Goal: Task Accomplishment & Management: Complete application form

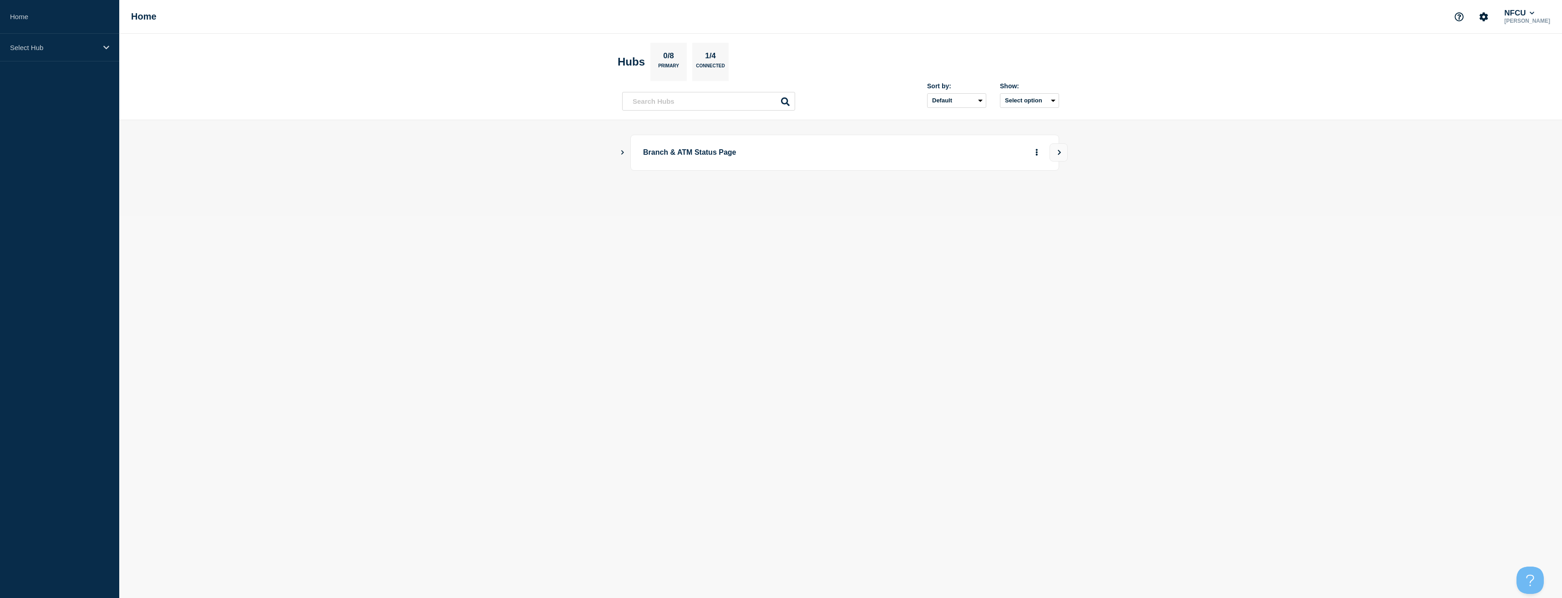
click at [623, 156] on button "Show Connected Hubs" at bounding box center [622, 152] width 5 height 7
click at [1003, 206] on button "See overview" at bounding box center [1005, 198] width 48 height 18
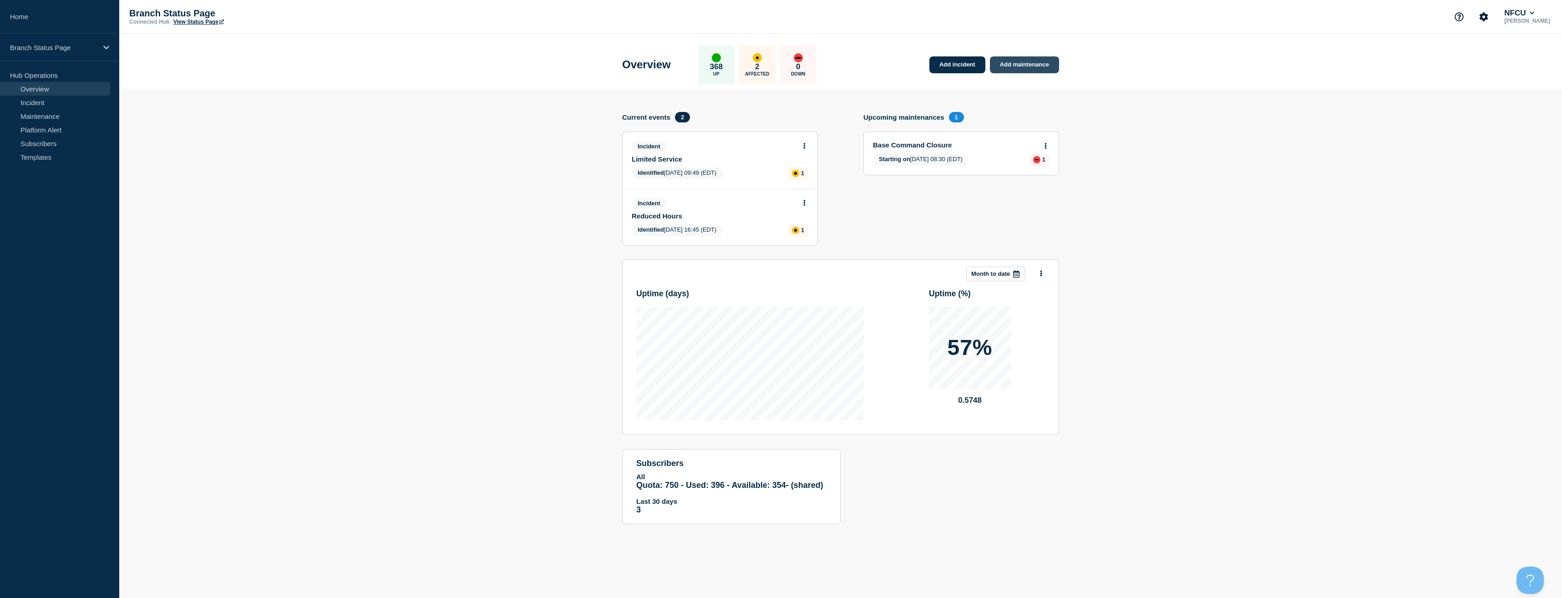
click at [1028, 67] on link "Add maintenance" at bounding box center [1024, 64] width 69 height 17
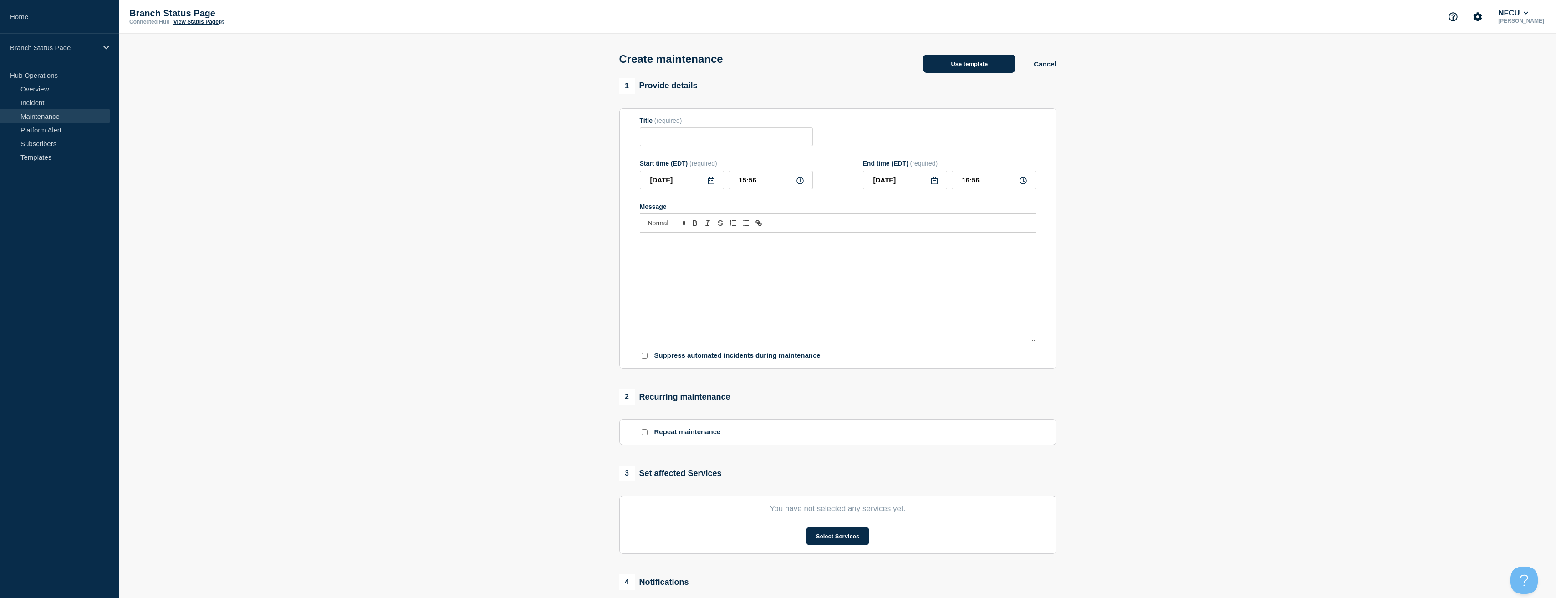
click at [976, 71] on button "Use template" at bounding box center [969, 64] width 92 height 18
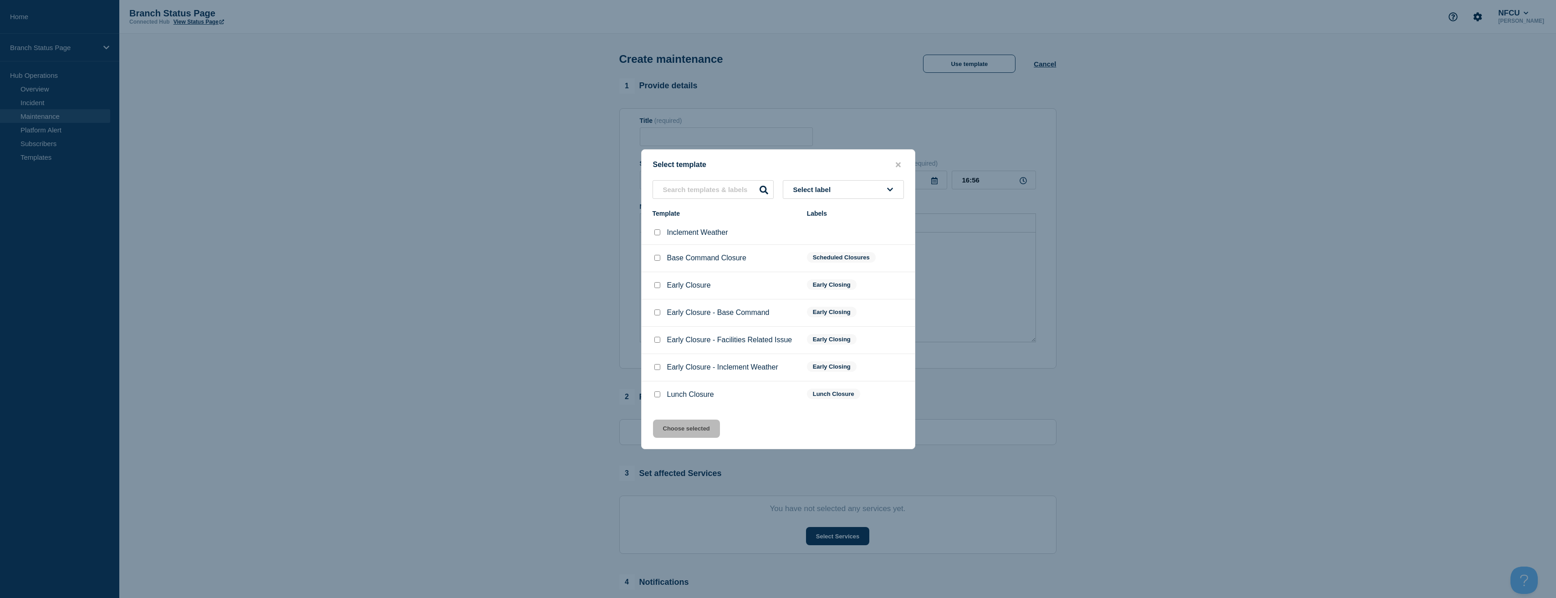
click at [803, 193] on span "Select label" at bounding box center [813, 190] width 41 height 8
click at [807, 238] on button "Lunch Closure" at bounding box center [843, 239] width 121 height 19
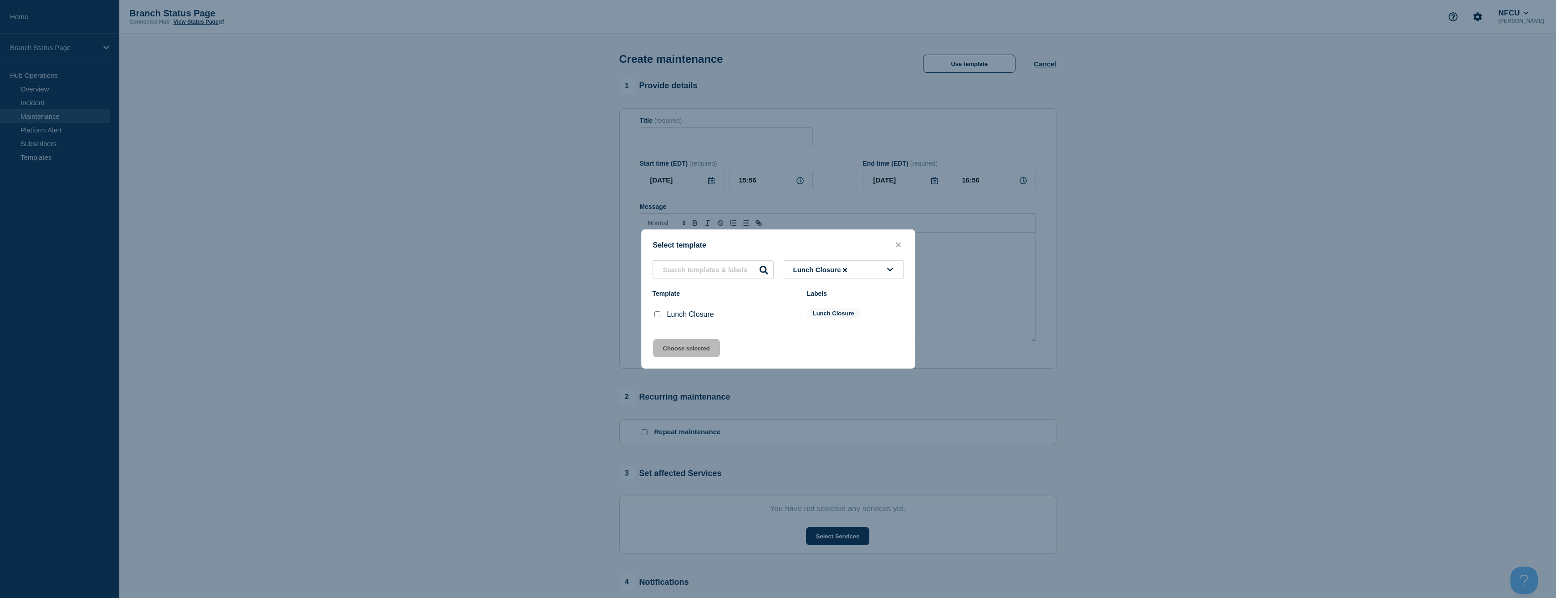
click at [659, 315] on input "Lunch Closure checkbox" at bounding box center [657, 314] width 6 height 6
checkbox input "true"
click at [668, 343] on button "Choose selected" at bounding box center [686, 348] width 67 height 18
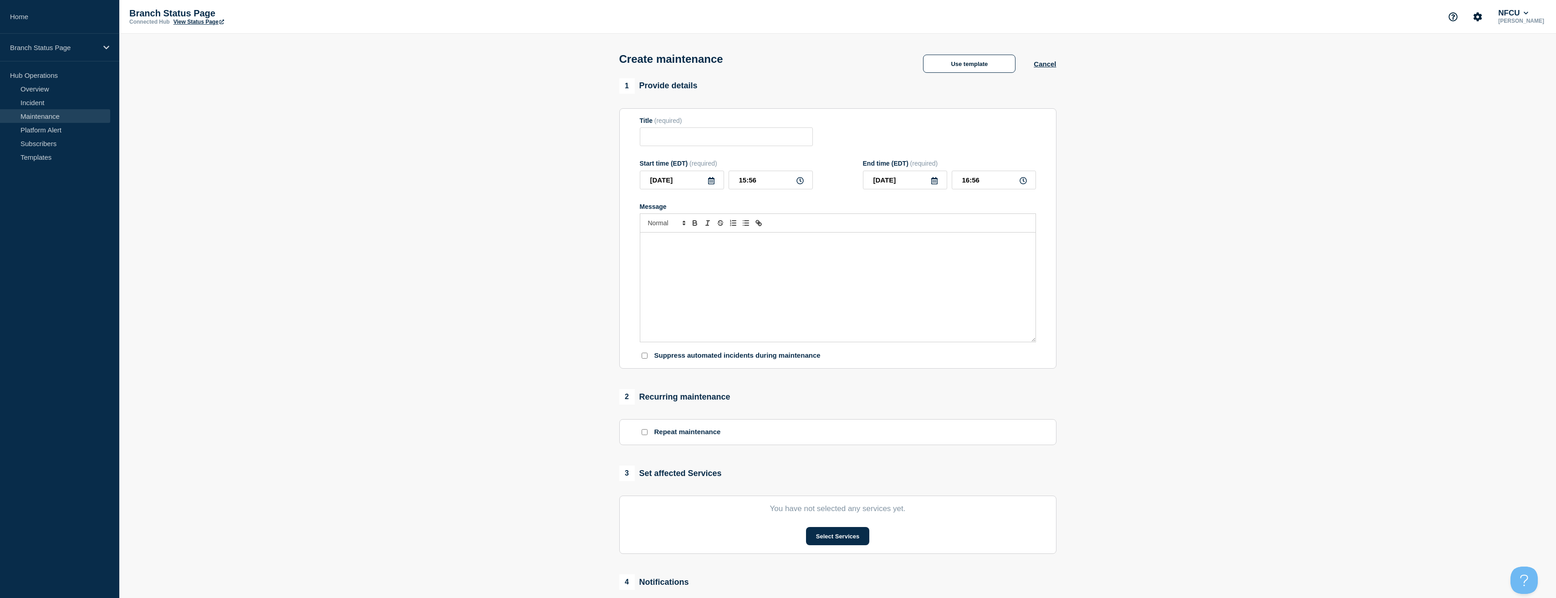
type input "Lunch Closure"
click at [550, 327] on section "1 Provide details Title (required) Lunch Closure Start time (EDT) (required) 20…" at bounding box center [837, 394] width 1436 height 632
click at [684, 238] on div "The branch will close for lunch today due to staffing challenges." at bounding box center [837, 287] width 395 height 109
drag, startPoint x: 833, startPoint y: 253, endPoint x: 581, endPoint y: 262, distance: 251.5
click at [581, 262] on section "1 Provide details Title (required) Lunch Closure Start time (EDT) (required) 20…" at bounding box center [837, 394] width 1436 height 632
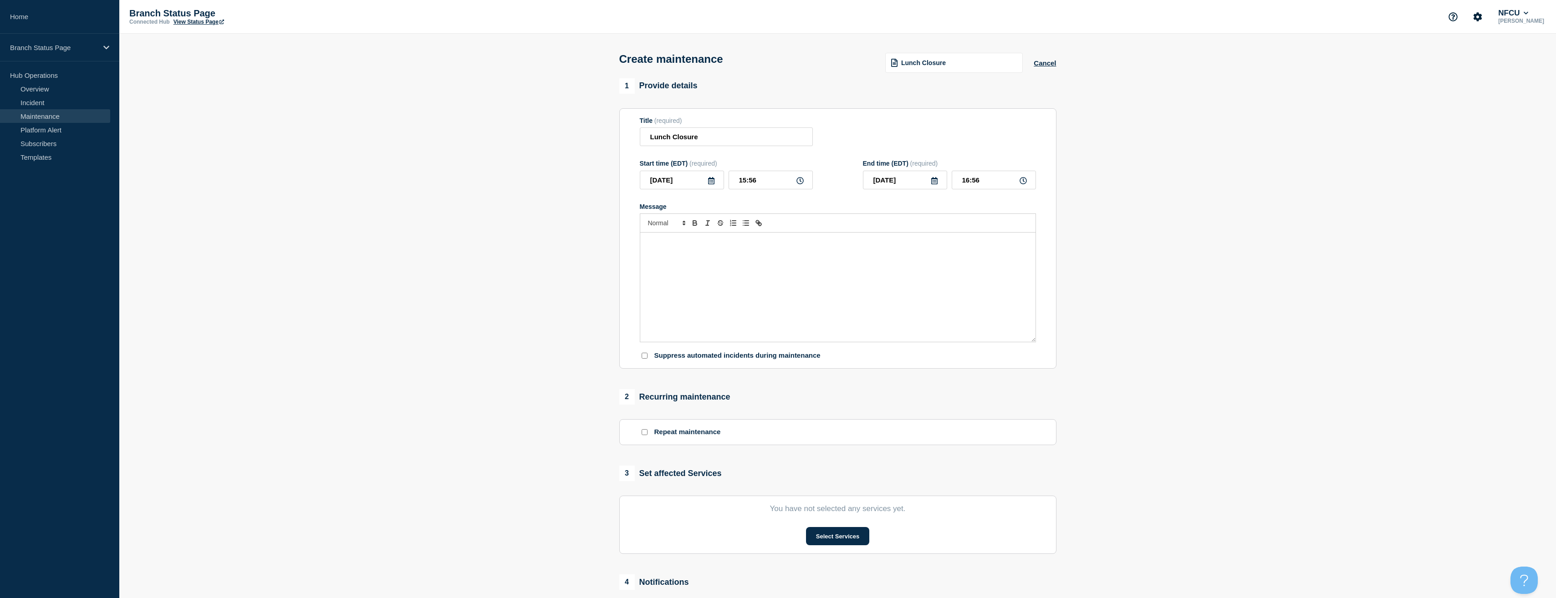
click at [670, 246] on p "Message" at bounding box center [837, 242] width 381 height 8
drag, startPoint x: 594, startPoint y: 225, endPoint x: 546, endPoint y: 210, distance: 50.0
click at [546, 210] on section "1 Provide details Title (required) Lunch Closure Start time (EDT) (required) 20…" at bounding box center [837, 394] width 1436 height 632
click at [817, 263] on div "Message" at bounding box center [837, 287] width 395 height 109
click at [1241, 264] on section "1 Provide details Title (required) Lunch Closure Start time (EDT) (required) 20…" at bounding box center [837, 394] width 1436 height 632
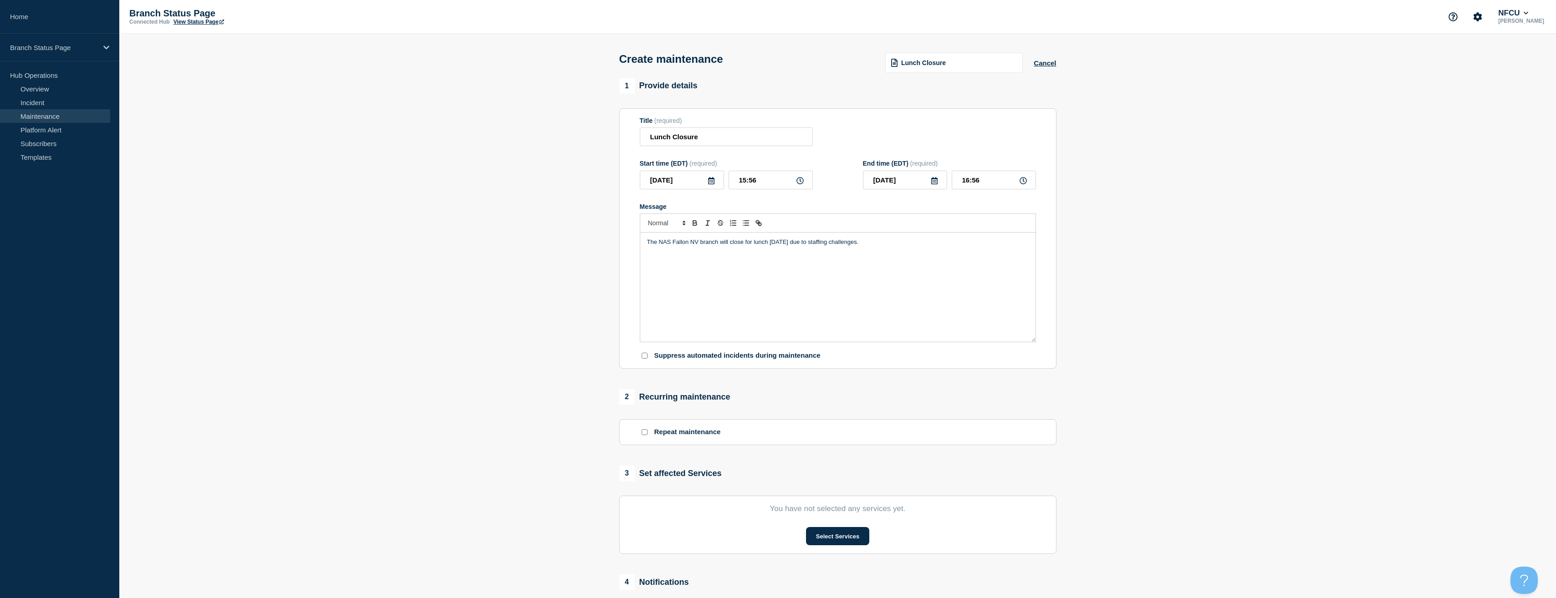
click at [815, 181] on div "Start time (EDT) (required) 2025-08-26 15:56 End time (EDT) (required) 2025-08-…" at bounding box center [838, 175] width 396 height 30
click at [803, 183] on input "15:56" at bounding box center [770, 180] width 84 height 19
click at [802, 184] on icon at bounding box center [799, 180] width 7 height 7
click at [798, 181] on icon at bounding box center [799, 180] width 7 height 7
click at [801, 187] on input "15:56" at bounding box center [770, 180] width 84 height 19
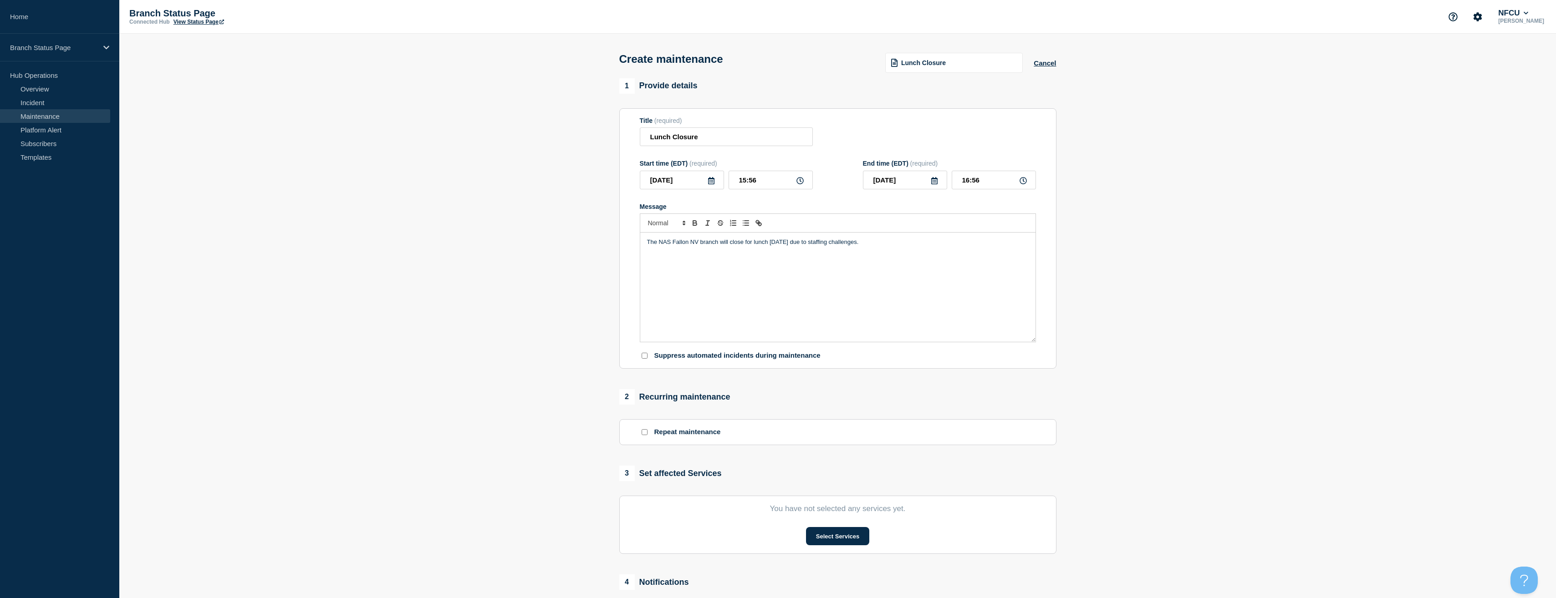
click at [800, 183] on icon at bounding box center [799, 180] width 7 height 7
drag, startPoint x: 761, startPoint y: 185, endPoint x: 724, endPoint y: 184, distance: 36.4
click at [724, 184] on div "2025-08-26 15:56" at bounding box center [726, 180] width 173 height 19
type input "16:00"
drag, startPoint x: 994, startPoint y: 186, endPoint x: 929, endPoint y: 180, distance: 65.9
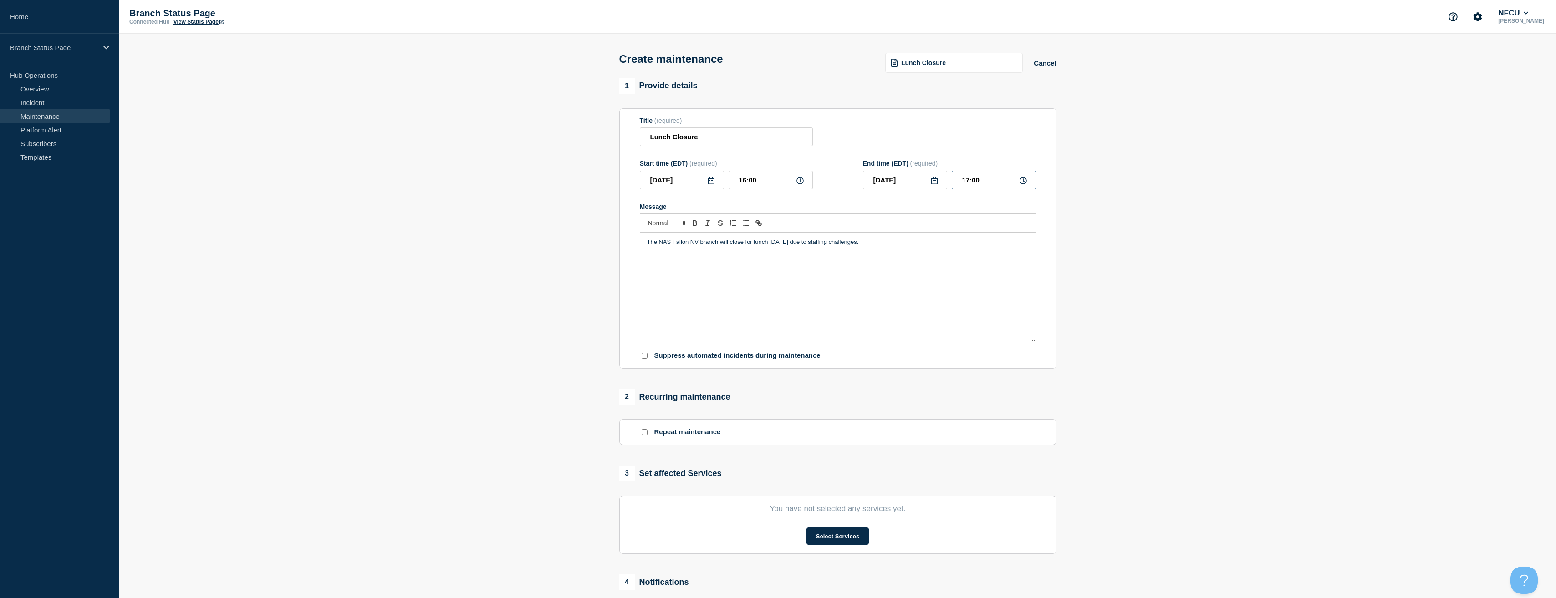
click at [929, 180] on div "2025-08-26 17:00" at bounding box center [949, 180] width 173 height 19
type input "17:30"
click at [1207, 269] on section "1 Provide details Title (required) Lunch Closure Start time (EDT) (required) 20…" at bounding box center [837, 394] width 1436 height 632
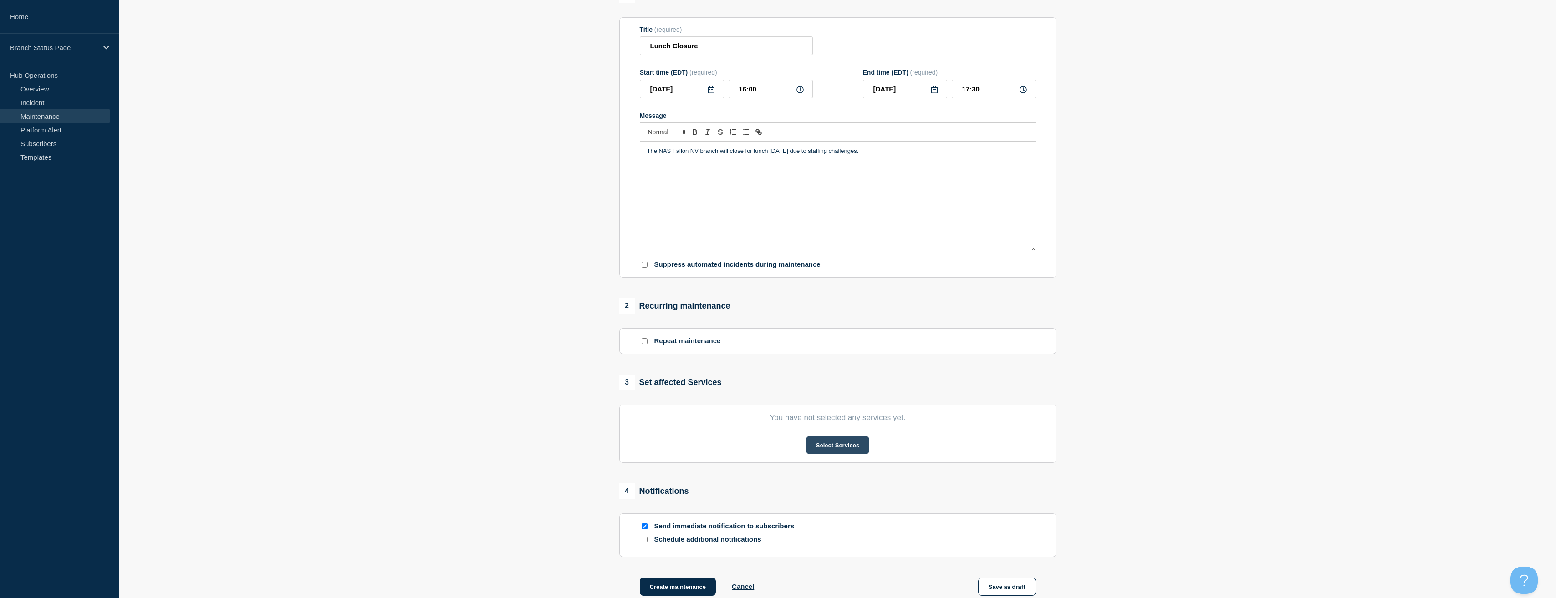
drag, startPoint x: 808, startPoint y: 434, endPoint x: 816, endPoint y: 443, distance: 11.9
click at [813, 441] on section "You have not selected any services yet. Select Services" at bounding box center [837, 434] width 437 height 58
click at [856, 450] on button "Select Services" at bounding box center [837, 445] width 63 height 18
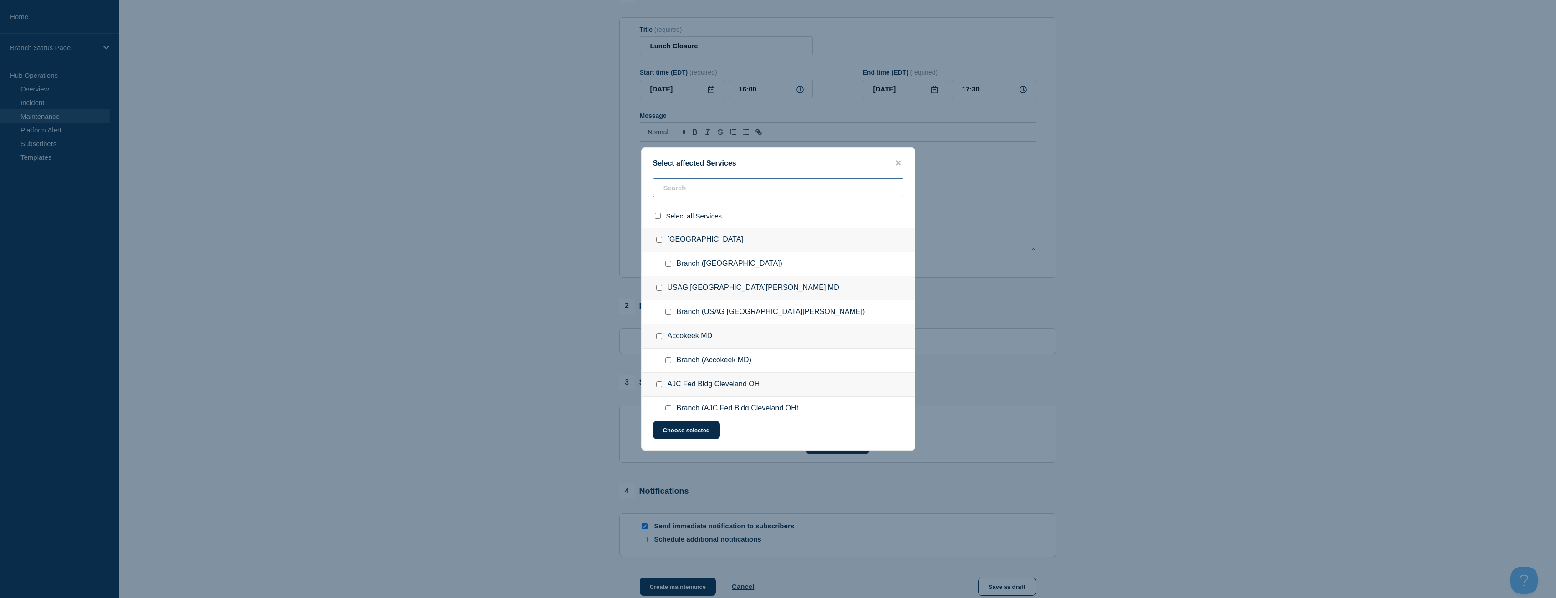
click at [710, 193] on input "text" at bounding box center [778, 187] width 250 height 19
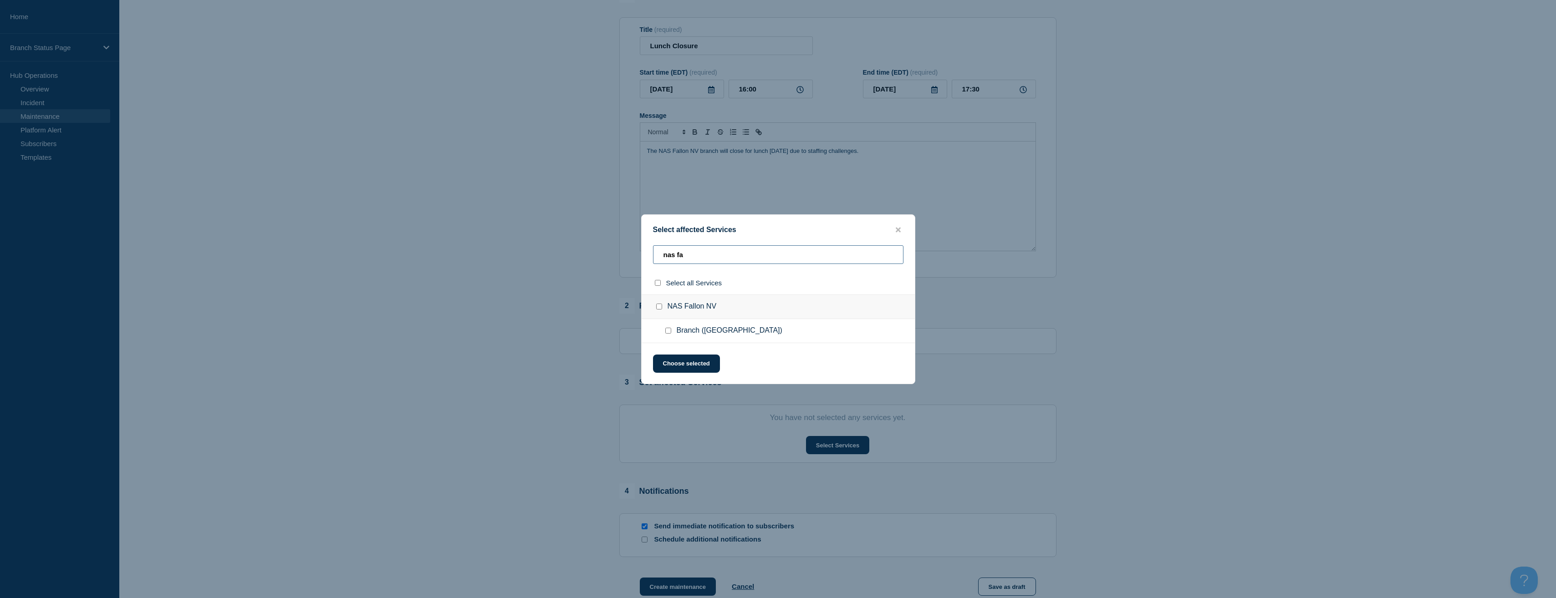
type input "nas fa"
click at [666, 330] on input "Branch (NAS Fallon NV) checkbox" at bounding box center [668, 331] width 6 height 6
checkbox input "true"
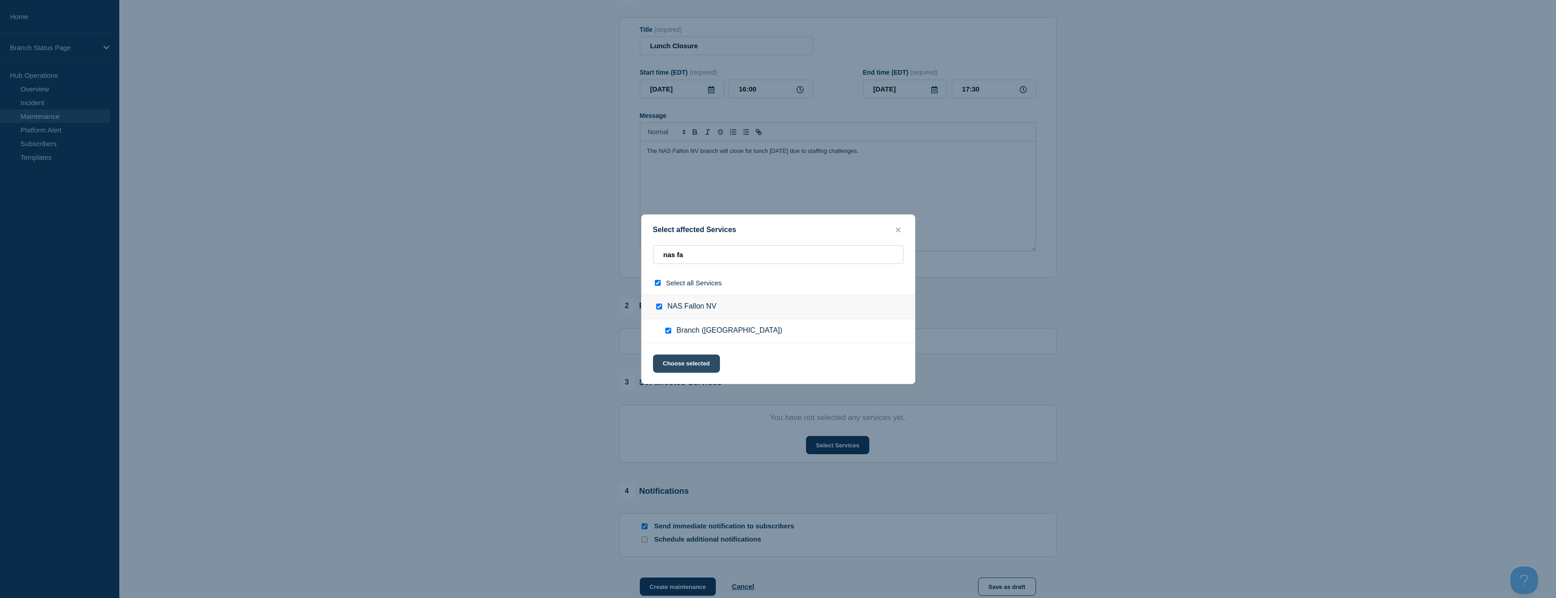
click at [700, 366] on button "Choose selected" at bounding box center [686, 364] width 67 height 18
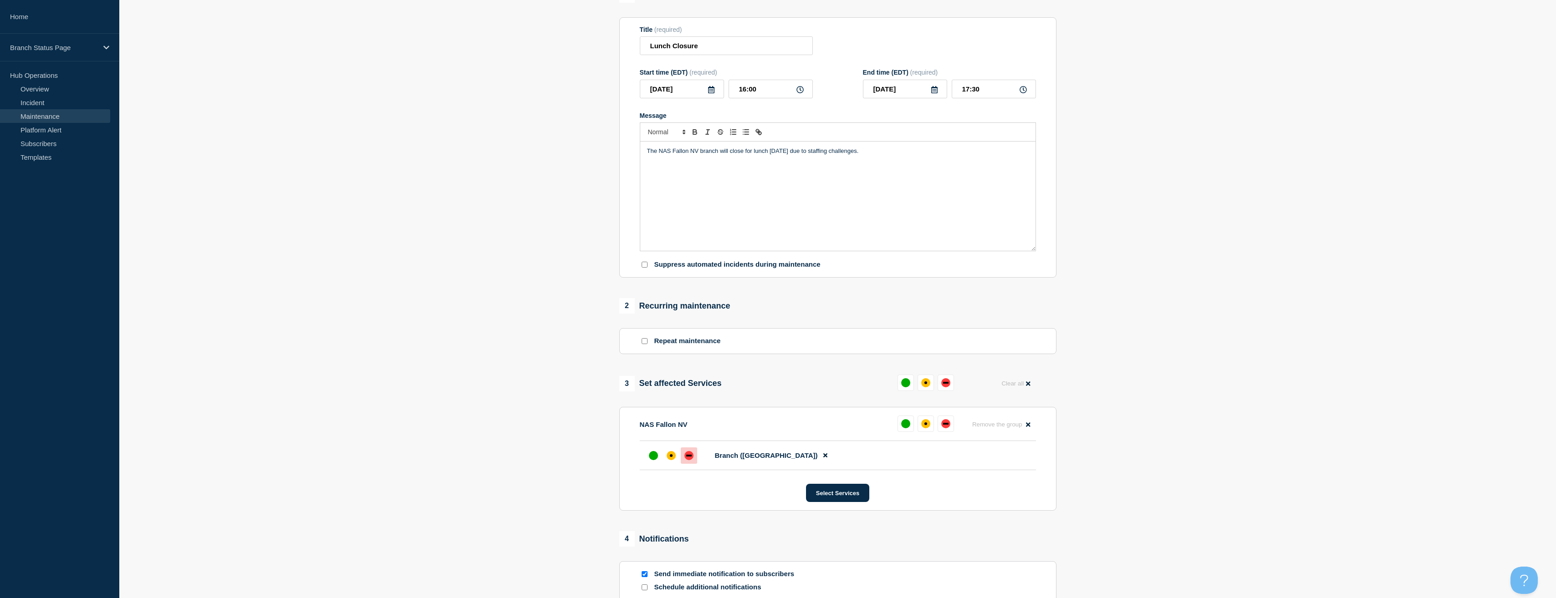
click at [690, 457] on div "down" at bounding box center [688, 456] width 5 height 2
click at [571, 491] on section "1 Provide details Title (required) Lunch Closure Start time (EDT) (required) 20…" at bounding box center [837, 327] width 1436 height 680
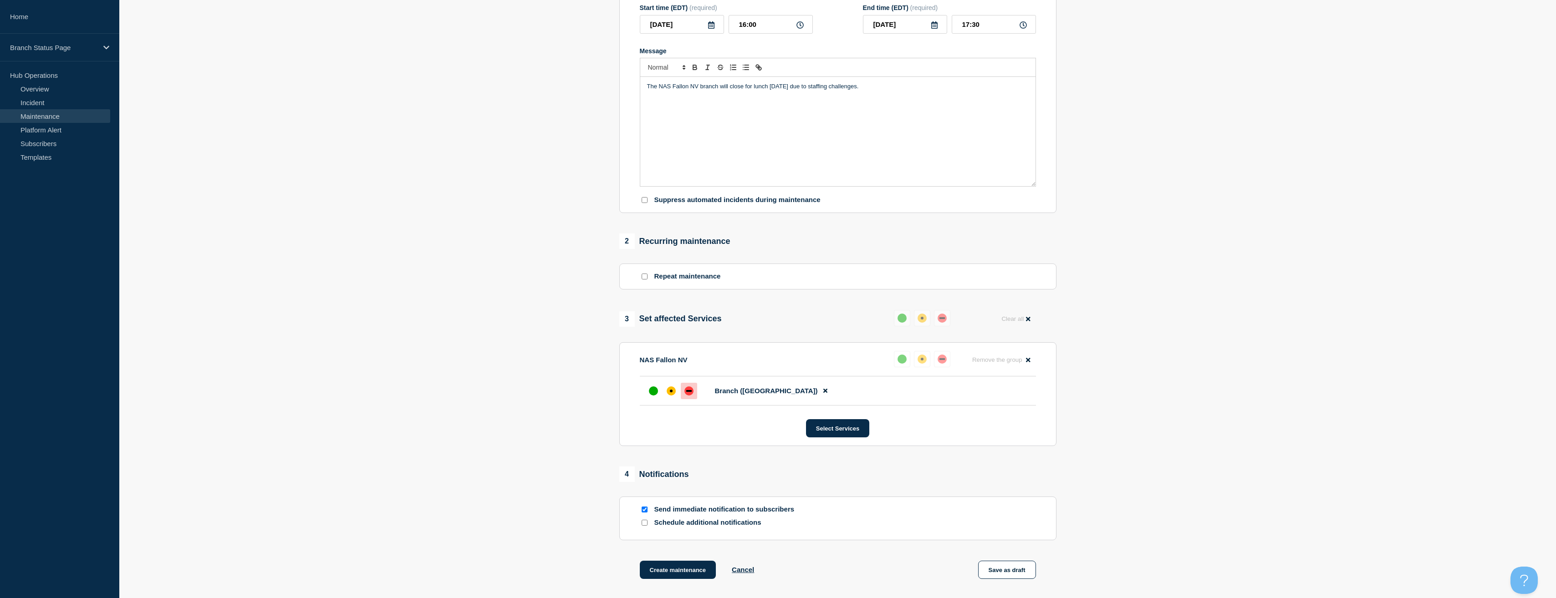
scroll to position [244, 0]
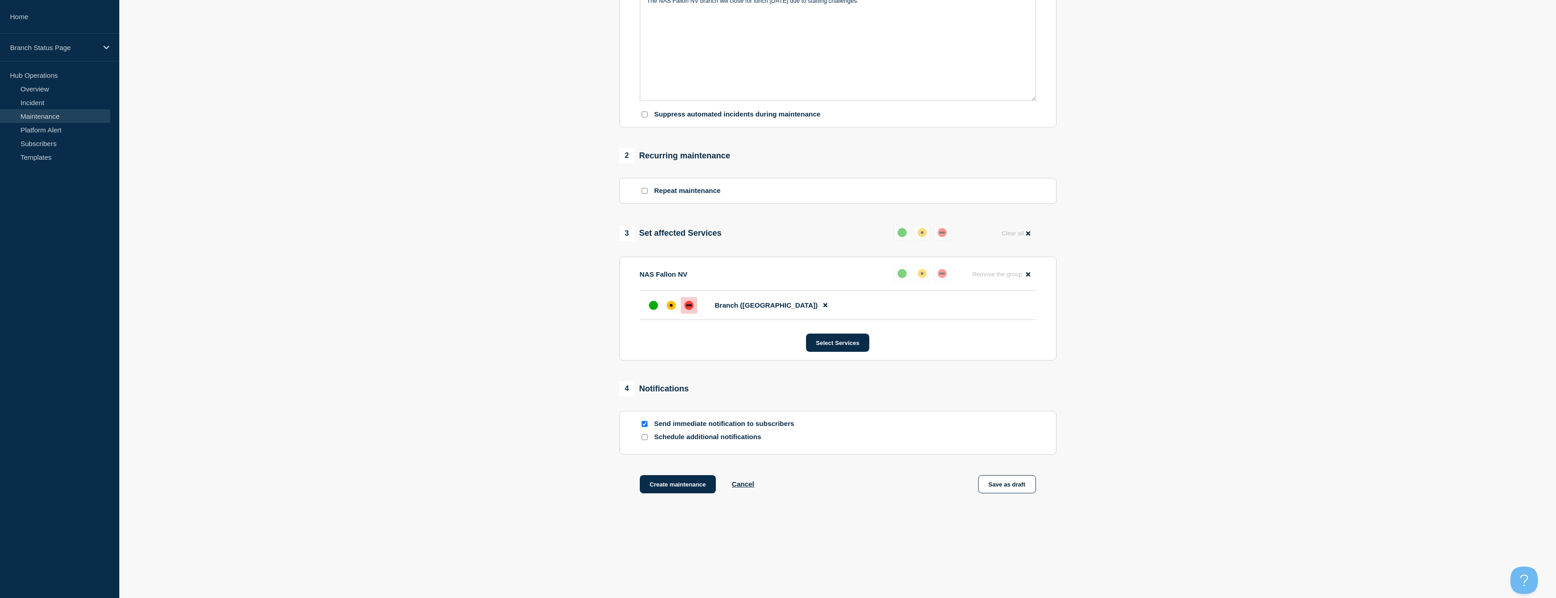
click at [645, 427] on input "Send immediate notification to subscribers" at bounding box center [644, 424] width 6 height 6
checkbox input "false"
click at [644, 442] on div at bounding box center [644, 437] width 9 height 9
click at [643, 437] on input "Schedule additional notifications" at bounding box center [644, 437] width 6 height 6
checkbox input "true"
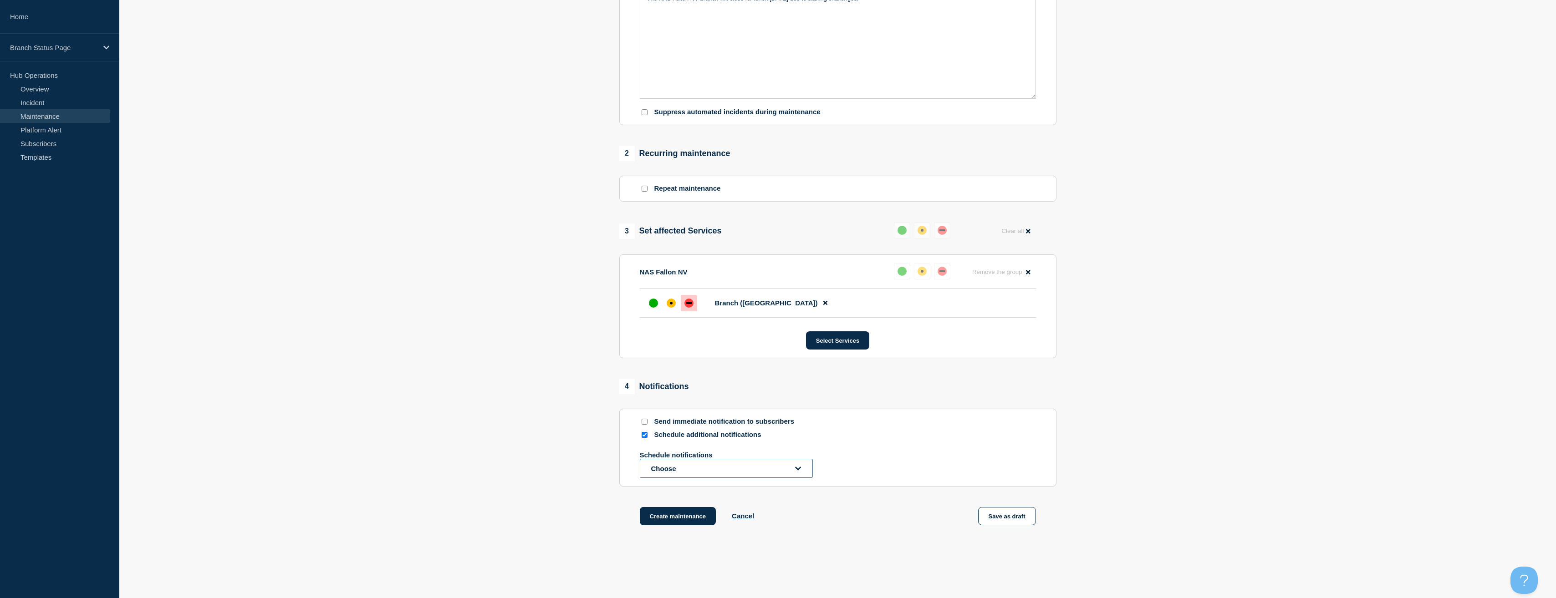
click at [688, 467] on button "Choose" at bounding box center [726, 468] width 173 height 19
click at [693, 415] on button "At the time of event" at bounding box center [678, 415] width 63 height 8
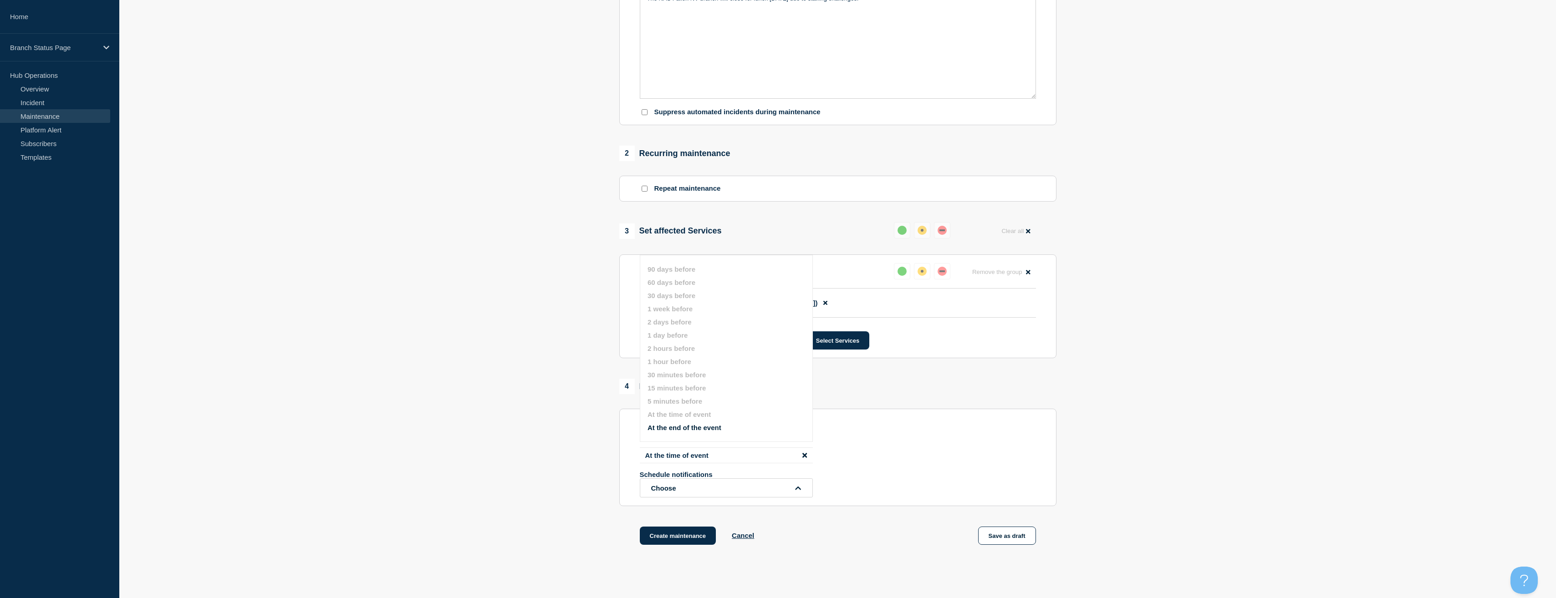
click at [517, 428] on section "1 Provide details Title (required) Lunch Closure Start time (EDT) (required) 20…" at bounding box center [837, 201] width 1436 height 733
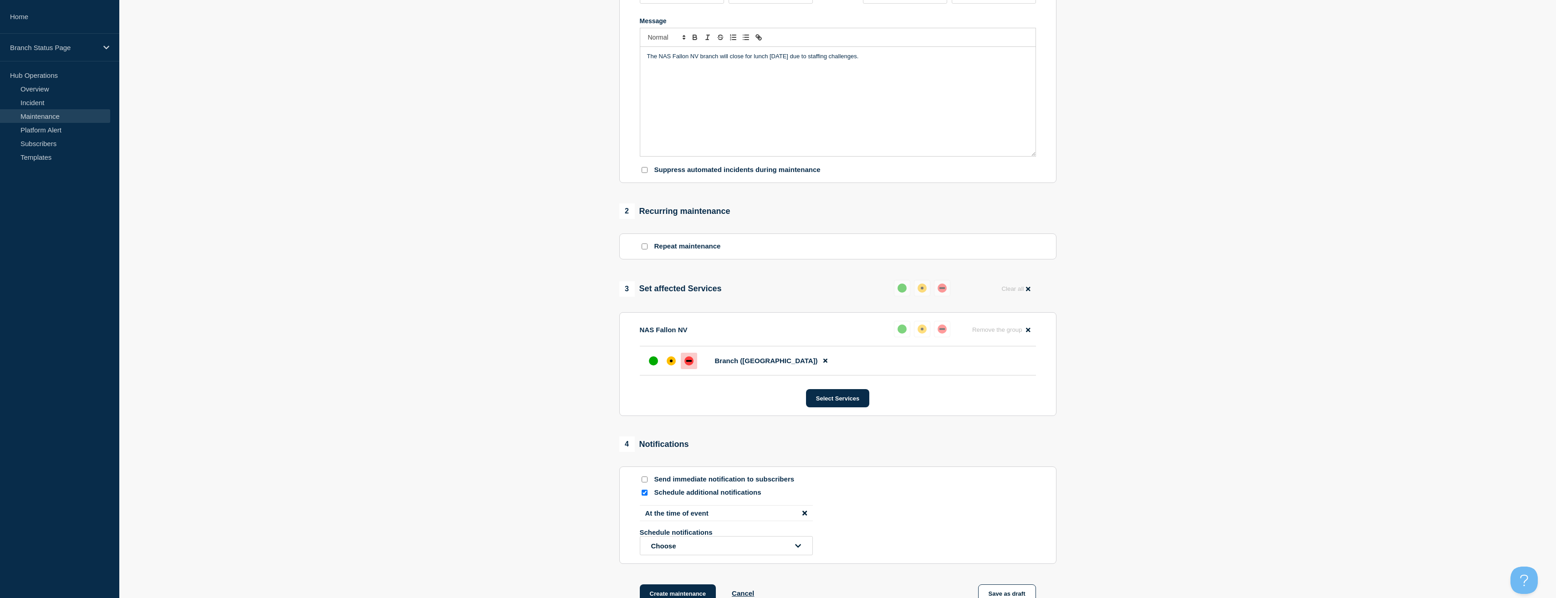
scroll to position [297, 0]
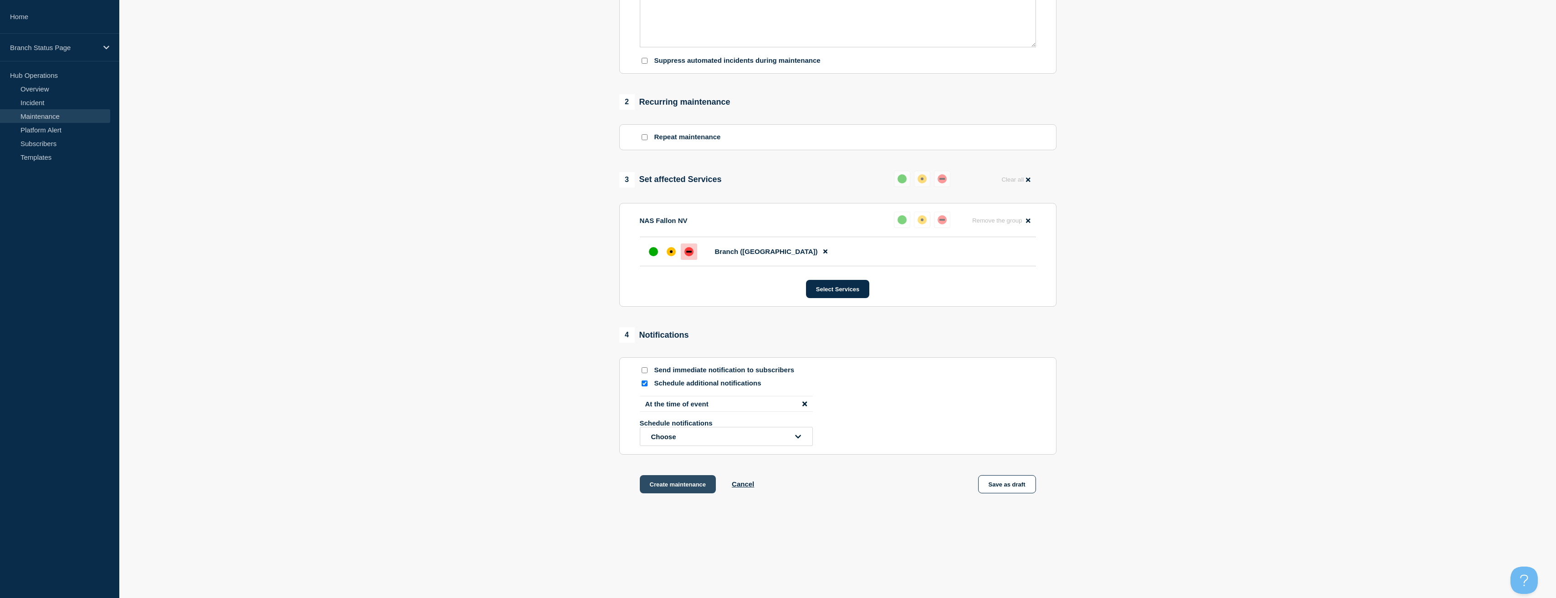
click at [693, 481] on button "Create maintenance" at bounding box center [678, 484] width 76 height 18
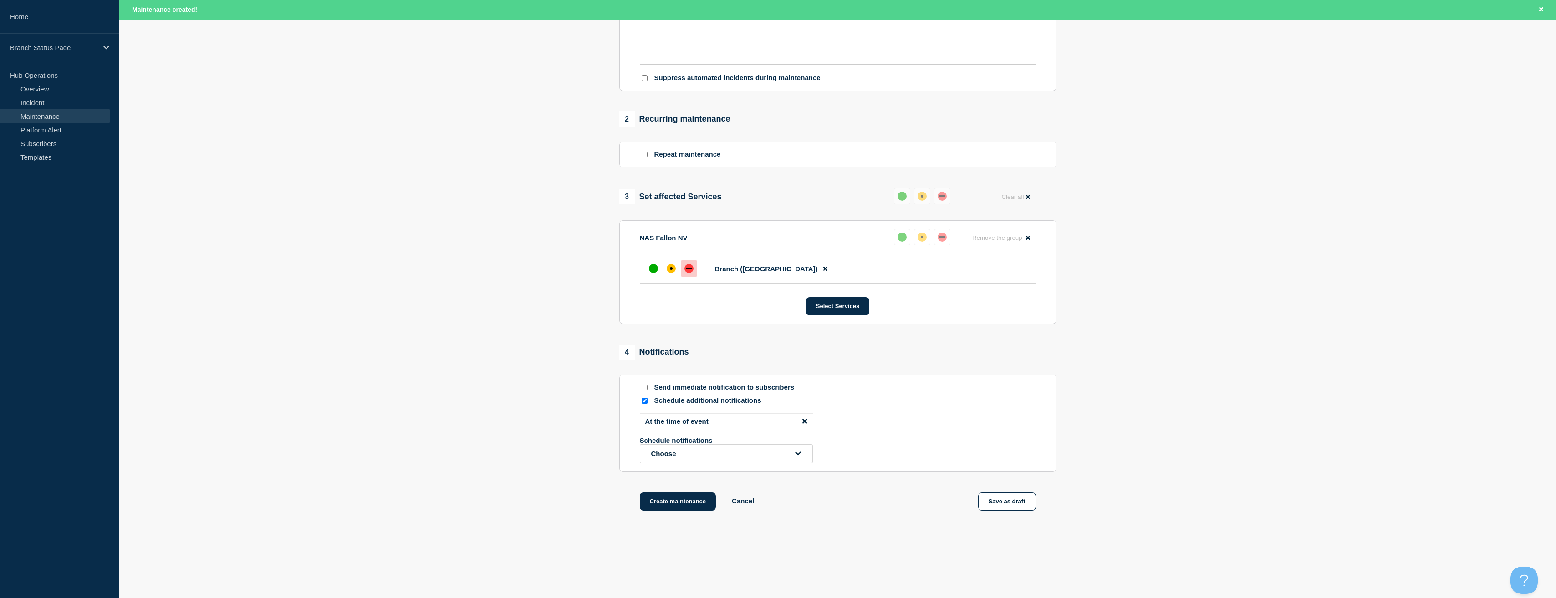
scroll to position [317, 0]
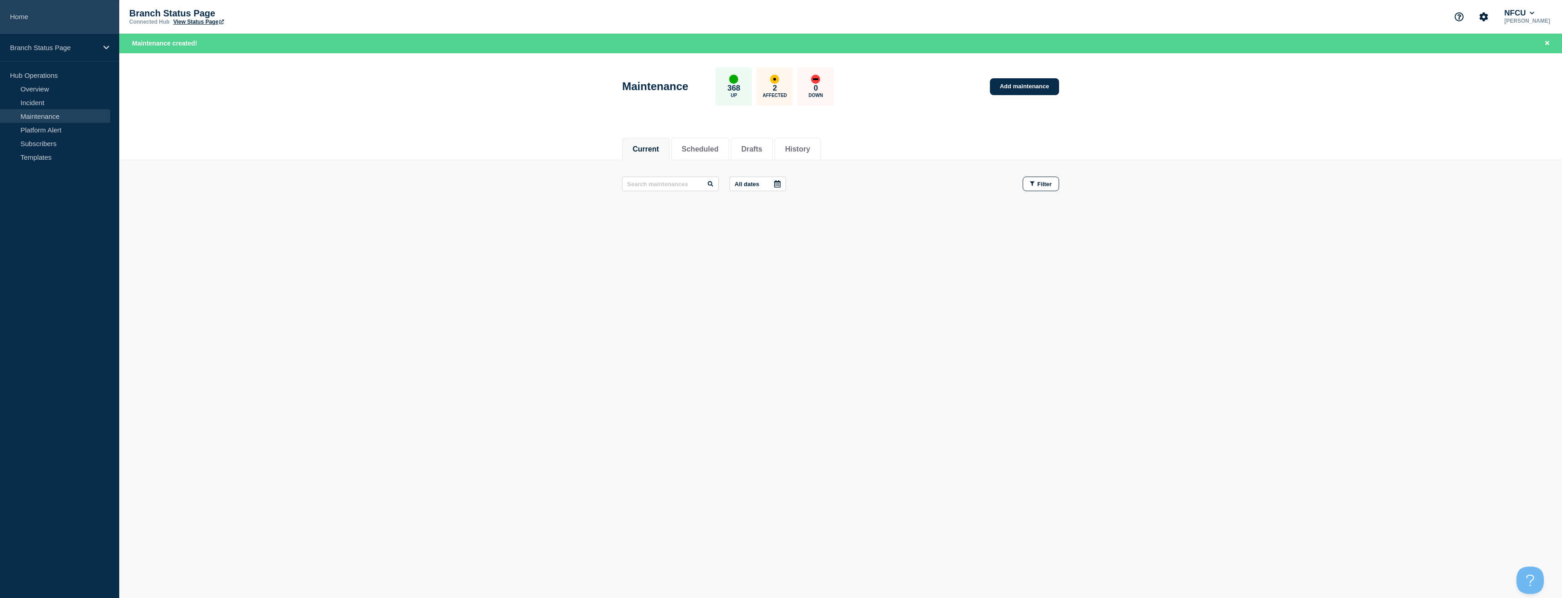
click at [60, 12] on link "Home" at bounding box center [59, 17] width 119 height 34
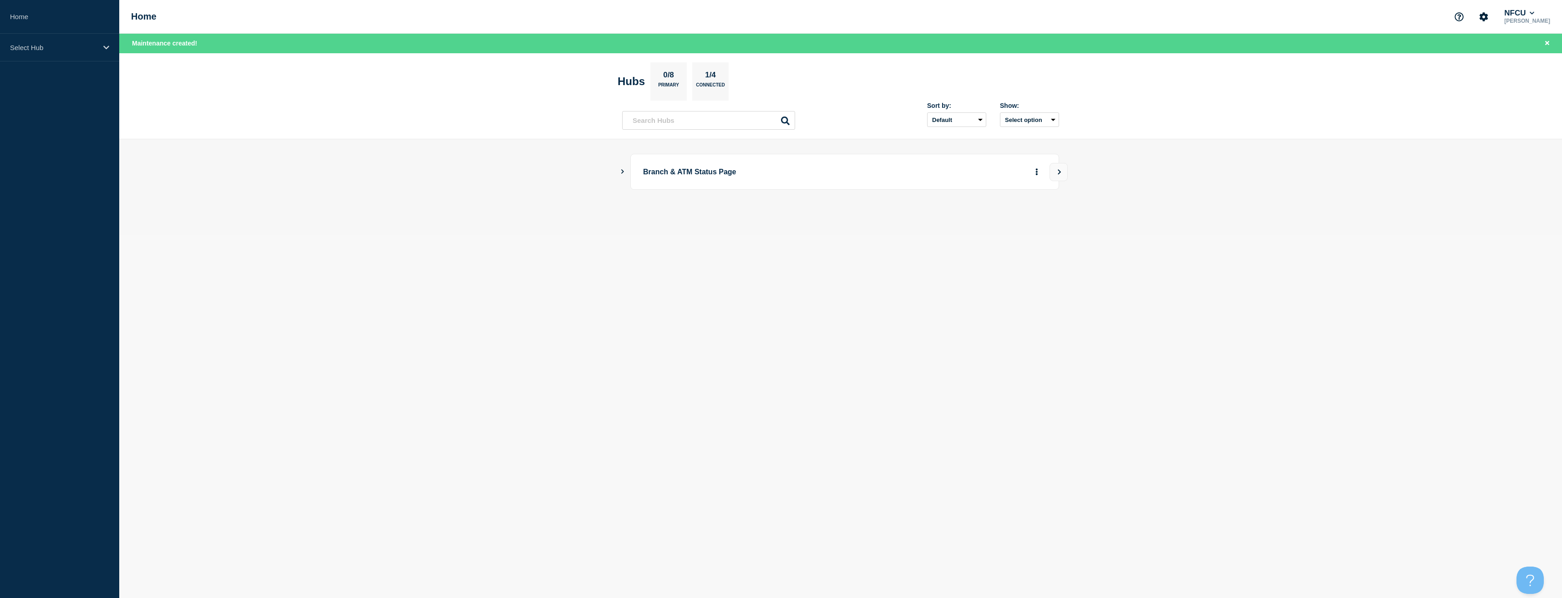
click at [624, 173] on icon "Show Connected Hubs" at bounding box center [623, 171] width 6 height 5
click at [996, 212] on button "See overview" at bounding box center [1005, 217] width 48 height 18
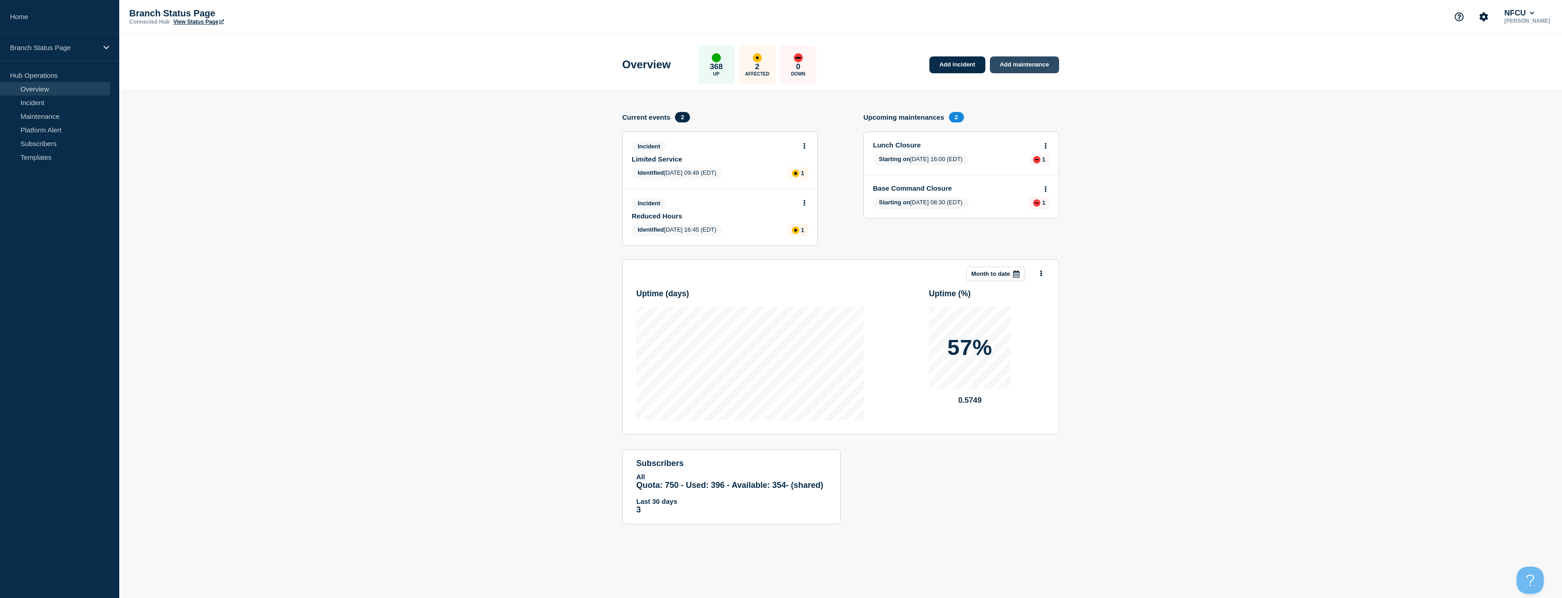
click at [1022, 65] on link "Add maintenance" at bounding box center [1024, 64] width 69 height 17
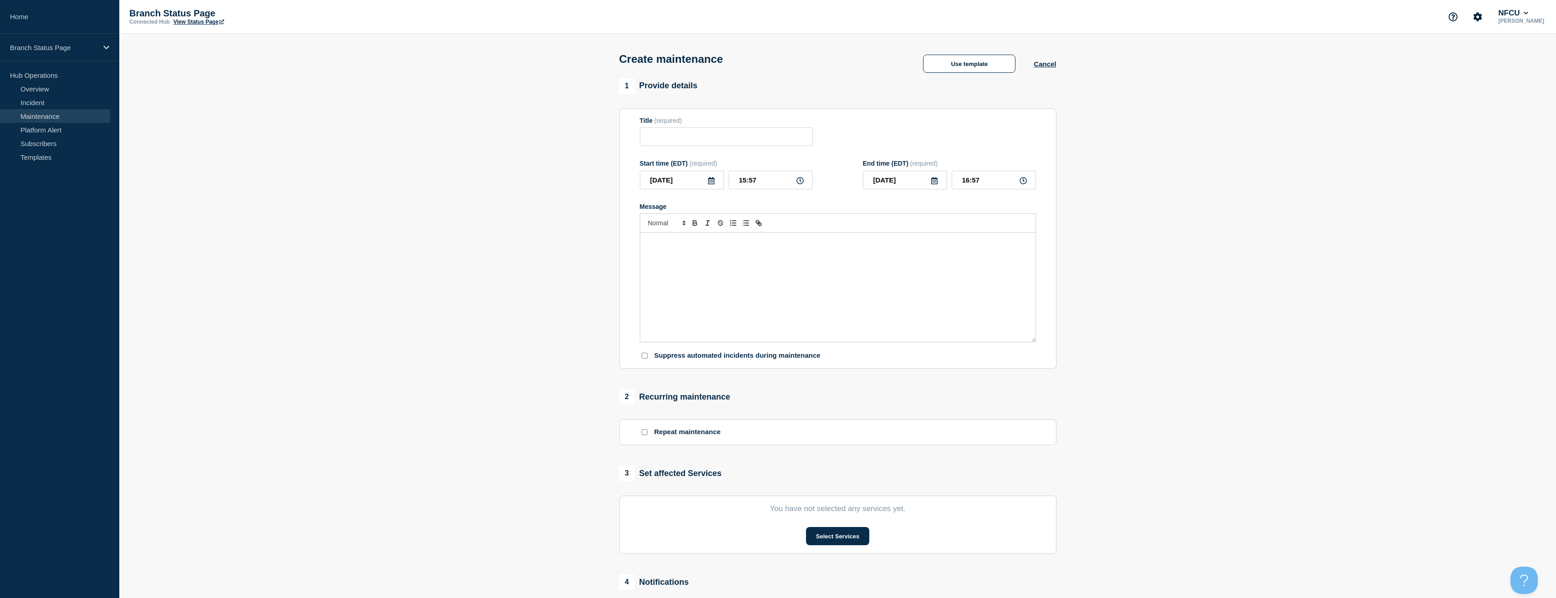
click at [988, 78] on div "Create maintenance Use template Cancel" at bounding box center [838, 56] width 458 height 45
click at [976, 69] on button "Use template" at bounding box center [969, 64] width 92 height 18
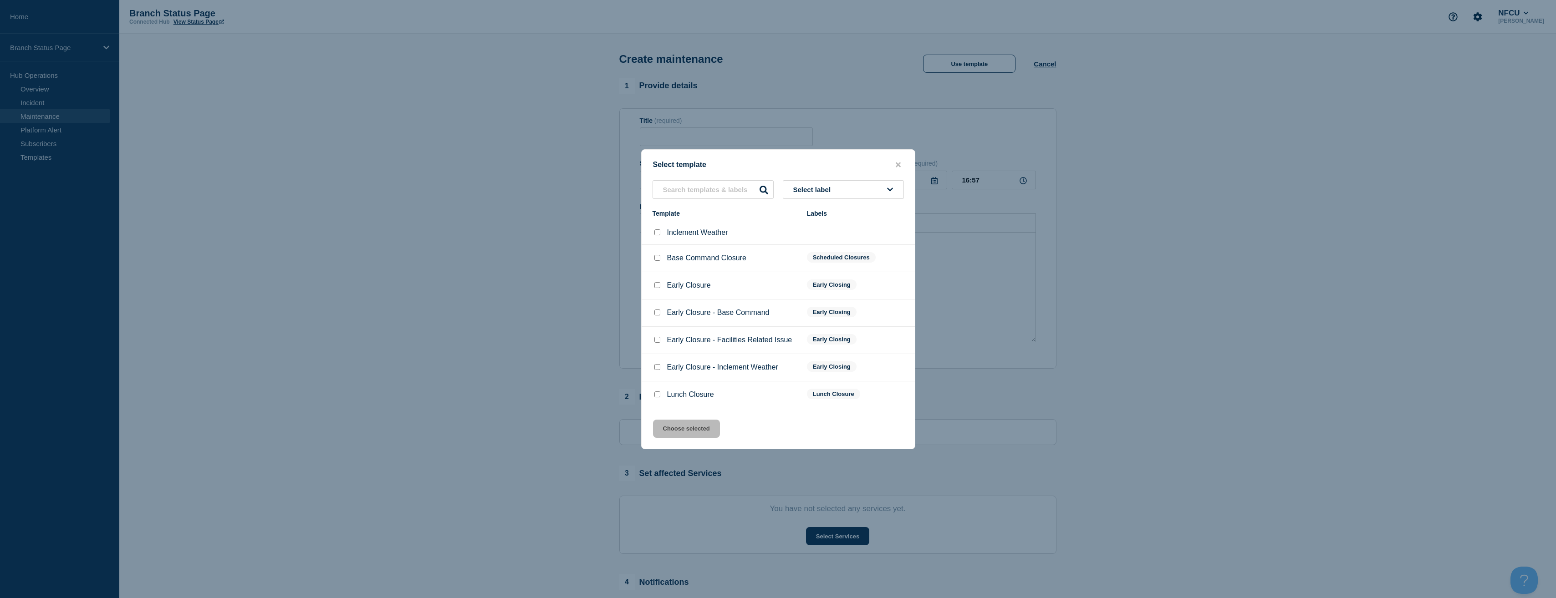
click at [824, 186] on span "Select label" at bounding box center [813, 190] width 41 height 8
click at [820, 281] on button "Scheduled Closures" at bounding box center [843, 276] width 121 height 19
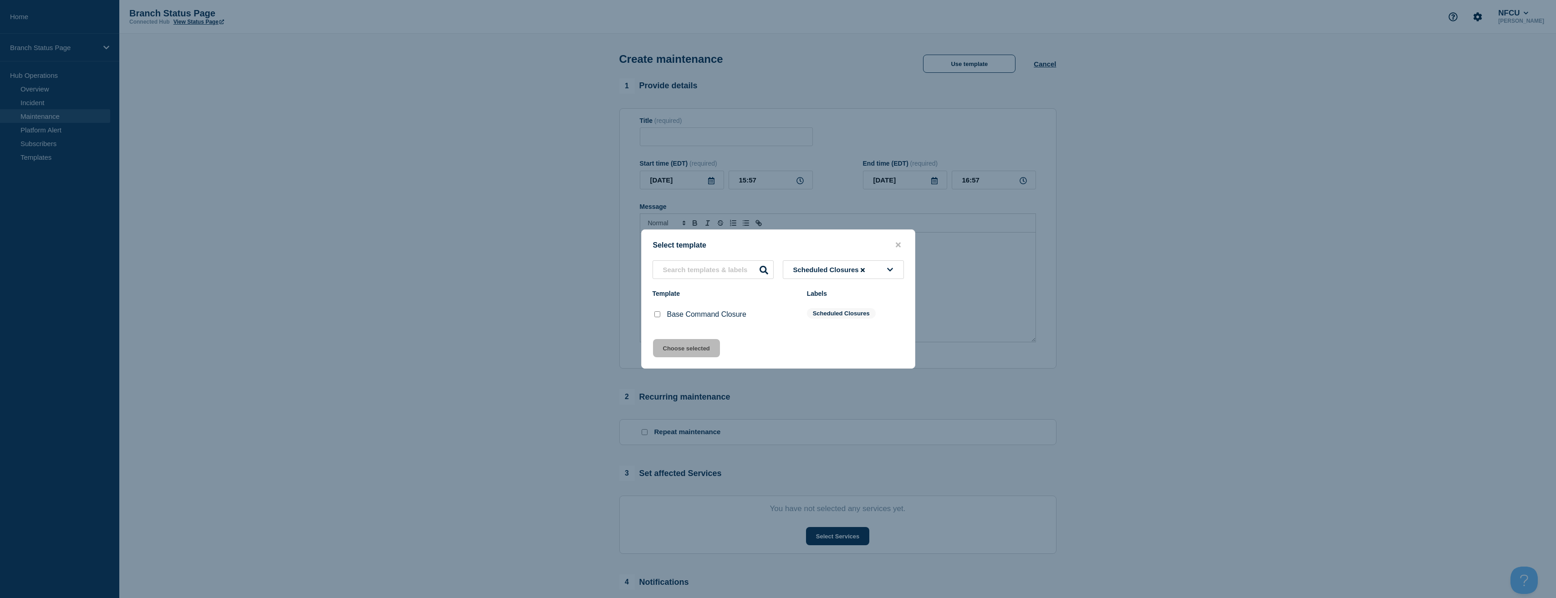
click at [653, 316] on div at bounding box center [656, 314] width 9 height 9
click at [659, 316] on input "Base Command Closure checkbox" at bounding box center [657, 314] width 6 height 6
checkbox input "true"
click at [680, 348] on button "Choose selected" at bounding box center [686, 348] width 67 height 18
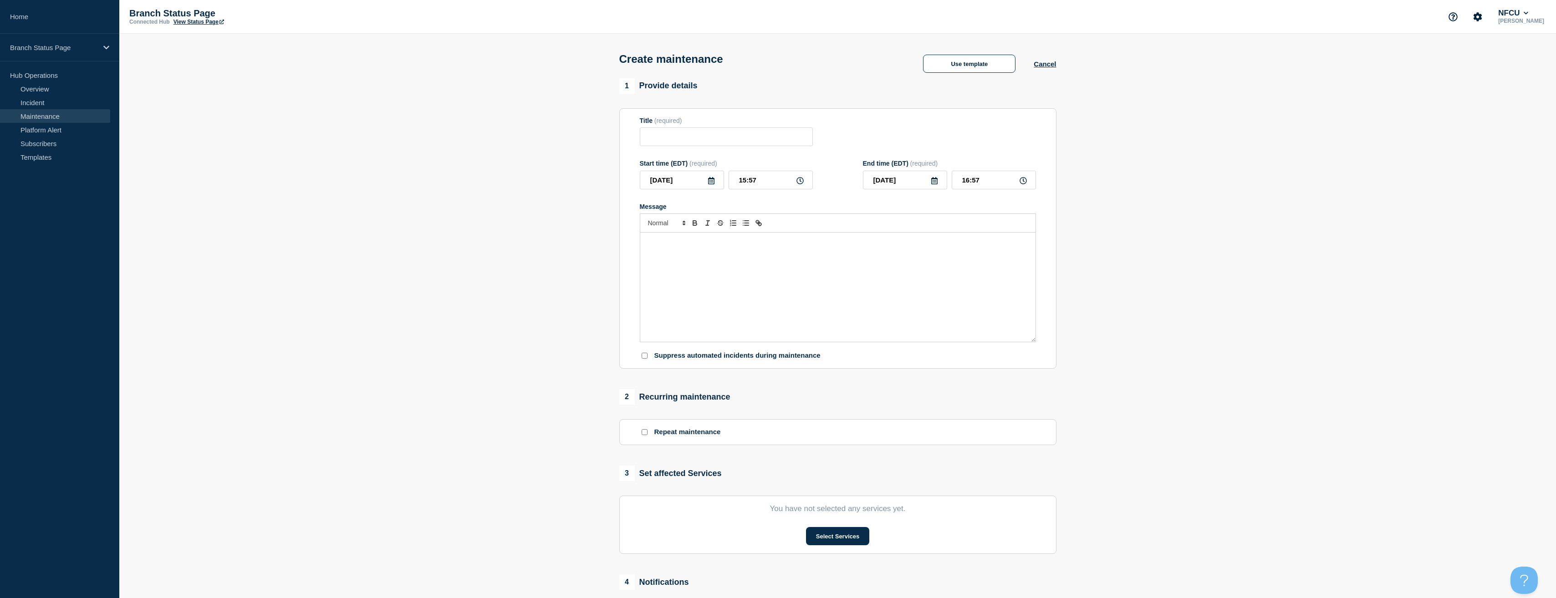
type input "Base Command Closure"
click at [68, 26] on link "Home" at bounding box center [59, 17] width 119 height 34
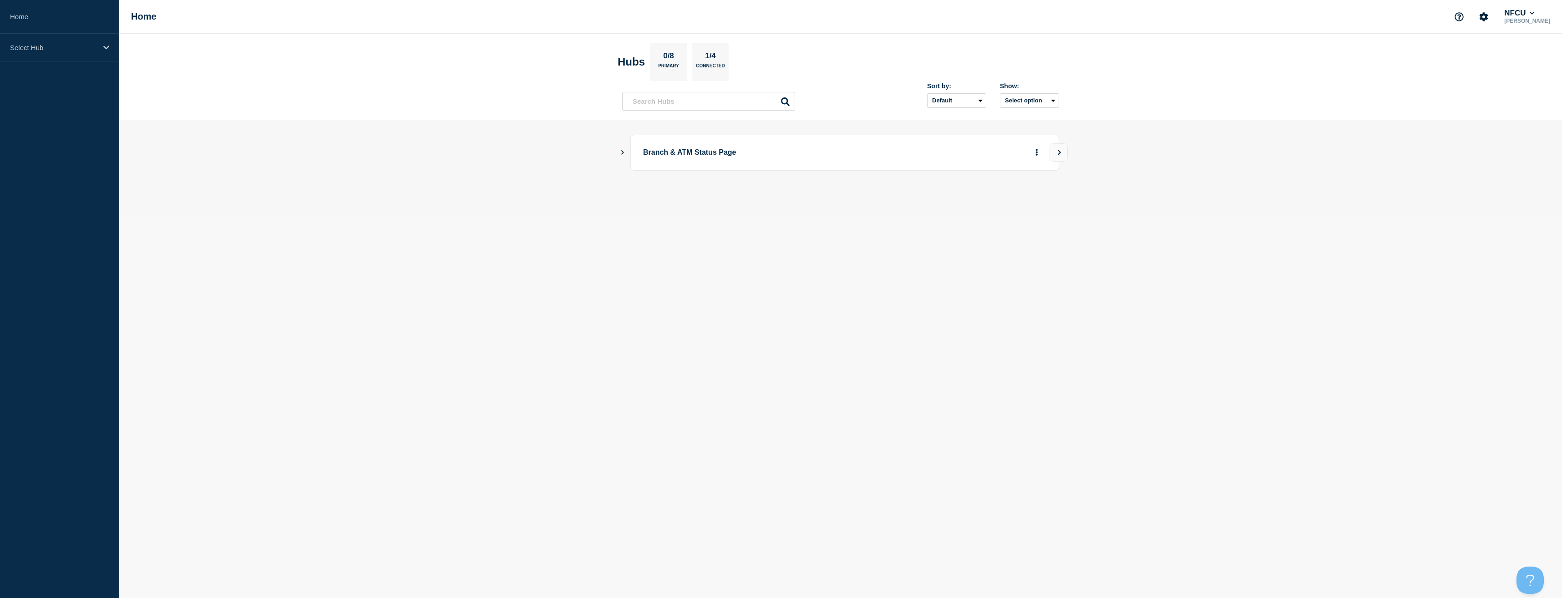
click at [623, 150] on icon "Show Connected Hubs" at bounding box center [623, 152] width 6 height 5
click at [994, 203] on button "See overview" at bounding box center [1005, 198] width 48 height 18
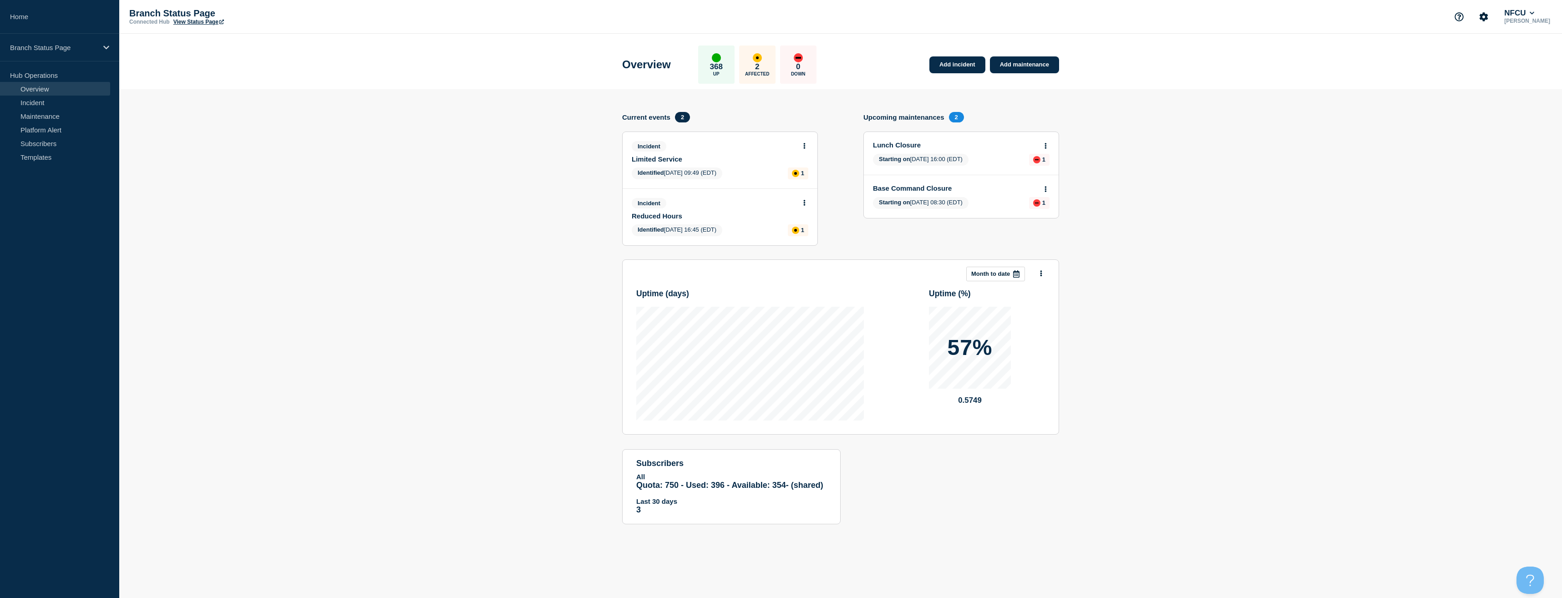
click at [1046, 186] on button at bounding box center [1046, 190] width 8 height 8
click at [1040, 212] on link "View maintenance" at bounding box center [1046, 211] width 52 height 7
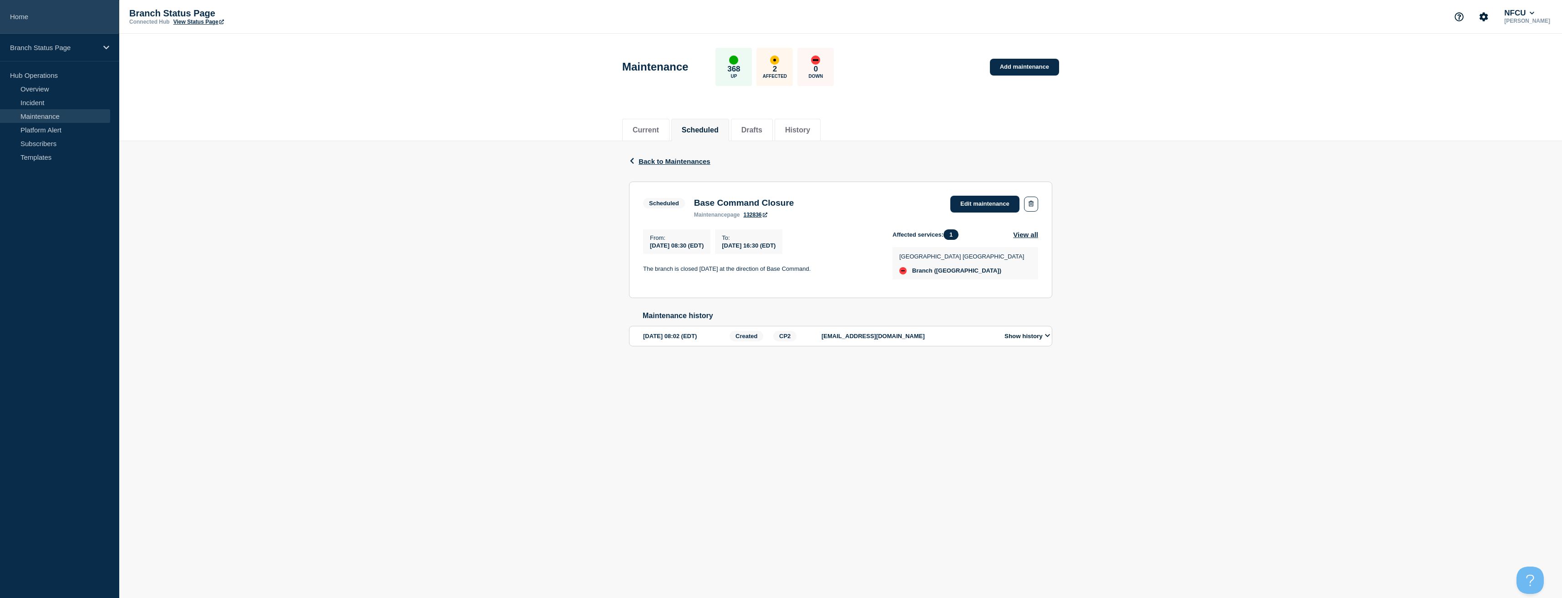
click at [31, 19] on link "Home" at bounding box center [59, 17] width 119 height 34
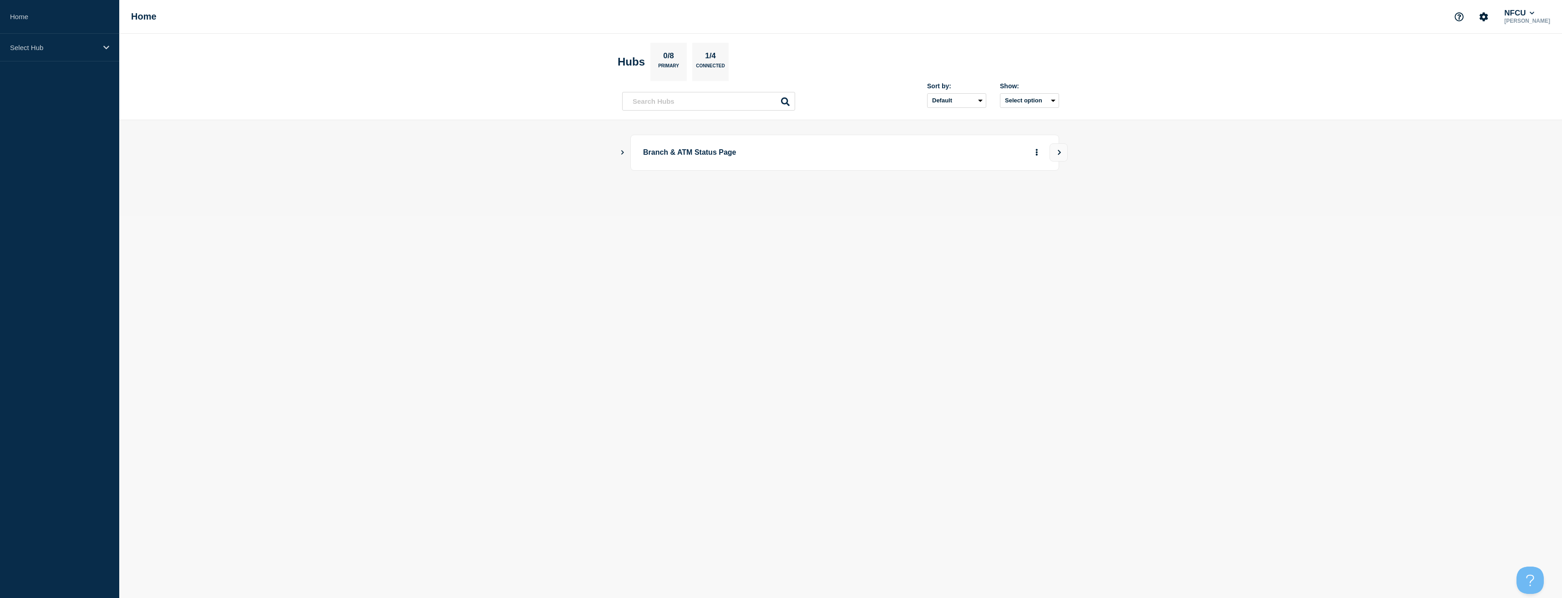
click at [620, 153] on icon "Show Connected Hubs" at bounding box center [623, 152] width 6 height 5
click at [1021, 196] on button "See overview" at bounding box center [1005, 198] width 48 height 18
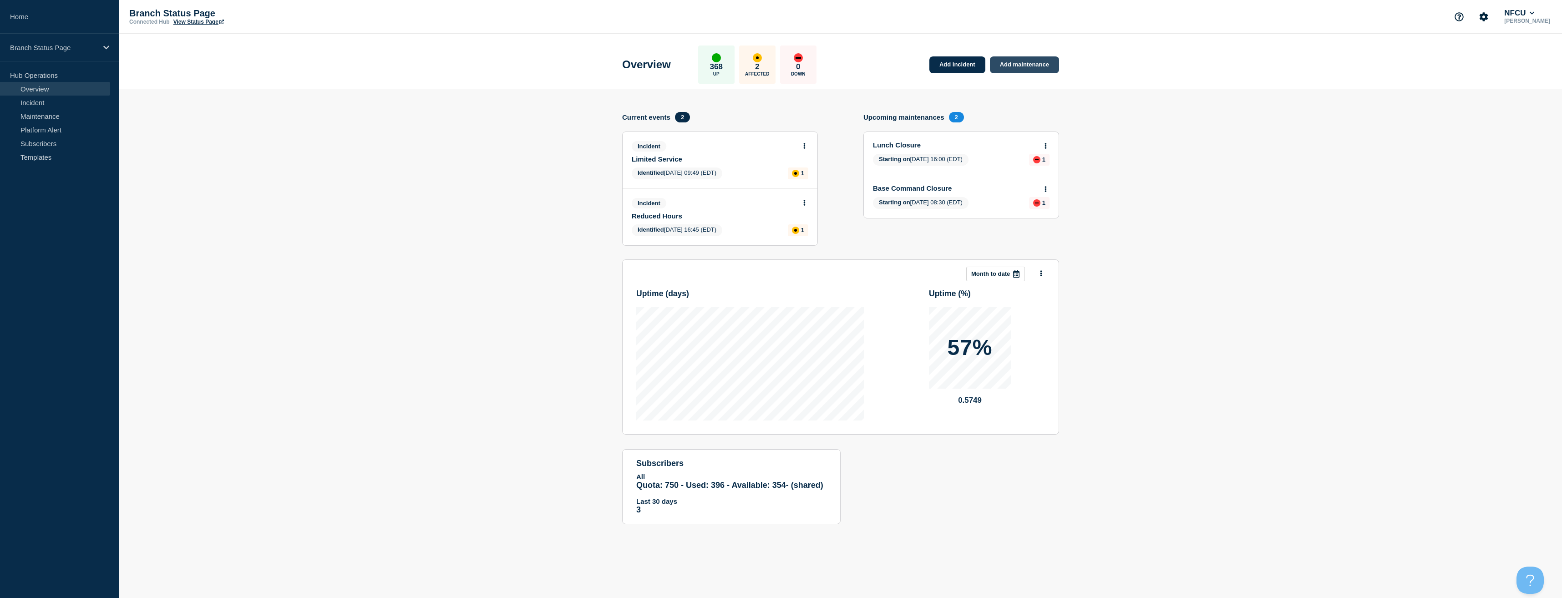
click at [1029, 68] on link "Add maintenance" at bounding box center [1024, 64] width 69 height 17
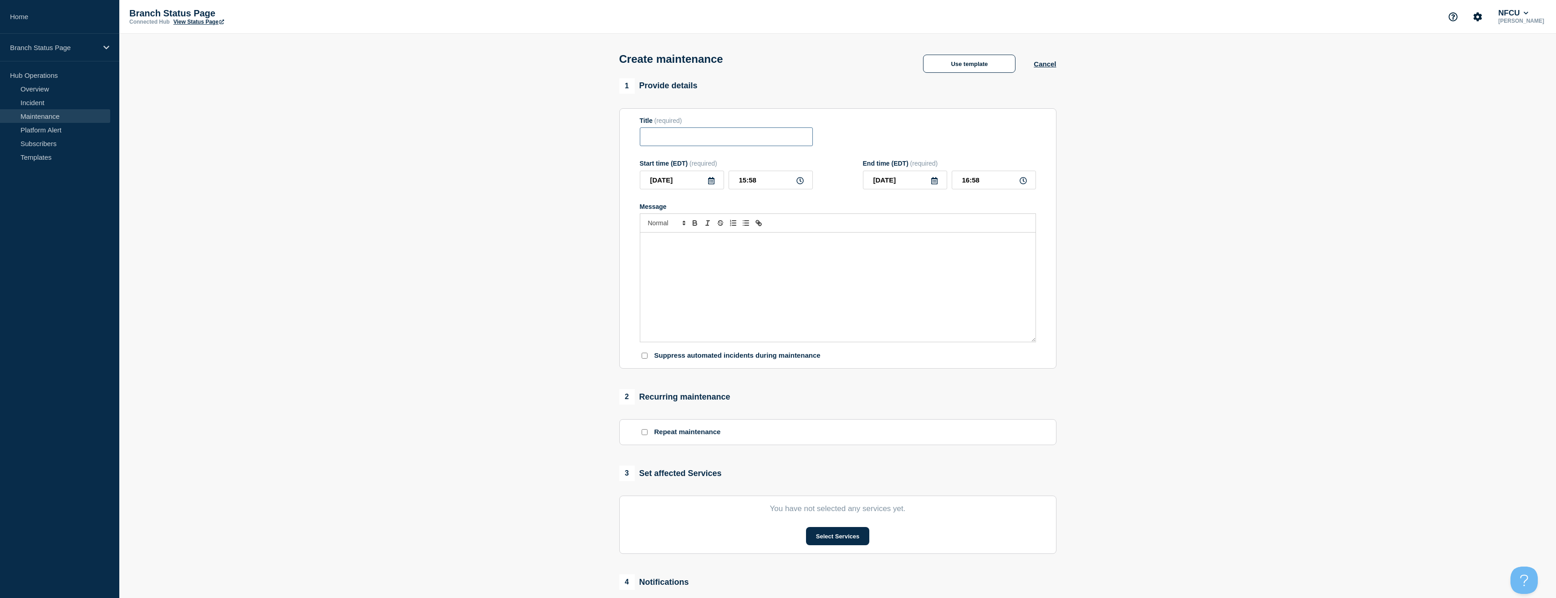
click at [682, 141] on input "Title" at bounding box center [726, 136] width 173 height 19
click at [1039, 68] on button "Cancel" at bounding box center [1044, 64] width 22 height 8
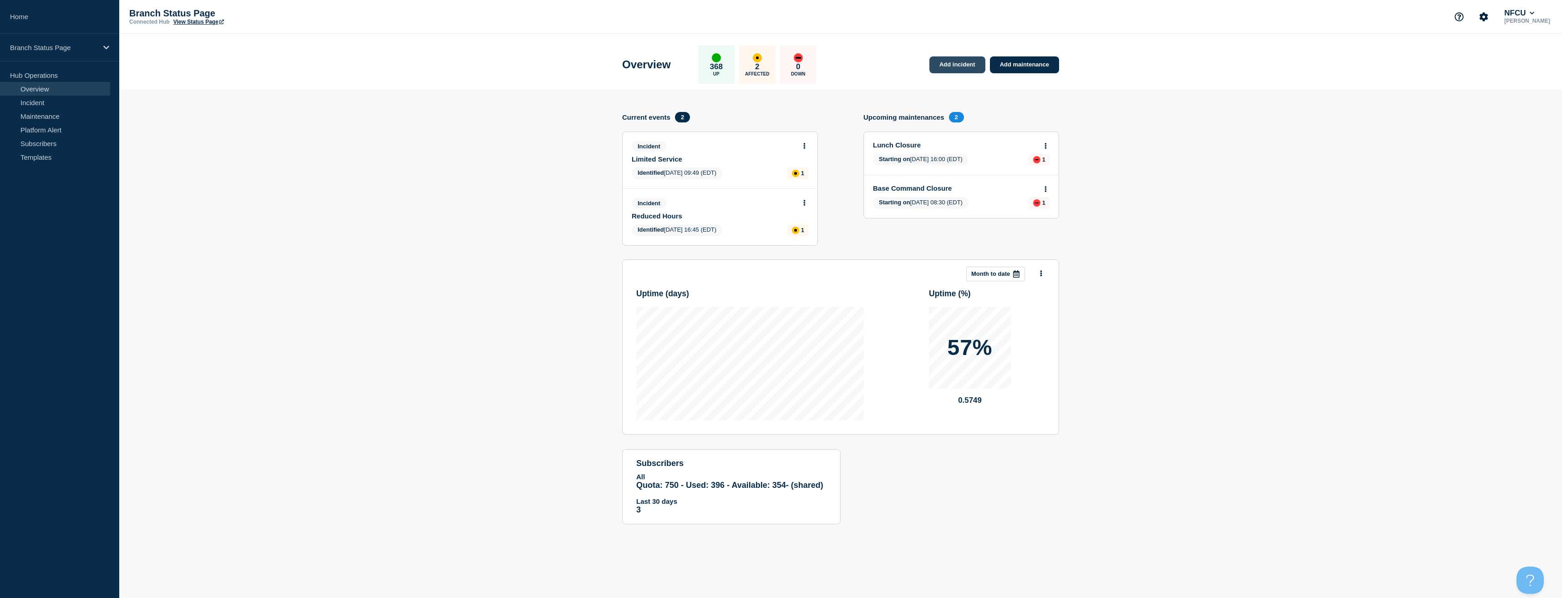
click at [958, 68] on link "Add incident" at bounding box center [958, 64] width 56 height 17
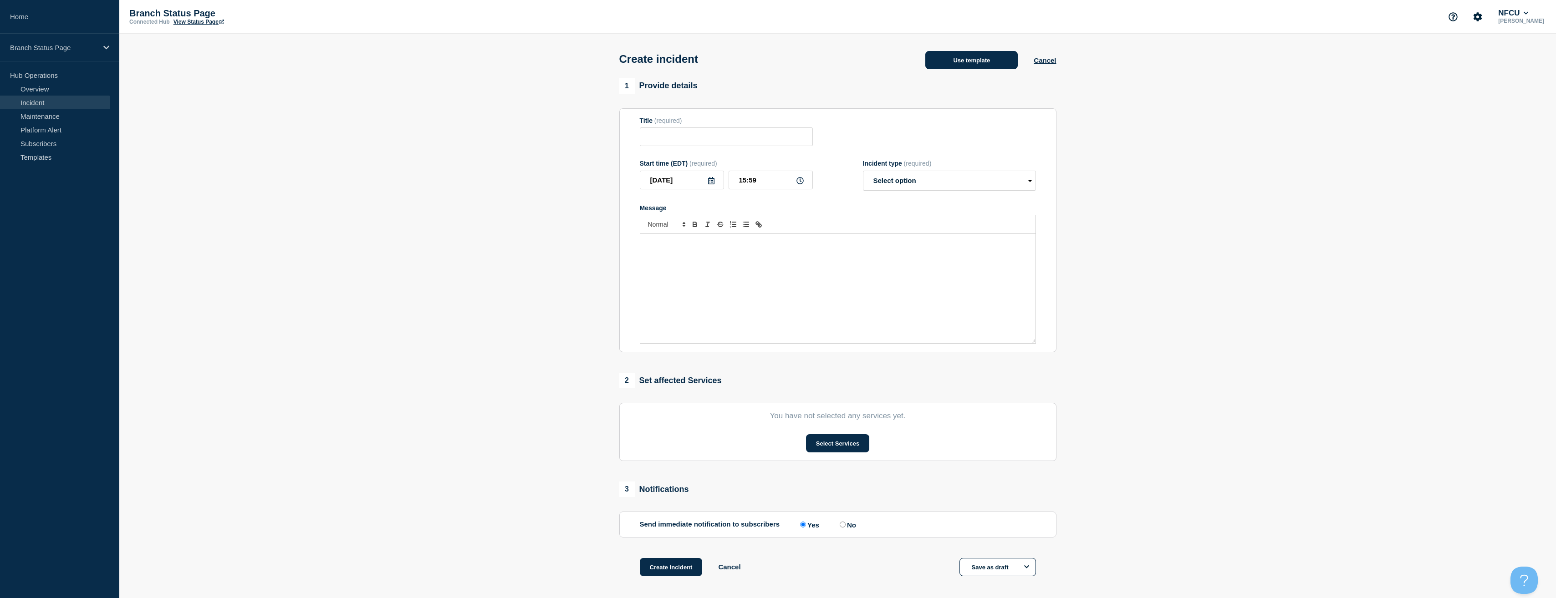
click at [961, 64] on button "Use template" at bounding box center [971, 60] width 92 height 18
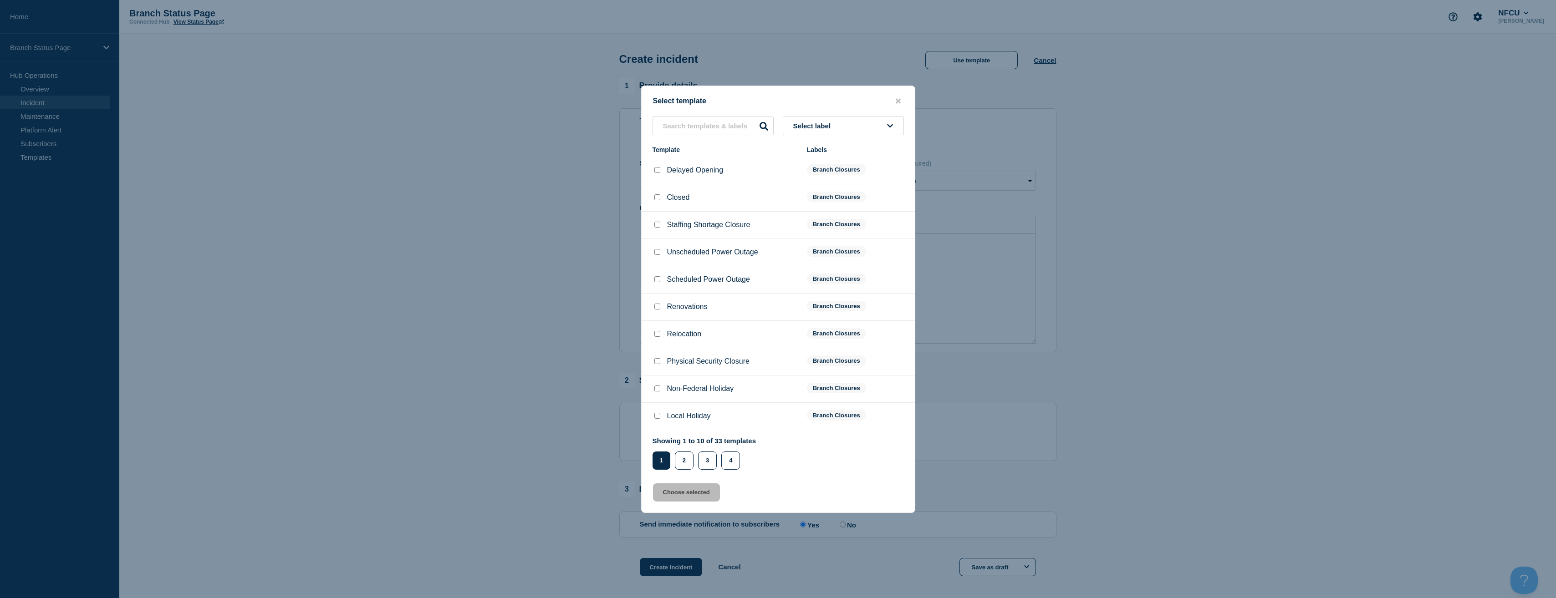
click at [654, 198] on input "Closed checkbox" at bounding box center [657, 197] width 6 height 6
checkbox input "true"
click at [659, 222] on div at bounding box center [656, 224] width 9 height 9
click at [658, 226] on input "Staffing Shortage Closure checkbox" at bounding box center [657, 225] width 6 height 6
checkbox input "true"
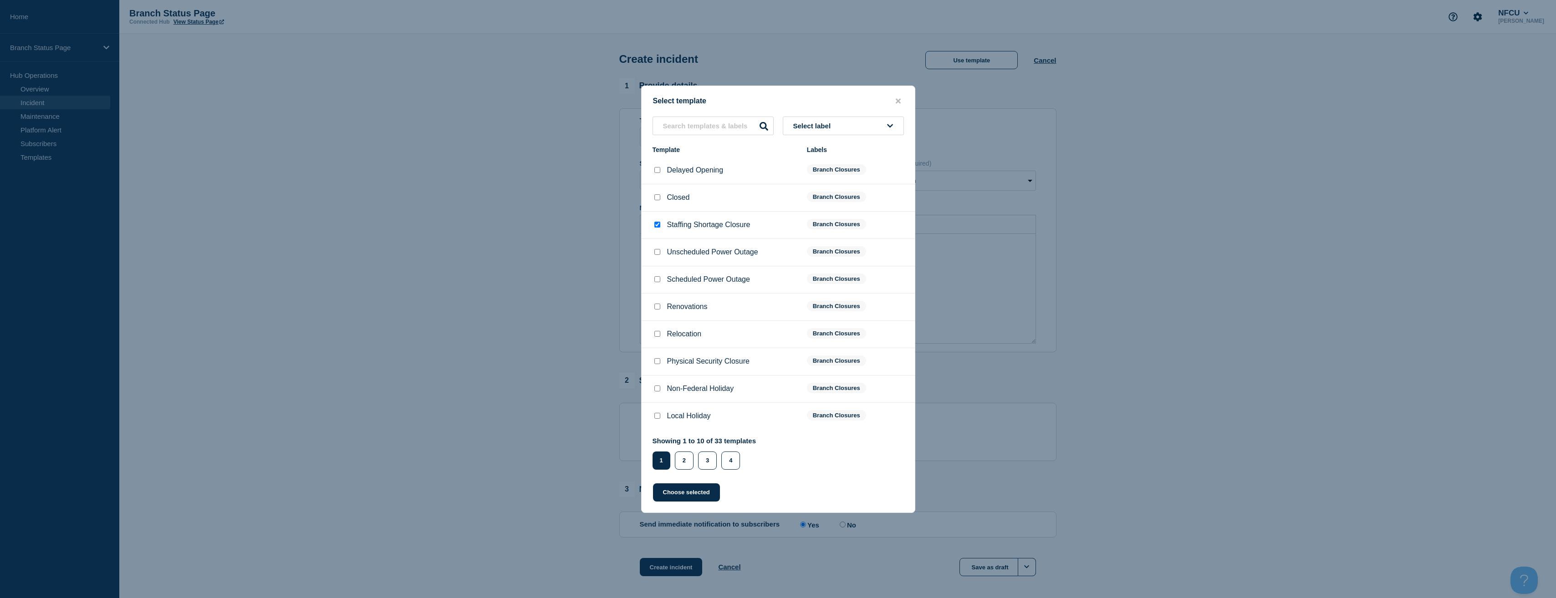
click at [658, 200] on input "Closed checkbox" at bounding box center [657, 197] width 6 height 6
checkbox input "true"
click at [657, 226] on input "Staffing Shortage Closure checkbox" at bounding box center [657, 225] width 6 height 6
checkbox input "true"
checkbox input "false"
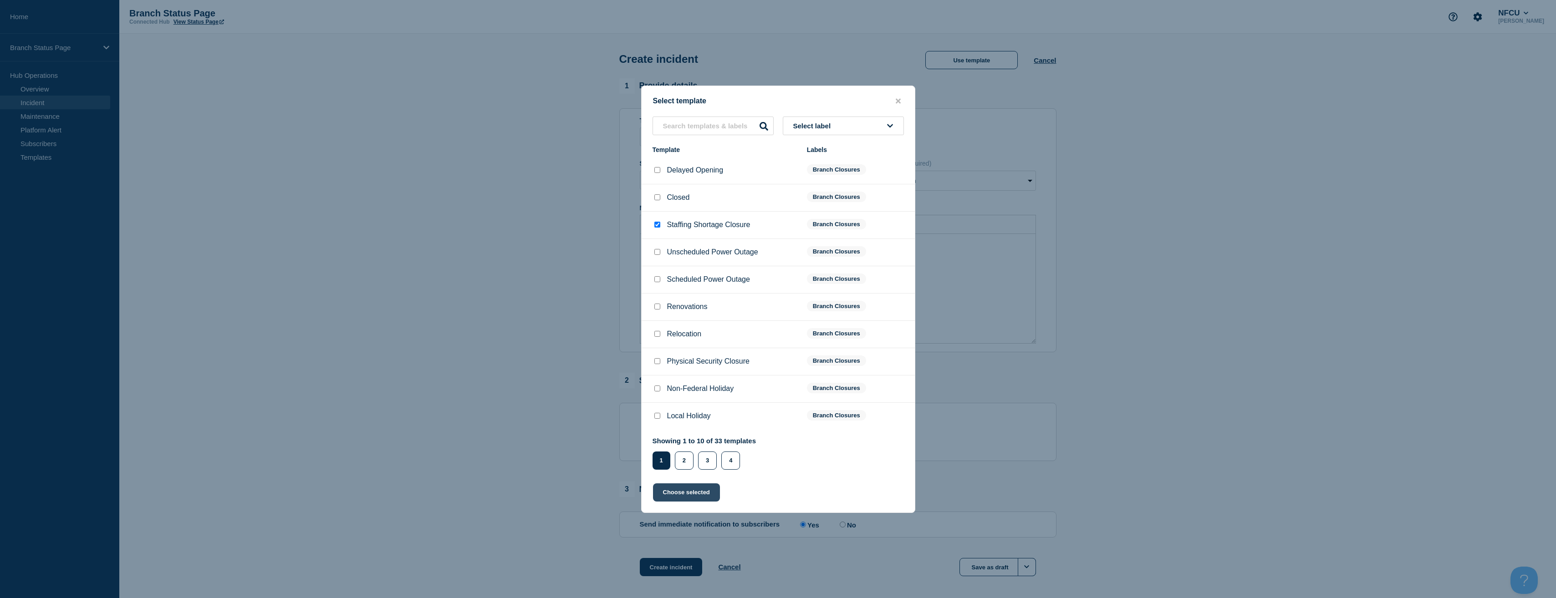
click at [695, 494] on button "Choose selected" at bounding box center [686, 492] width 67 height 18
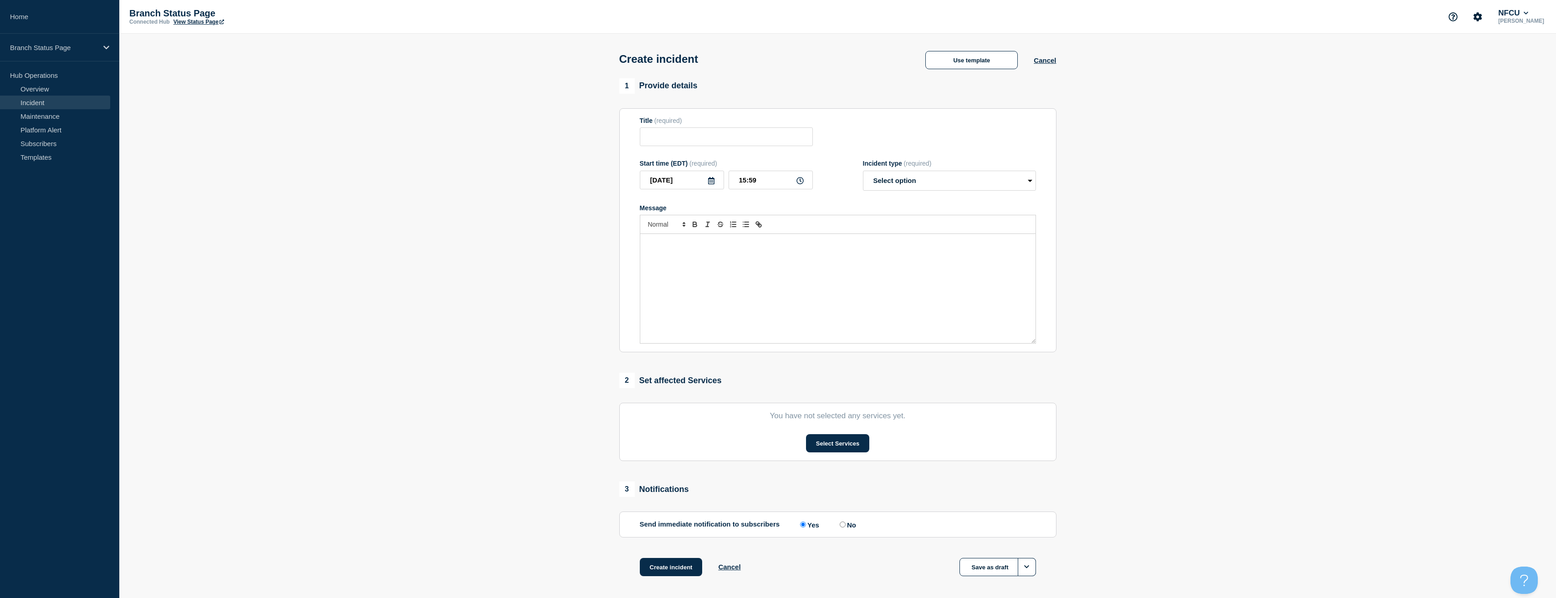
type input "Staffing Shortage Closure"
select select "identified"
drag, startPoint x: 746, startPoint y: 140, endPoint x: 602, endPoint y: 136, distance: 143.4
click at [602, 136] on section "1 Provide details Title (required) Staffing Shortage Closure Start time (EDT) (…" at bounding box center [837, 338] width 1436 height 521
drag, startPoint x: 836, startPoint y: 262, endPoint x: 571, endPoint y: 238, distance: 266.0
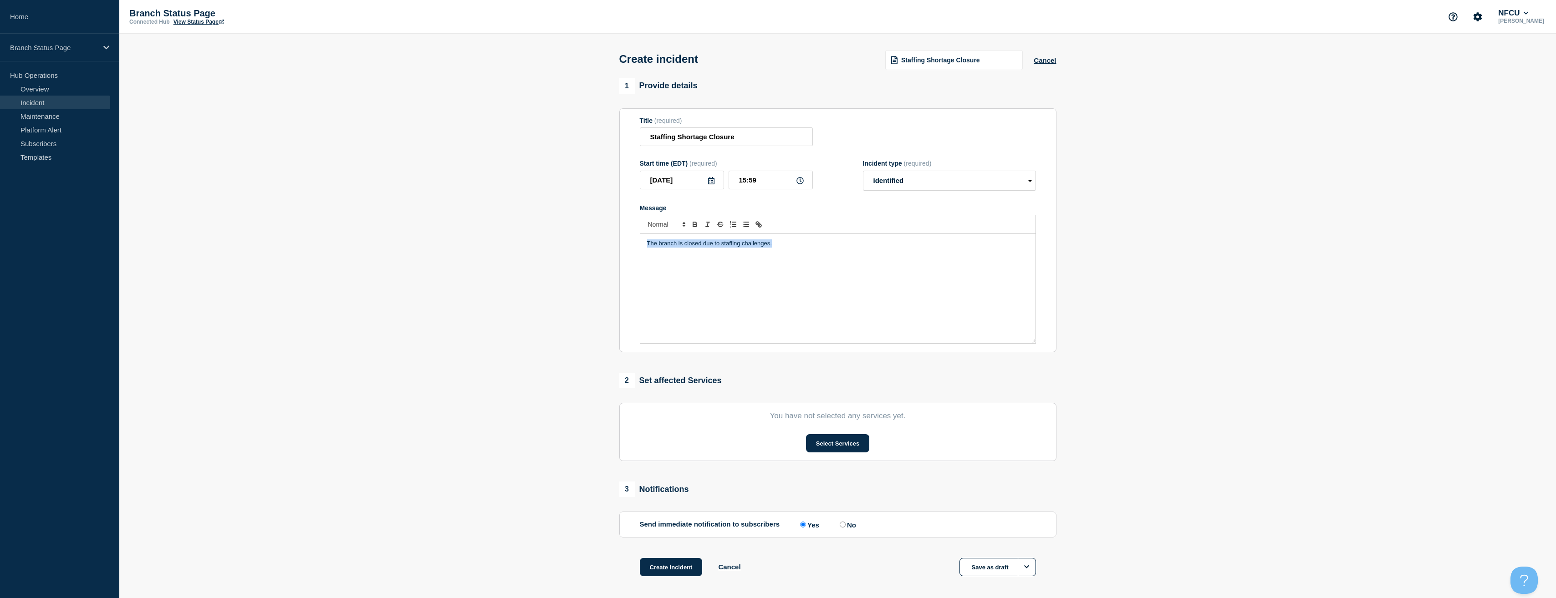
click at [571, 238] on section "1 Provide details Title (required) Staffing Shortage Closure Start time (EDT) (…" at bounding box center [837, 338] width 1436 height 521
copy p "The branch is closed due to staffing challenges."
click at [57, 2] on link "Home" at bounding box center [59, 17] width 119 height 34
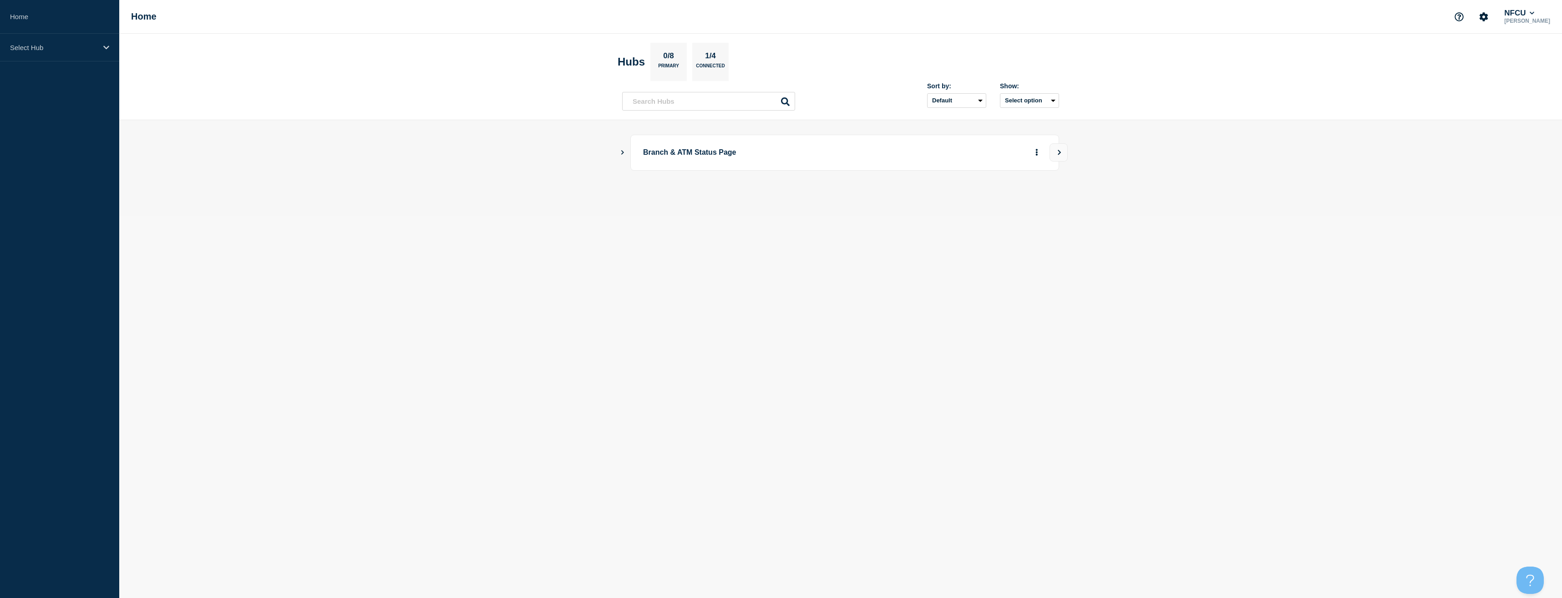
click at [620, 150] on icon "Show Connected Hubs" at bounding box center [623, 152] width 6 height 5
click at [1014, 203] on button "See overview" at bounding box center [1005, 198] width 48 height 18
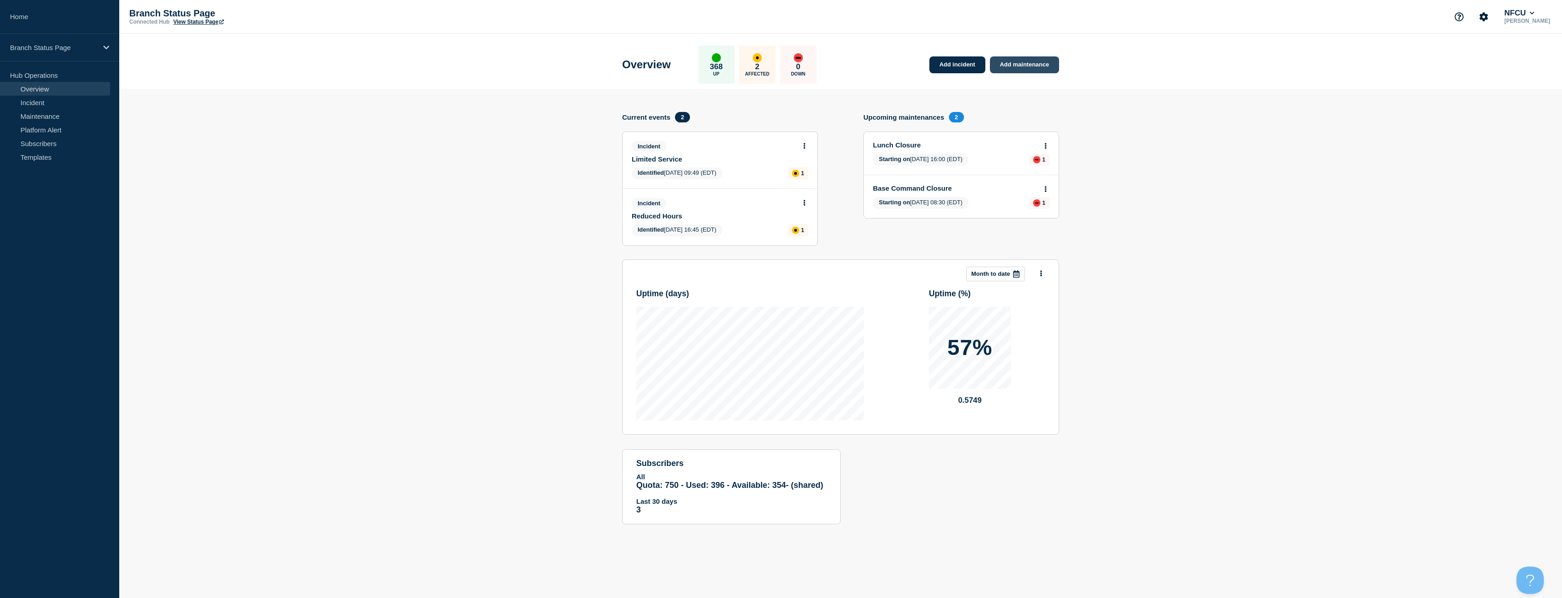
click at [1031, 60] on link "Add maintenance" at bounding box center [1024, 64] width 69 height 17
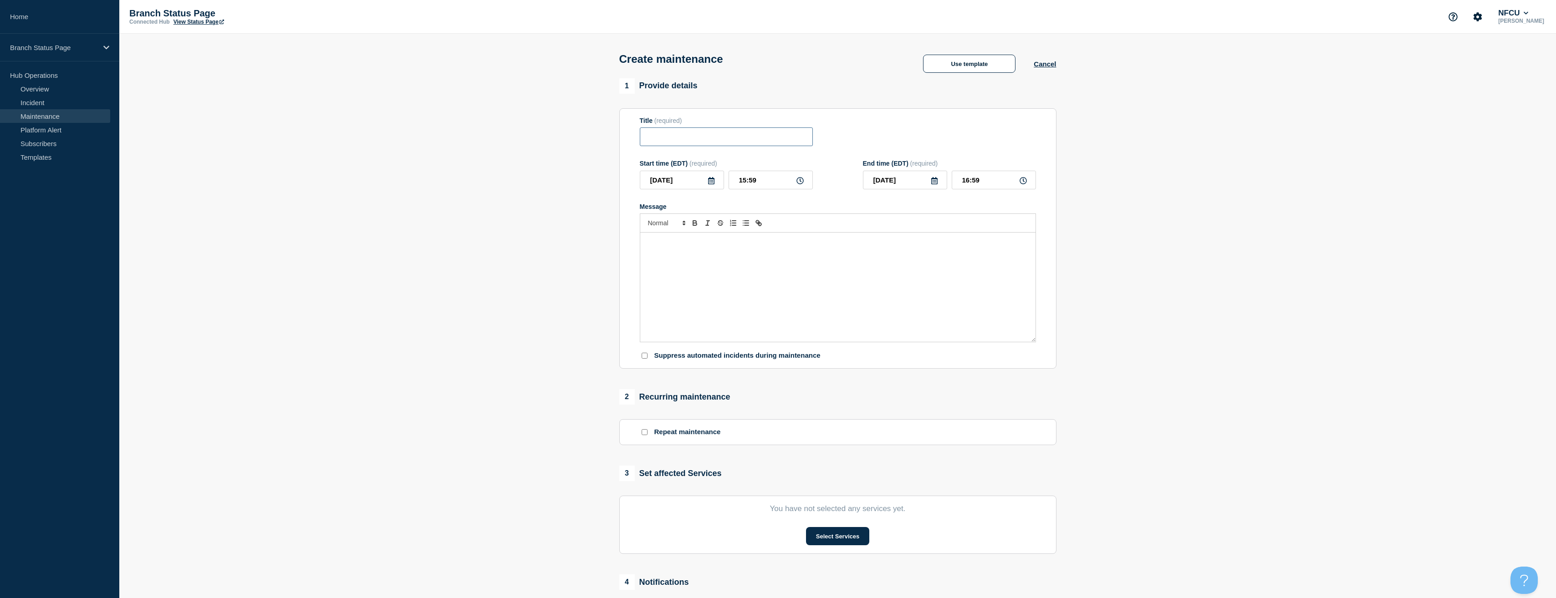
click at [734, 139] on input "Title" at bounding box center [726, 136] width 173 height 19
paste input "Staffing Shortage Closure"
type input "Staffing Shortage Closure"
click at [737, 271] on div "Message" at bounding box center [837, 287] width 395 height 109
drag, startPoint x: 725, startPoint y: 312, endPoint x: 714, endPoint y: 302, distance: 15.2
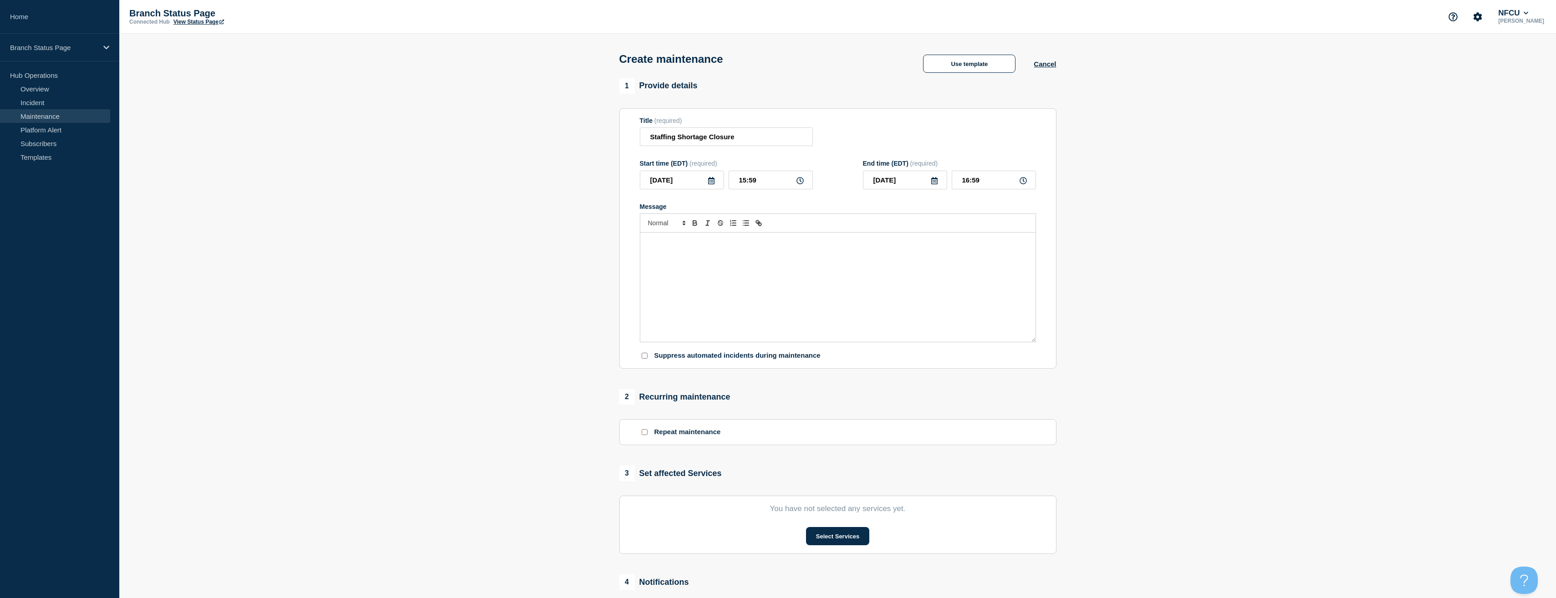
click at [719, 313] on div "Message" at bounding box center [837, 287] width 395 height 109
click at [640, 246] on div "The branch is closed due to staffing challenges." at bounding box center [837, 287] width 395 height 109
paste div "Message"
click at [728, 244] on p "The NAS Fallon NV branch will close for lunch today The branch is closed due to…" at bounding box center [837, 242] width 381 height 8
click at [786, 244] on p "The NAS Fallon NV branch will close for lunch today The branch is closed due to…" at bounding box center [837, 242] width 381 height 8
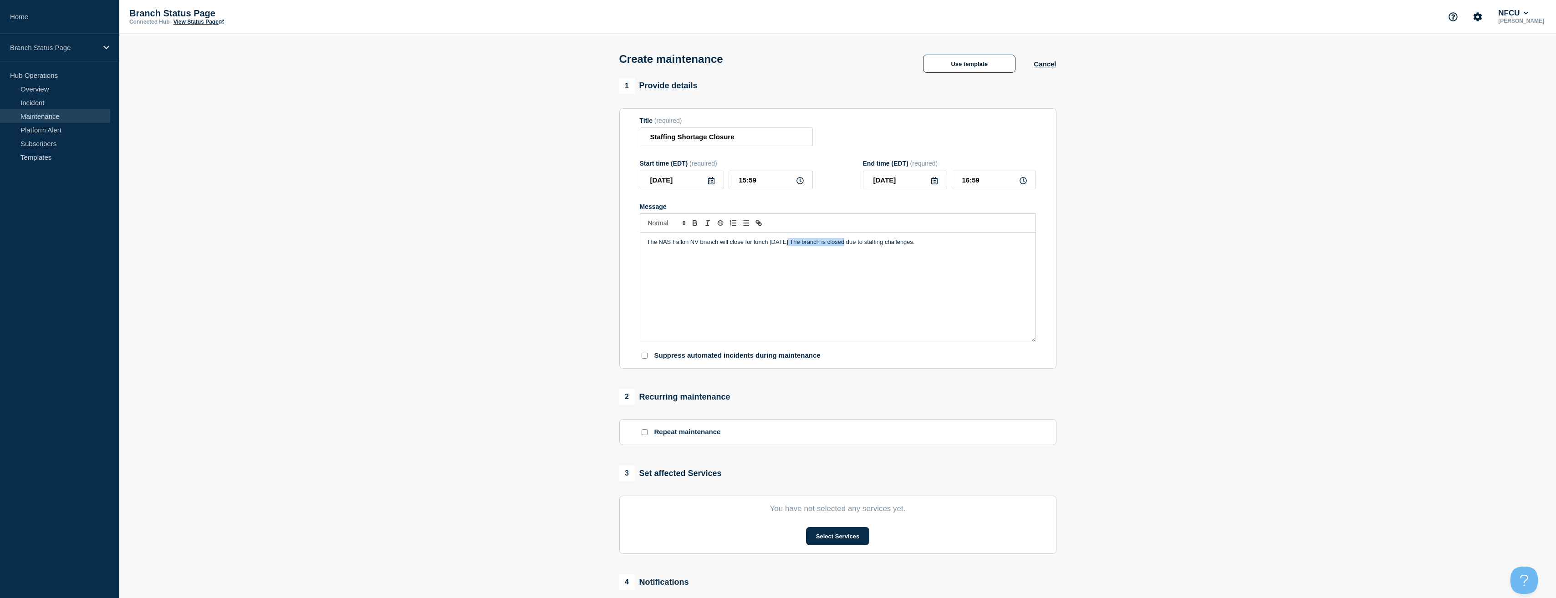
drag, startPoint x: 786, startPoint y: 243, endPoint x: 841, endPoint y: 251, distance: 56.1
click at [841, 251] on div "The NAS Fallon NV branch will close for lunch today The branch is closed due to…" at bounding box center [837, 287] width 395 height 109
click at [1238, 381] on section "1 Provide details Title (required) Staffing Shortage Closure Start time (EDT) (…" at bounding box center [837, 394] width 1436 height 632
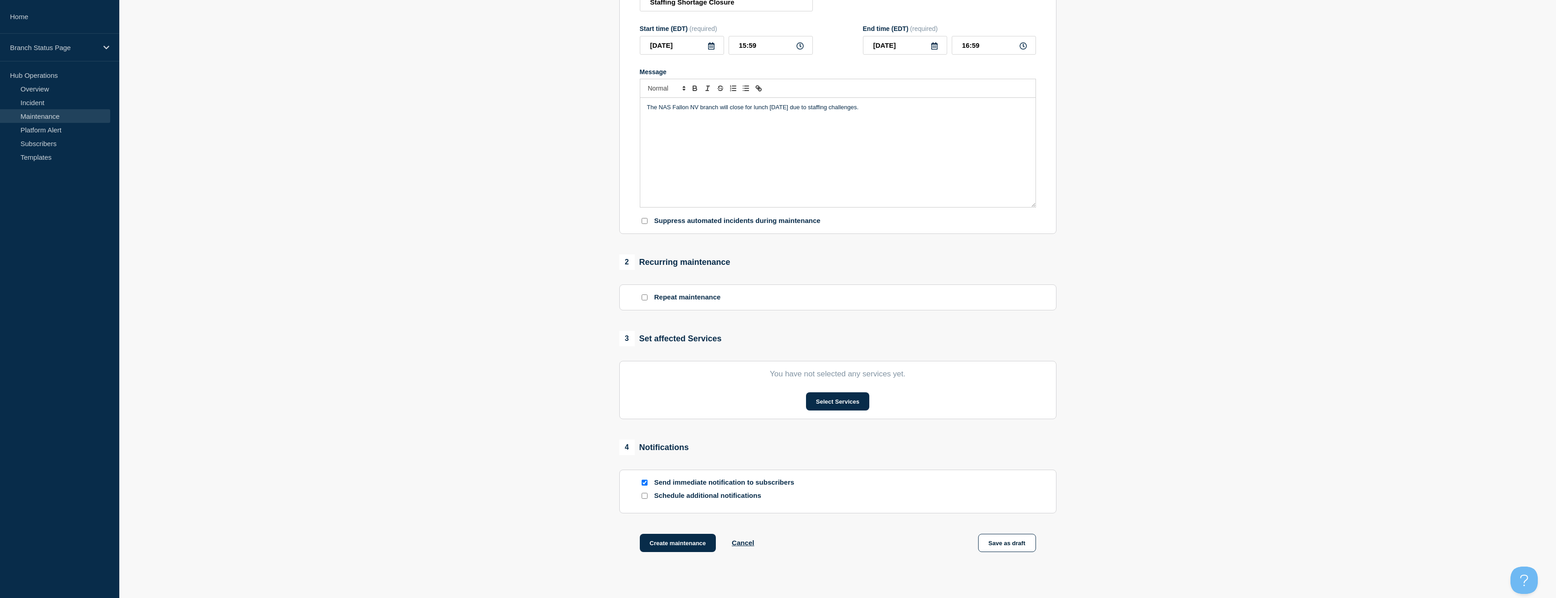
scroll to position [137, 0]
click at [836, 395] on button "Select Services" at bounding box center [837, 400] width 63 height 18
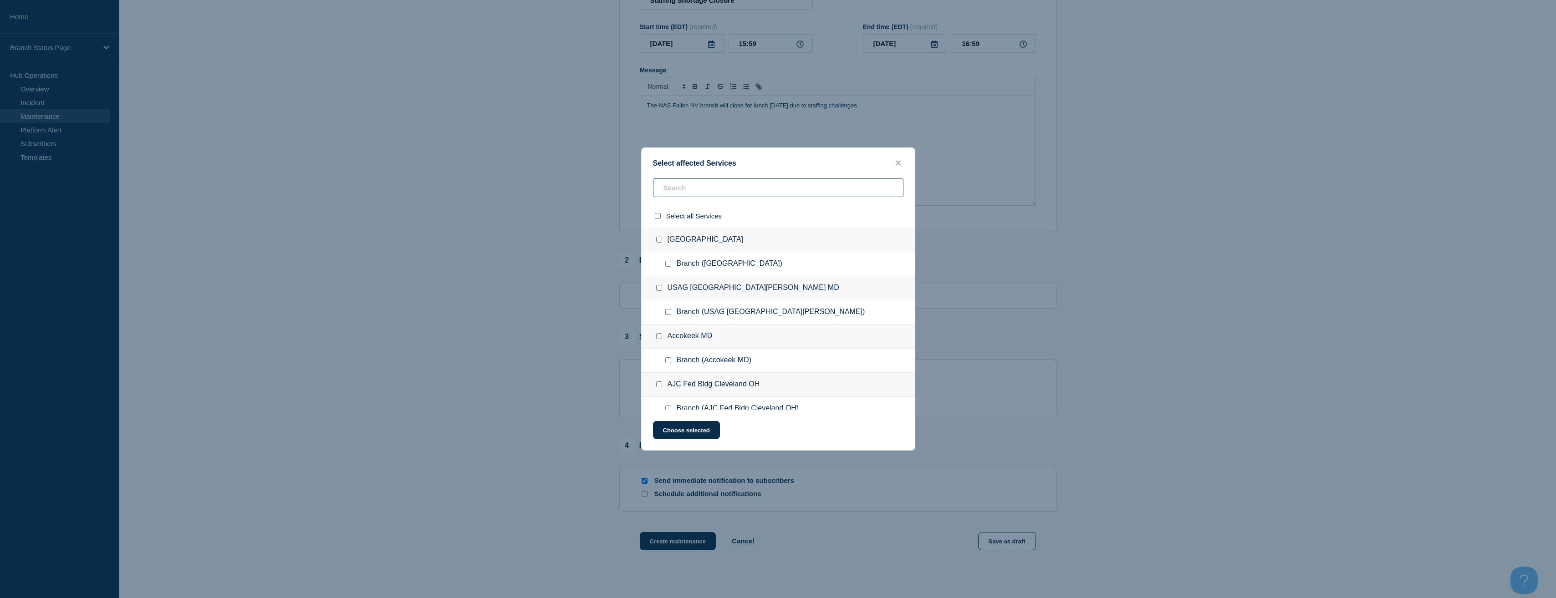
click at [677, 187] on input "text" at bounding box center [778, 187] width 250 height 19
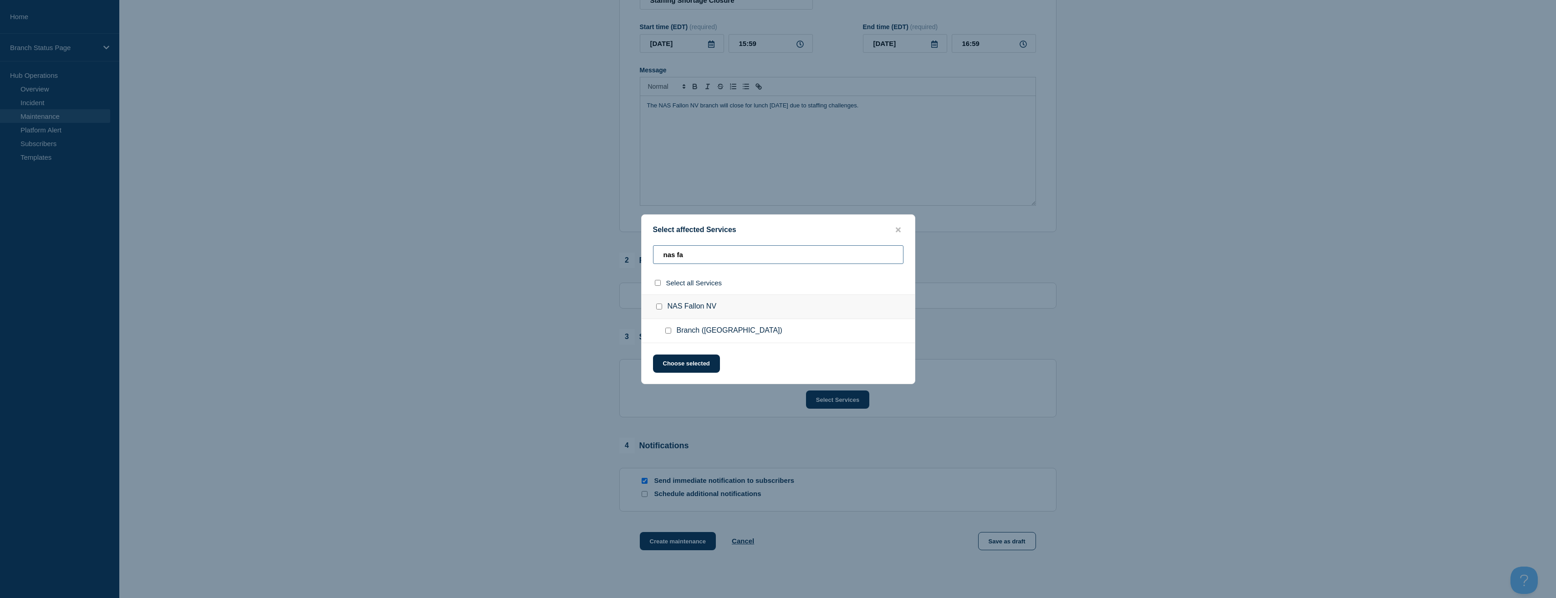
type input "nas fa"
click at [669, 335] on div at bounding box center [669, 330] width 13 height 9
click at [668, 331] on input "Branch (NAS Fallon NV) checkbox" at bounding box center [668, 331] width 6 height 6
checkbox input "true"
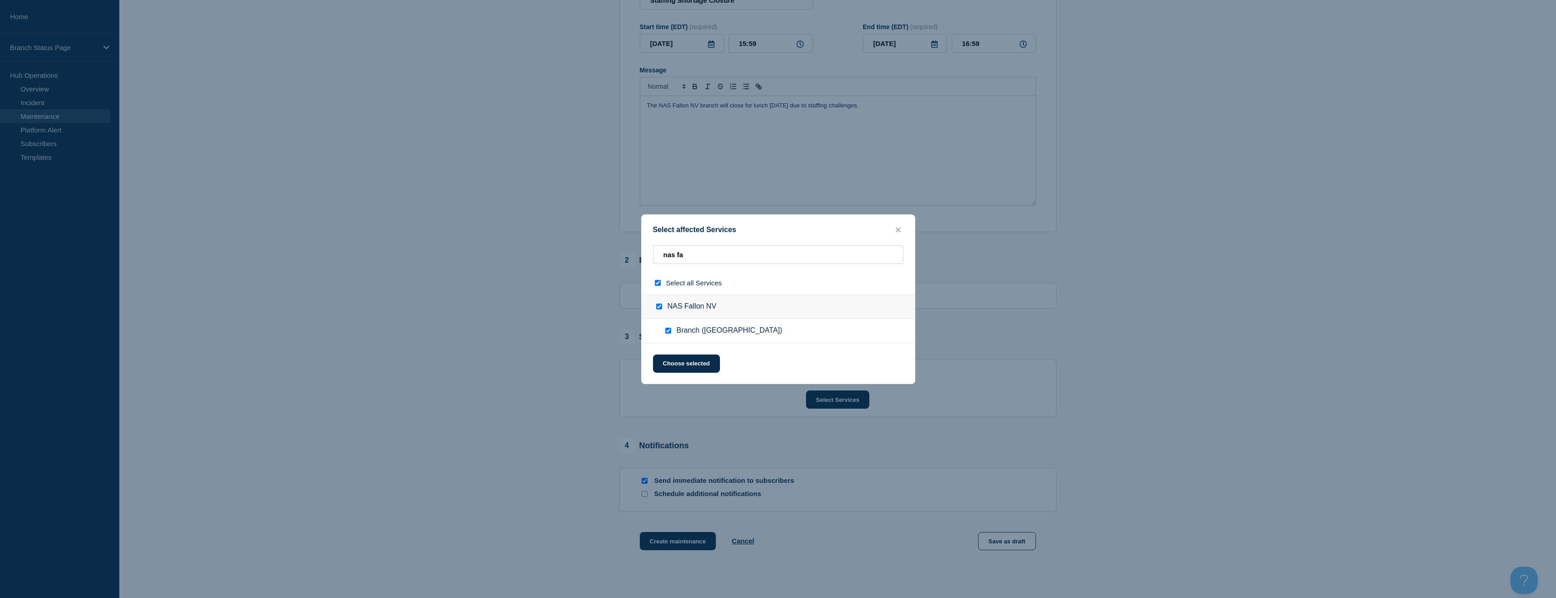
checkbox input "true"
click at [682, 365] on button "Choose selected" at bounding box center [686, 364] width 67 height 18
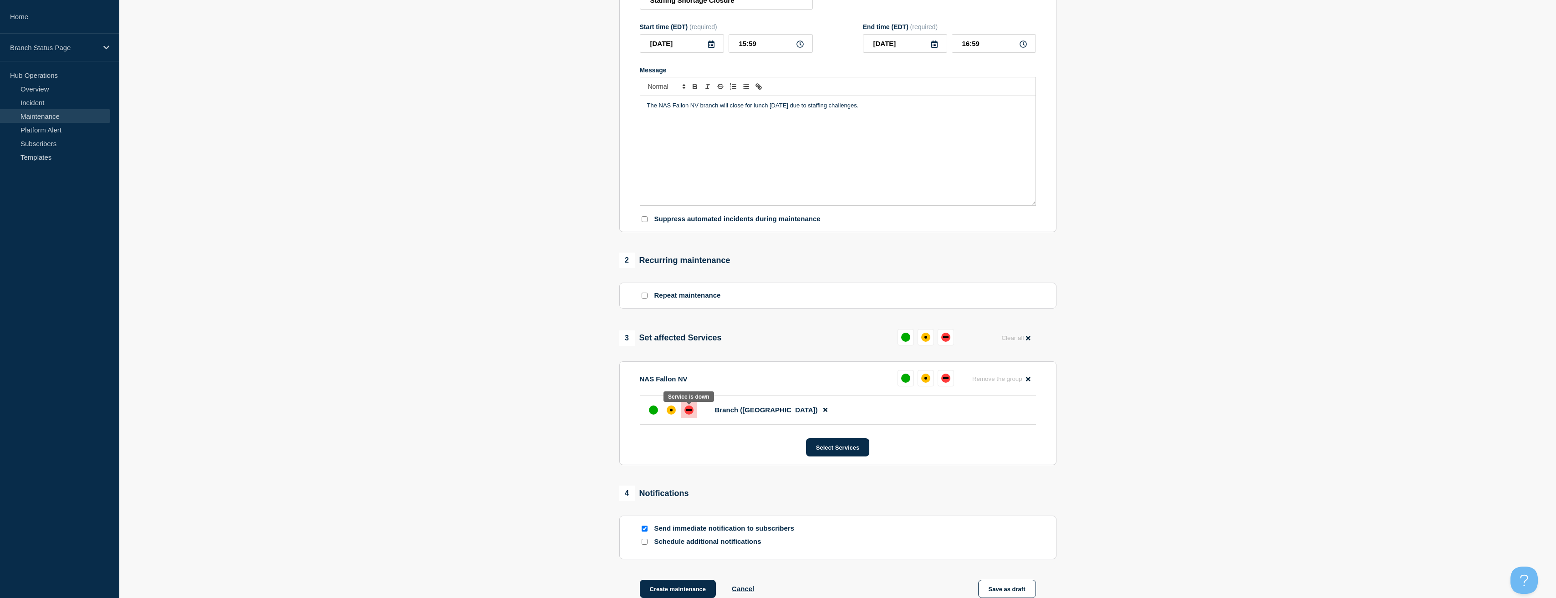
click at [686, 415] on div "down" at bounding box center [688, 410] width 9 height 9
click at [565, 430] on section "1 Provide details Title (required) Staffing Shortage Closure Start time (EDT) (…" at bounding box center [837, 282] width 1436 height 680
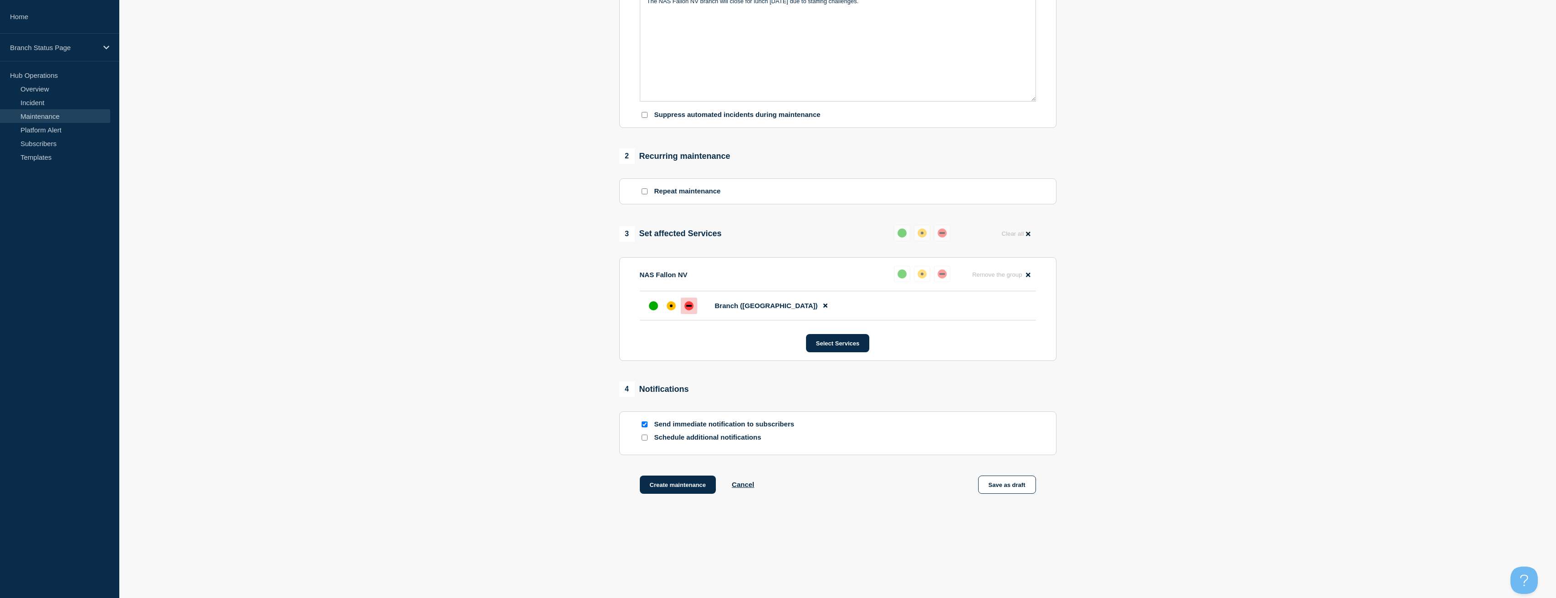
scroll to position [244, 0]
click at [644, 440] on input "Schedule additional notifications" at bounding box center [644, 437] width 6 height 6
checkbox input "true"
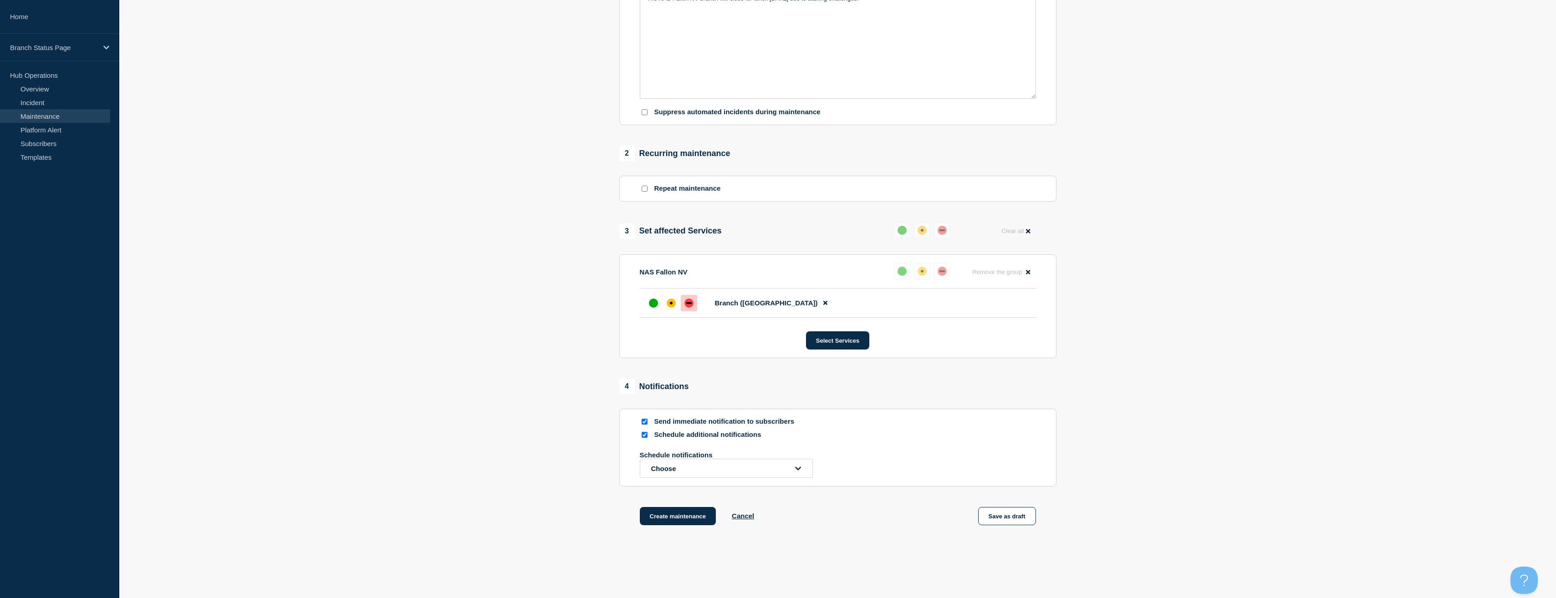
click at [643, 422] on input "Send immediate notification to subscribers" at bounding box center [644, 422] width 6 height 6
checkbox input "false"
click at [676, 472] on button "Choose" at bounding box center [726, 468] width 173 height 19
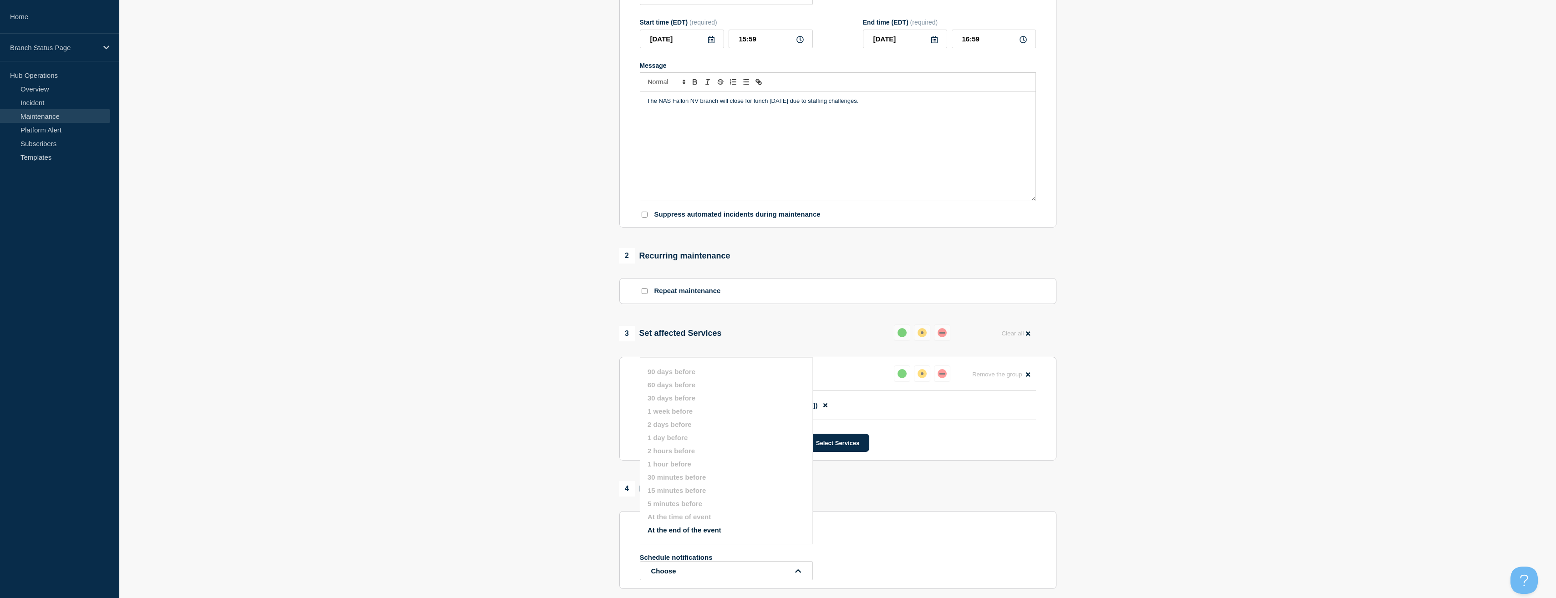
click at [523, 444] on section "1 Provide details Title (required) Staffing Shortage Closure Start time (EDT) (…" at bounding box center [837, 294] width 1436 height 714
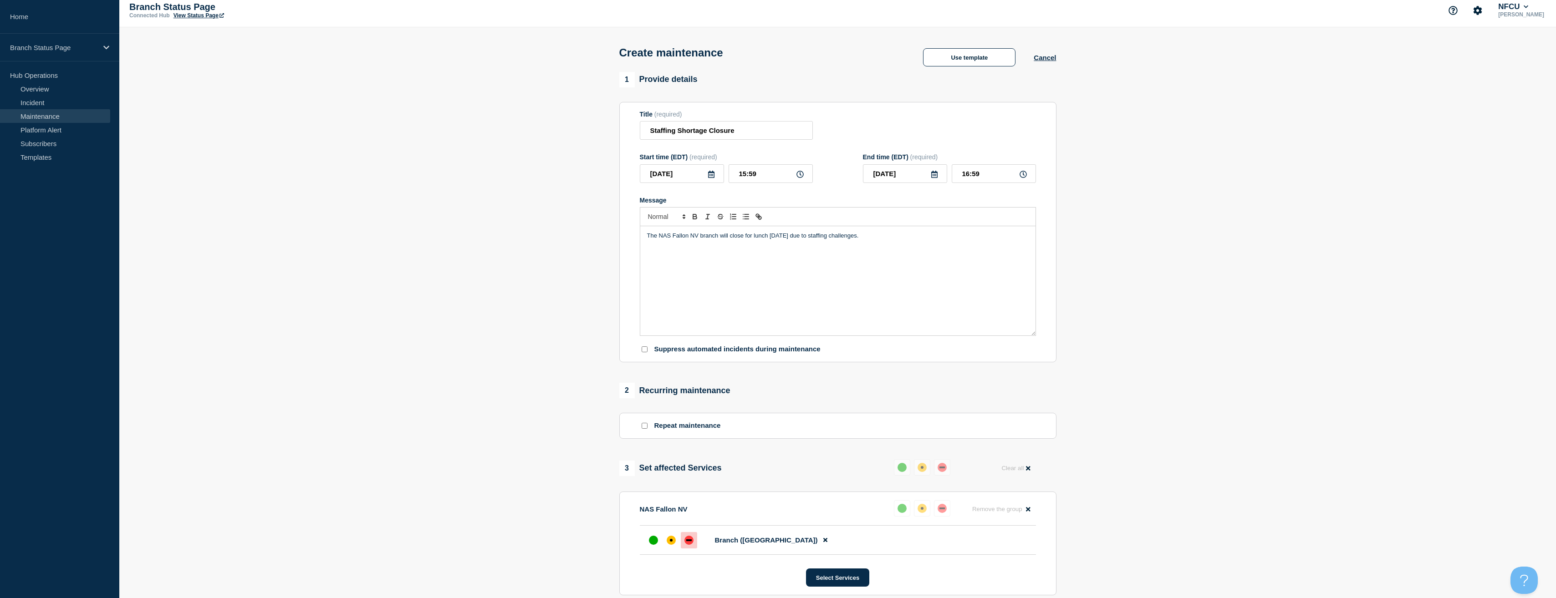
scroll to position [0, 0]
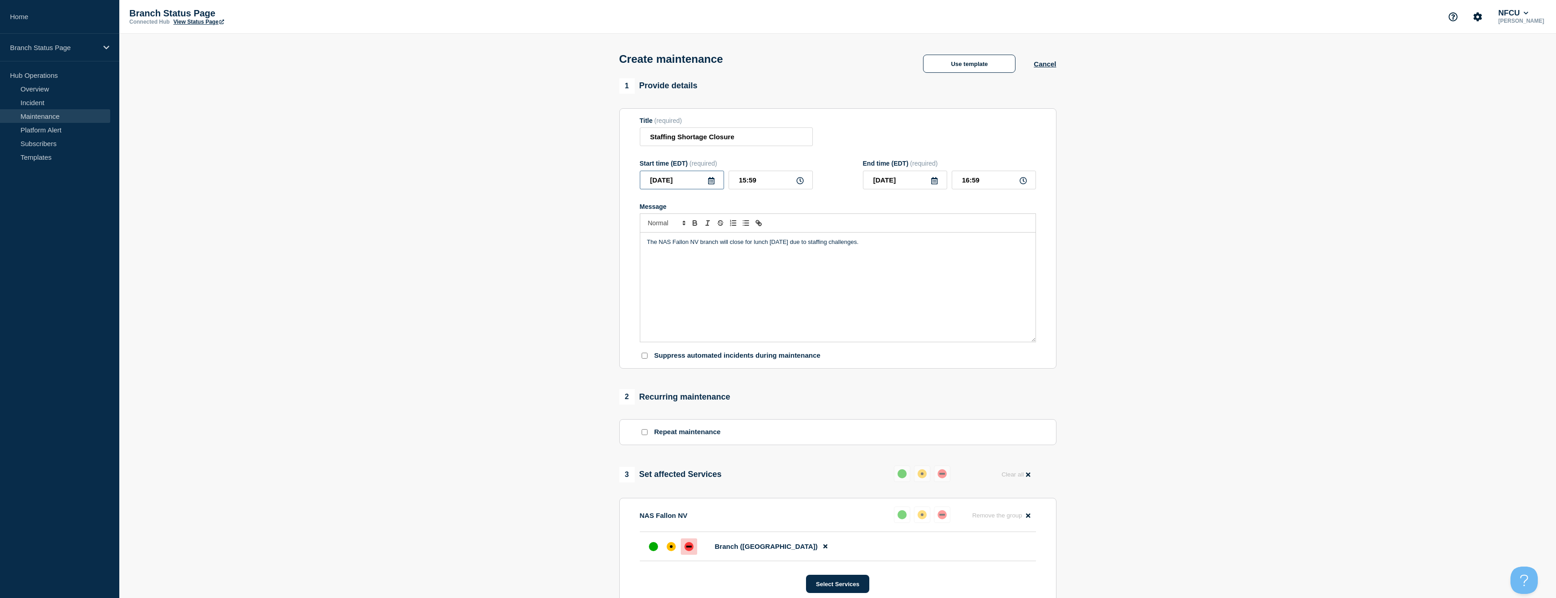
click at [717, 183] on input "2025-08-26" at bounding box center [682, 180] width 84 height 19
click at [694, 291] on div "27" at bounding box center [697, 295] width 13 height 13
type input "2025-08-27"
click at [520, 246] on section "1 Provide details Title (required) Staffing Shortage Closure Start time (EDT) (…" at bounding box center [837, 435] width 1436 height 714
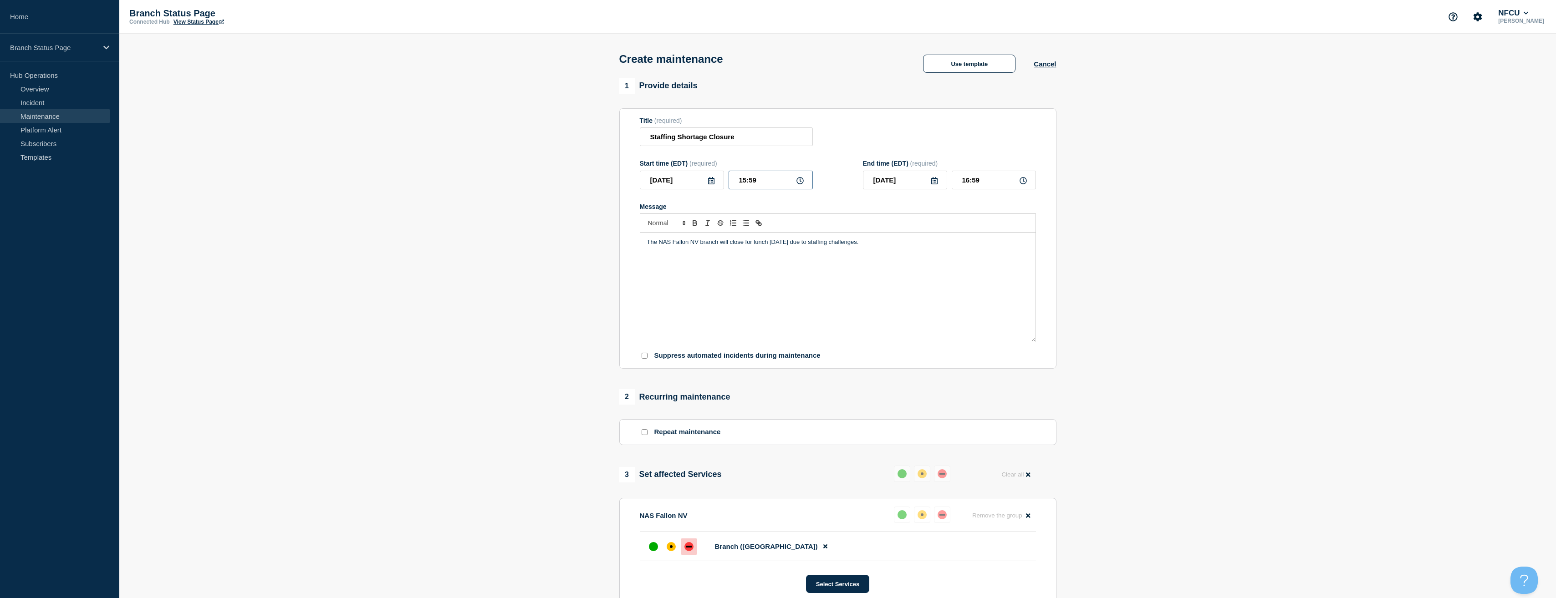
drag, startPoint x: 748, startPoint y: 184, endPoint x: 711, endPoint y: 182, distance: 37.4
click at [711, 182] on div "2025-08-27 15:59" at bounding box center [726, 180] width 173 height 19
type input "12:00"
click at [1264, 290] on section "1 Provide details Title (required) Staffing Shortage Closure Start time (EDT) (…" at bounding box center [837, 435] width 1436 height 714
drag, startPoint x: 980, startPoint y: 182, endPoint x: 948, endPoint y: 181, distance: 31.9
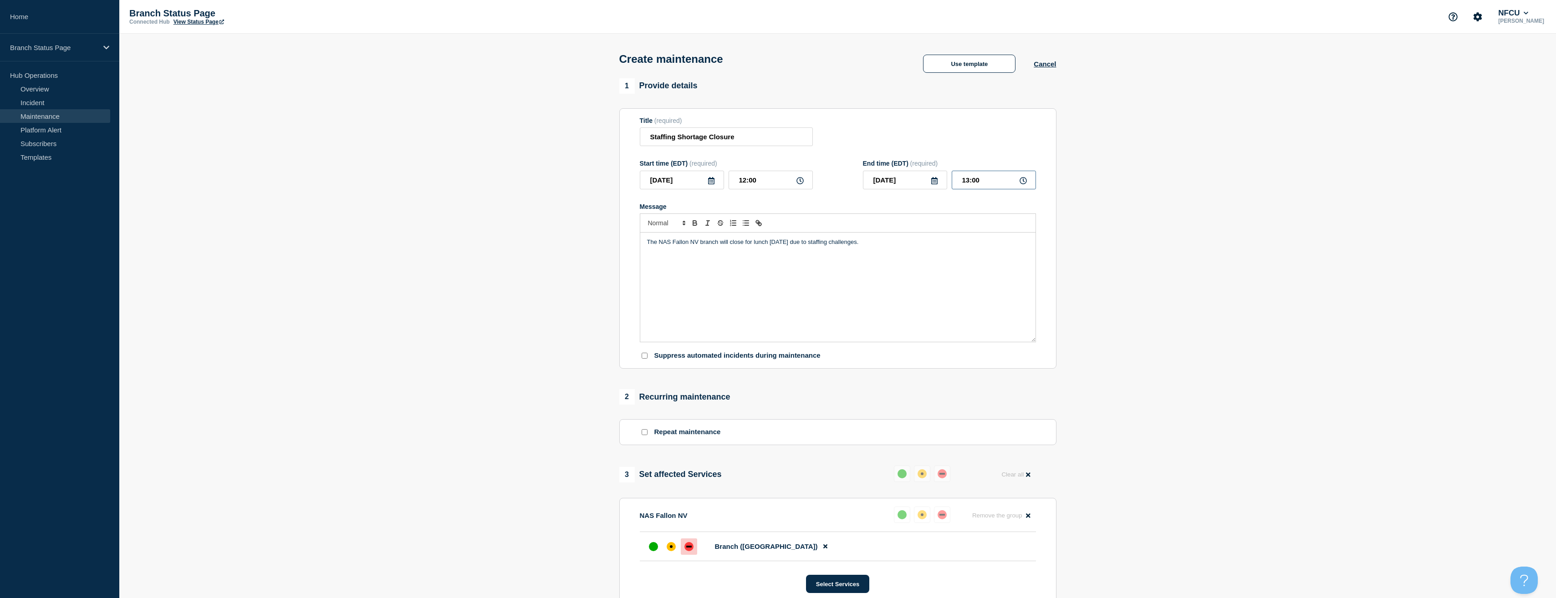
click at [949, 181] on div "2025-08-27 13:00" at bounding box center [949, 180] width 173 height 19
type input "20:00"
click at [1329, 320] on section "1 Provide details Title (required) Staffing Shortage Closure Start time (EDT) (…" at bounding box center [837, 435] width 1436 height 714
click at [719, 243] on p "The NAS Fallon NV branch will close for lunch today due to staffing challenges." at bounding box center [837, 242] width 381 height 8
click at [1241, 257] on section "1 Provide details Title (required) Staffing Shortage Closure Start time (EDT) (…" at bounding box center [837, 435] width 1436 height 714
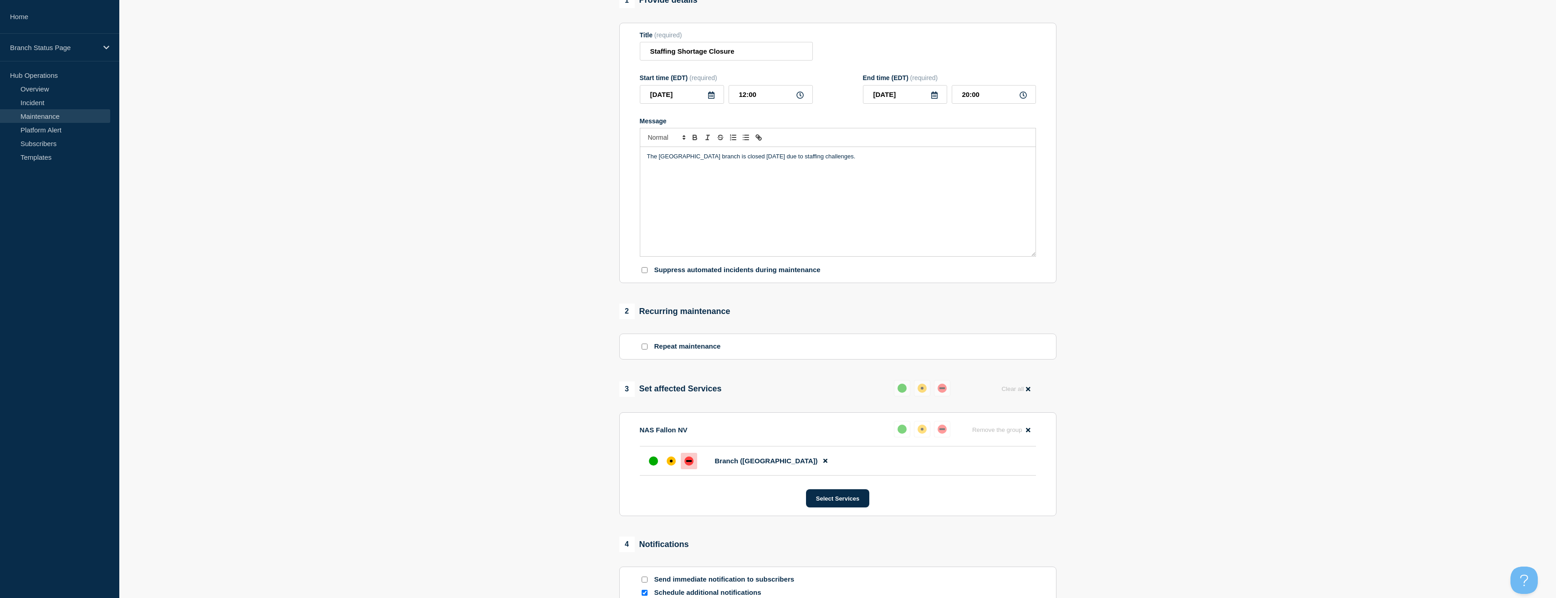
scroll to position [182, 0]
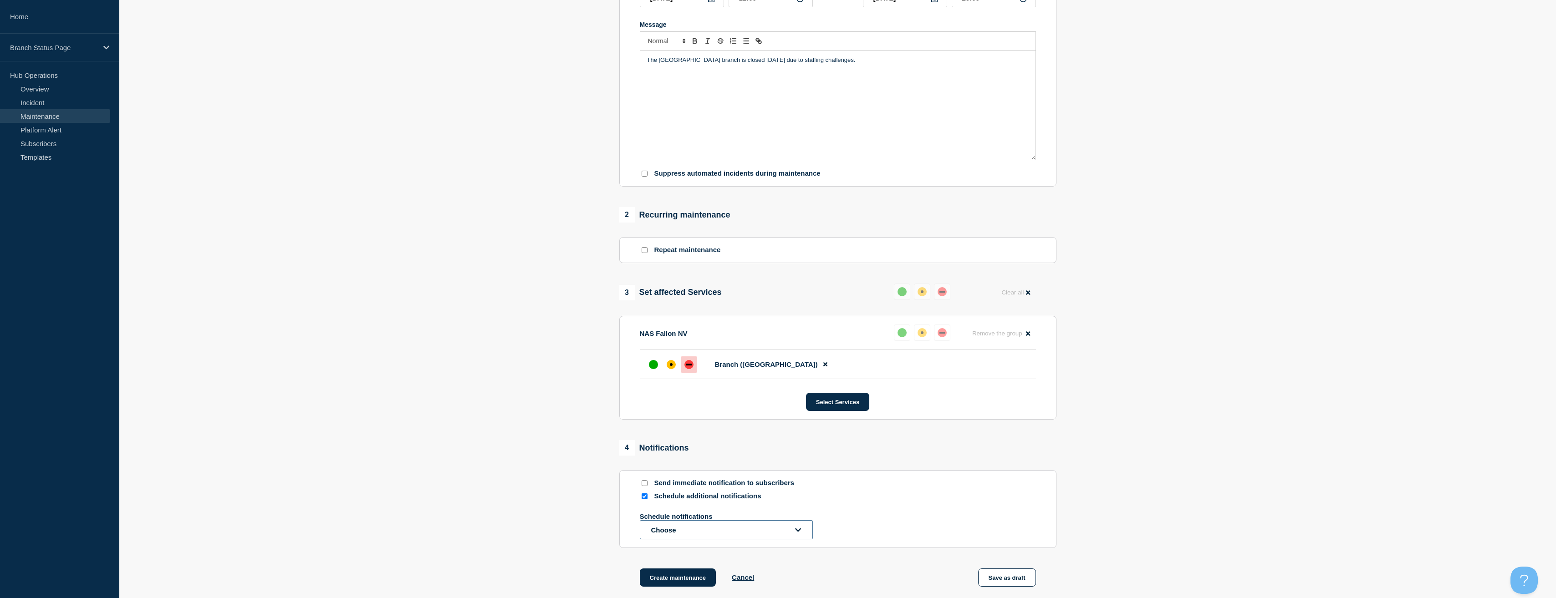
click at [690, 531] on button "Choose" at bounding box center [726, 529] width 173 height 19
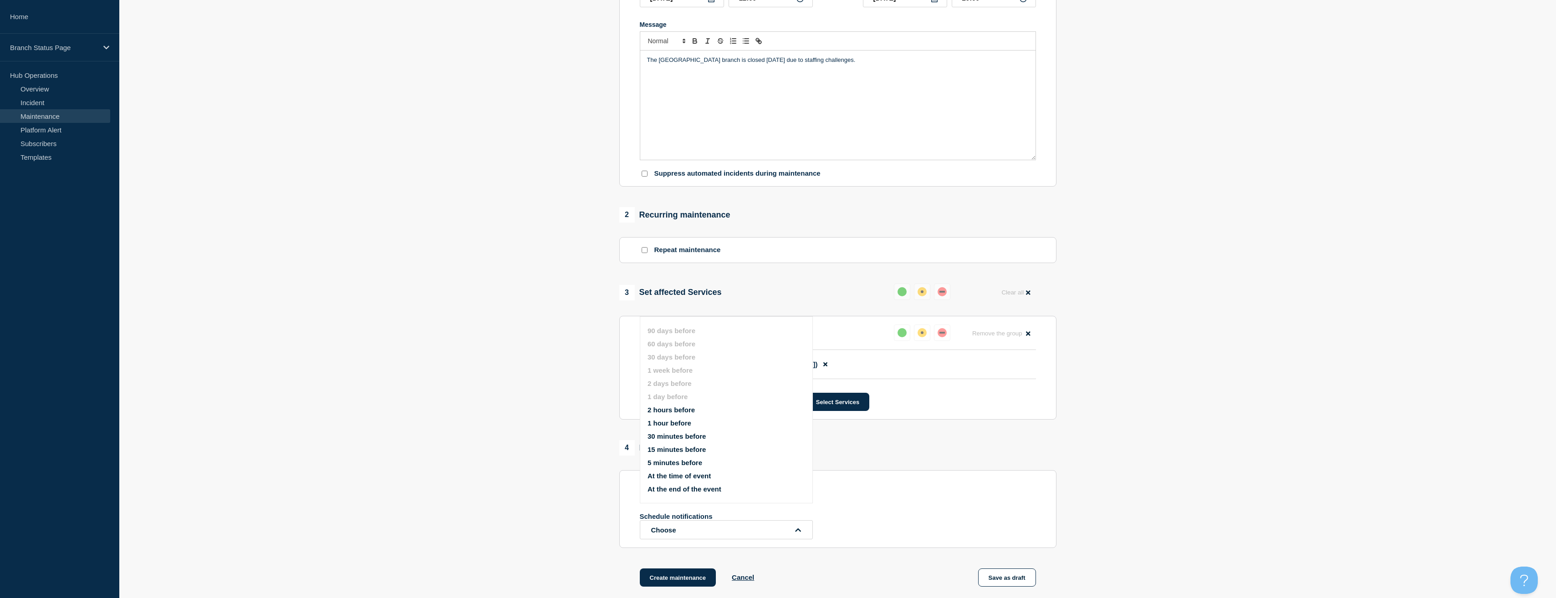
click at [683, 476] on button "At the time of event" at bounding box center [678, 476] width 63 height 8
click at [465, 446] on section "1 Provide details Title (required) Staffing Shortage Closure Start time (EDT) (…" at bounding box center [837, 262] width 1436 height 733
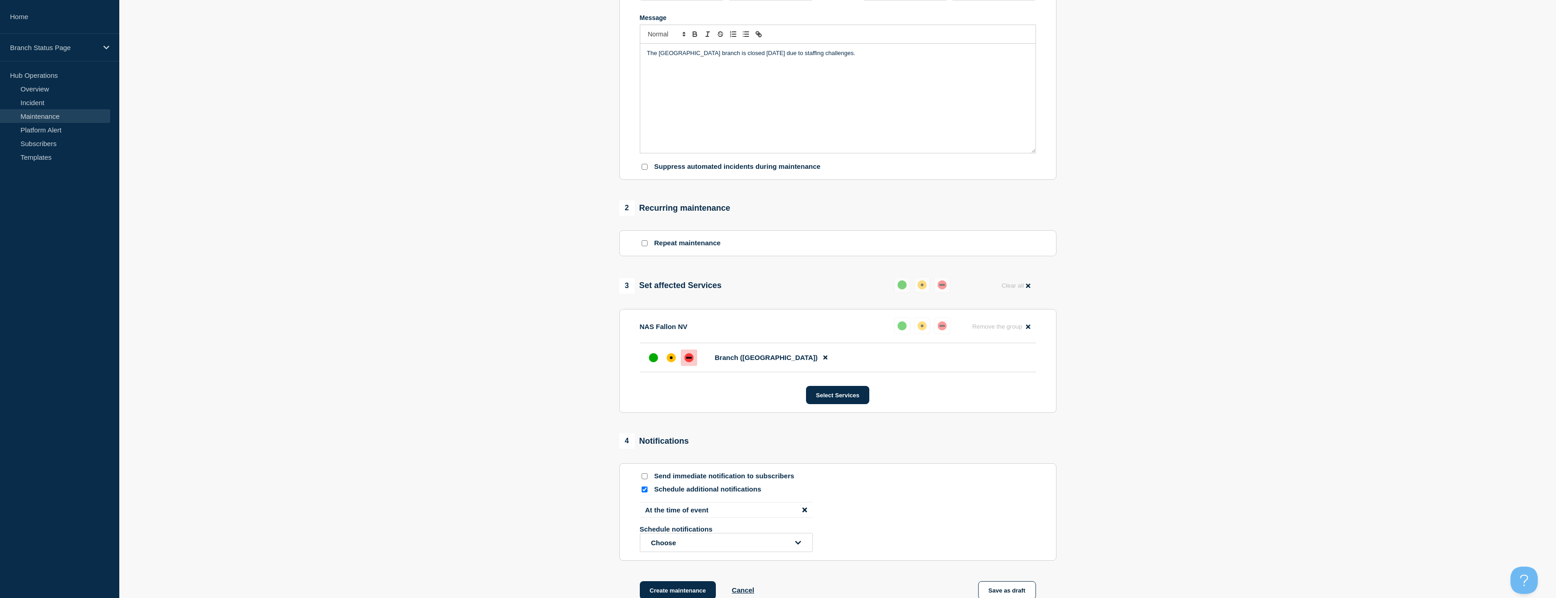
scroll to position [228, 0]
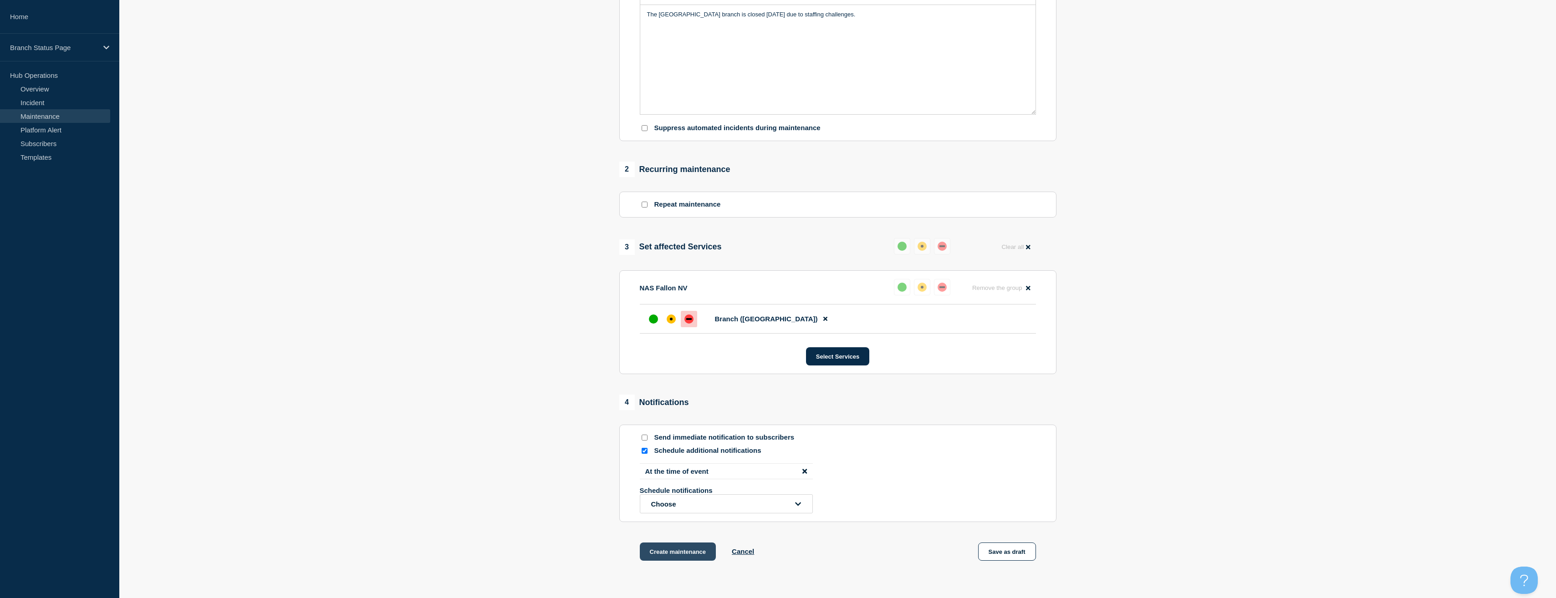
click at [691, 549] on button "Create maintenance" at bounding box center [678, 552] width 76 height 18
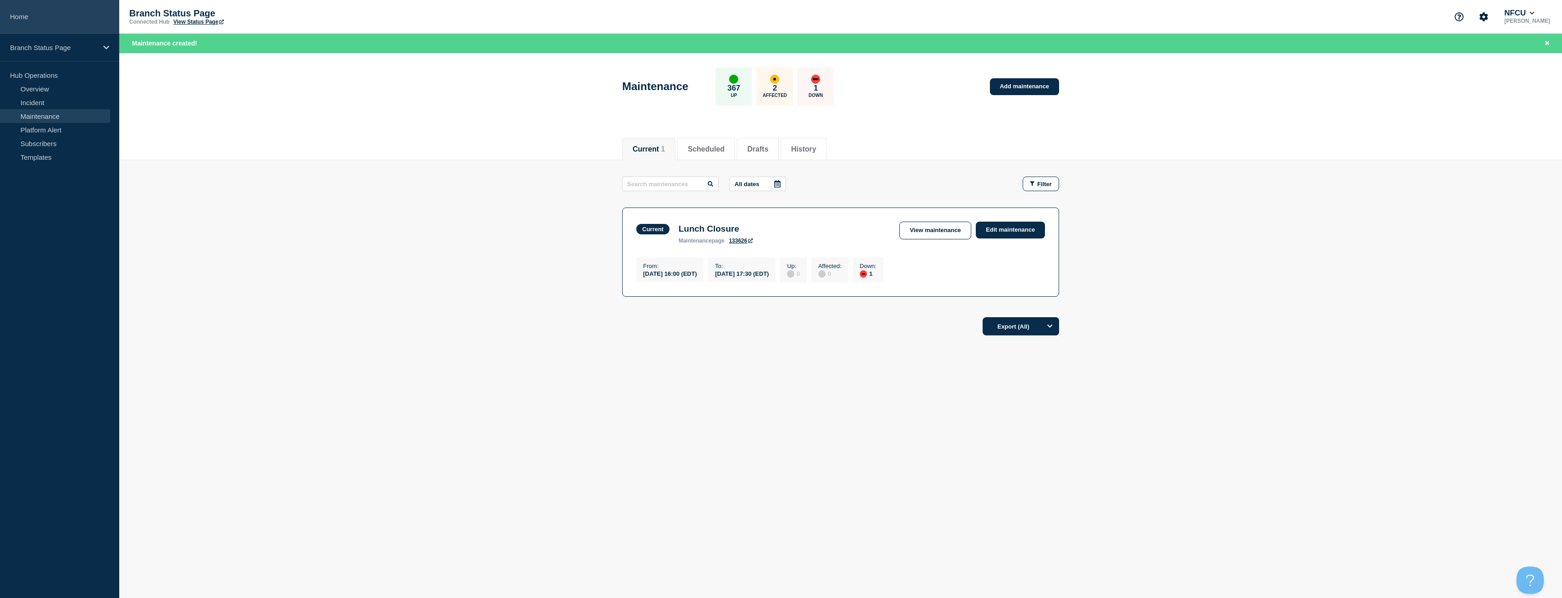
click at [61, 26] on link "Home" at bounding box center [59, 17] width 119 height 34
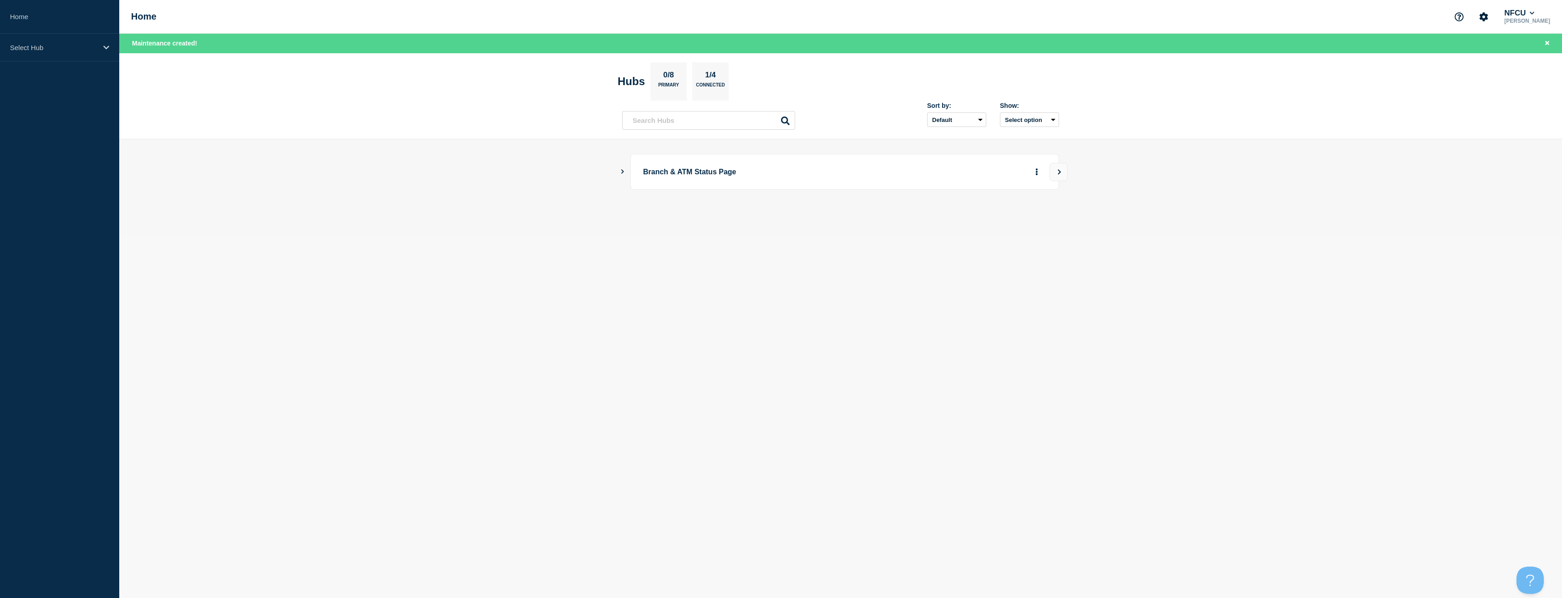
click at [622, 172] on icon "Show Connected Hubs" at bounding box center [623, 171] width 6 height 5
click at [997, 216] on button "See overview" at bounding box center [1005, 217] width 48 height 18
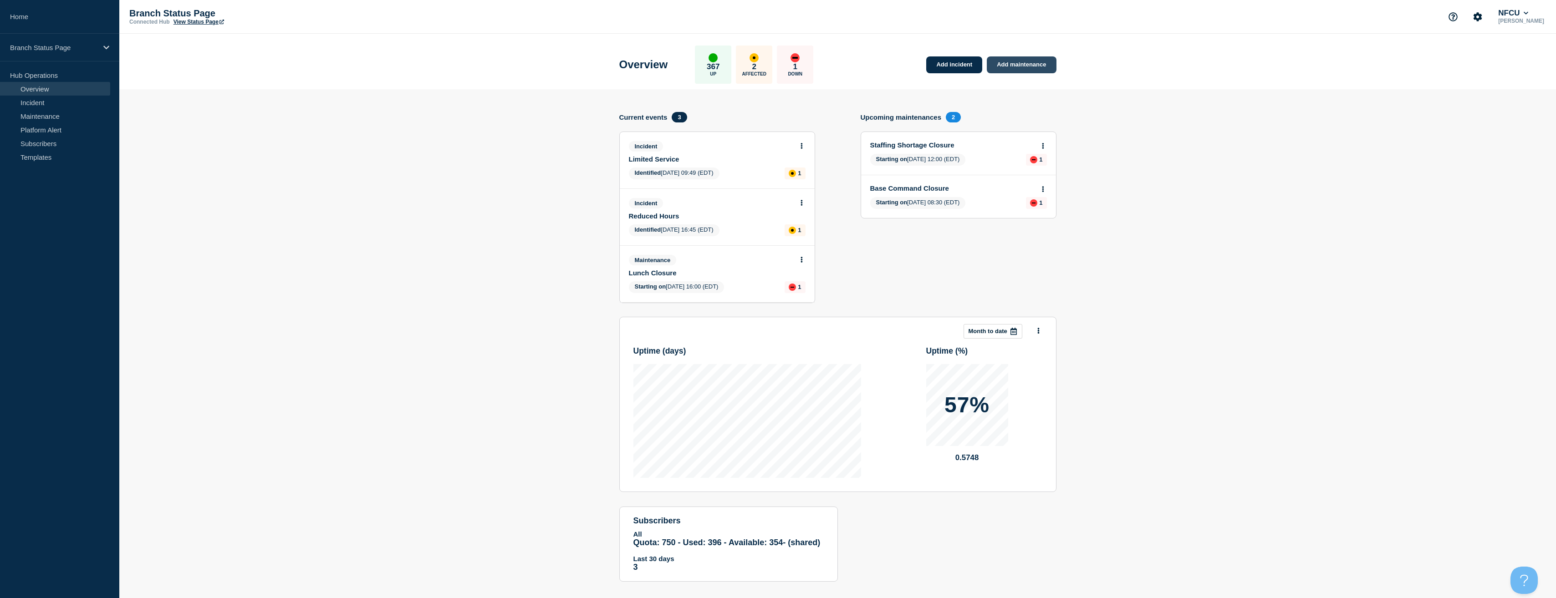
click at [1027, 61] on link "Add maintenance" at bounding box center [1020, 64] width 69 height 17
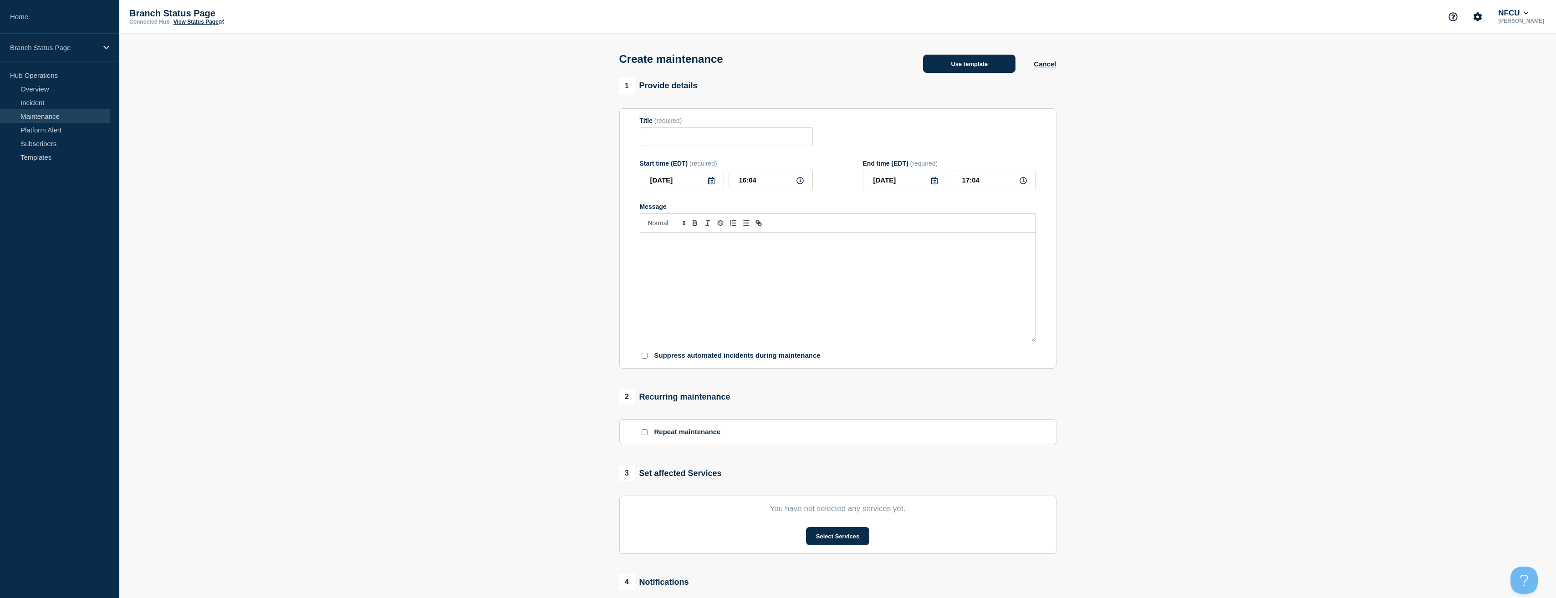
click at [953, 59] on button "Use template" at bounding box center [969, 64] width 92 height 18
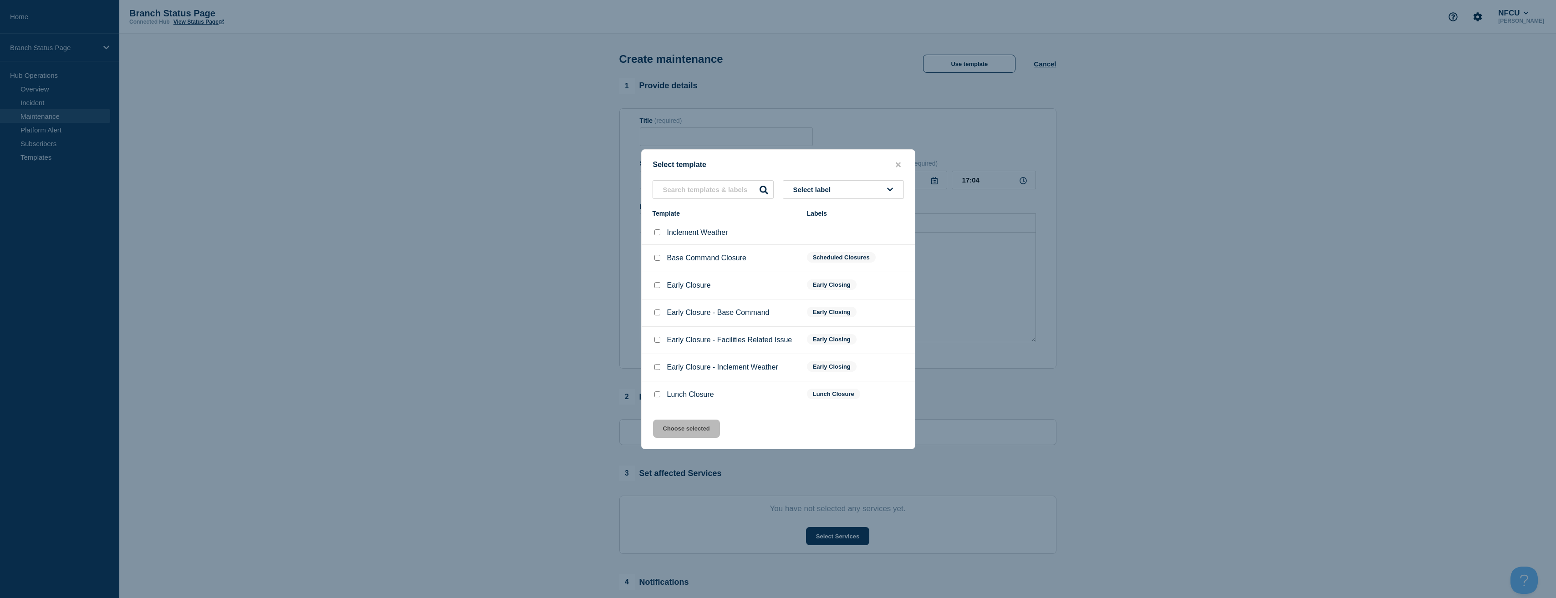
click at [840, 178] on div "Select template Select label Template Labels Inclement Weather Base Command Clo…" at bounding box center [778, 299] width 274 height 300
click at [834, 186] on span "Select label" at bounding box center [813, 190] width 41 height 8
click at [825, 242] on button "Lunch Closure" at bounding box center [843, 239] width 121 height 19
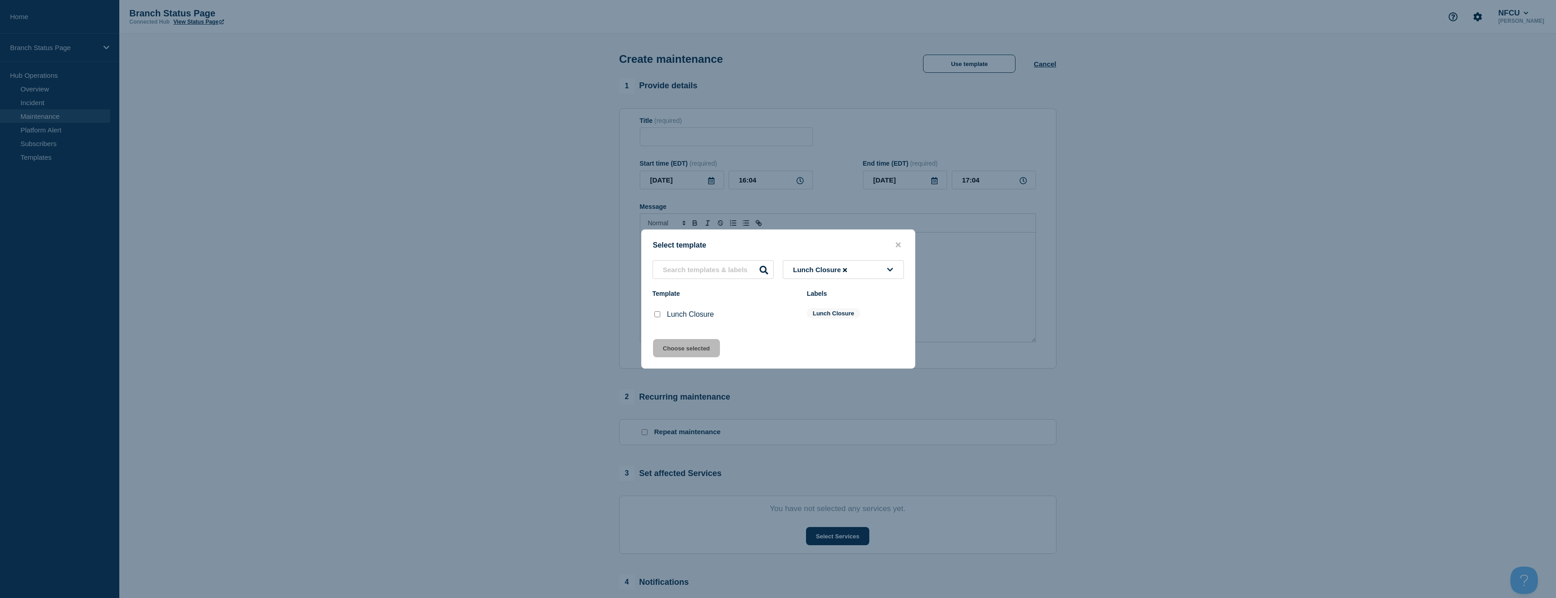
click at [656, 317] on input "Lunch Closure checkbox" at bounding box center [657, 314] width 6 height 6
checkbox input "true"
click at [678, 351] on button "Choose selected" at bounding box center [686, 348] width 67 height 18
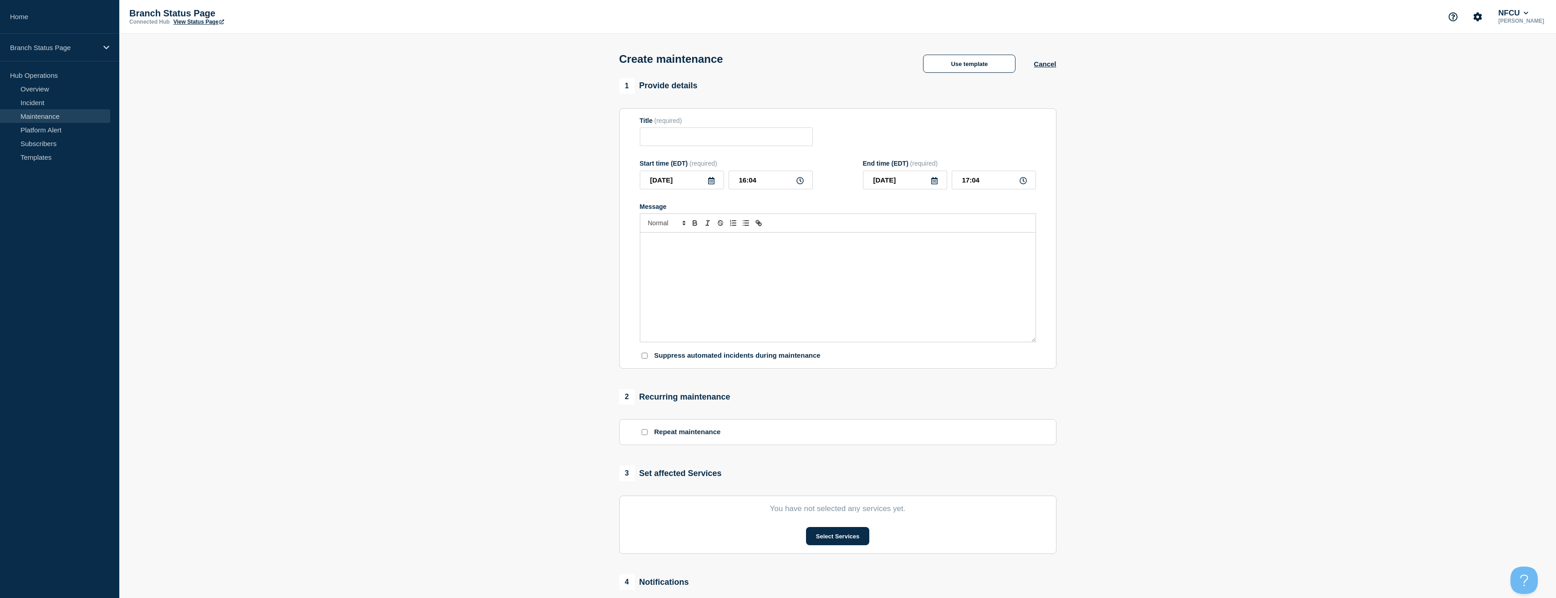
type input "Lunch Closure"
drag, startPoint x: 834, startPoint y: 260, endPoint x: 636, endPoint y: 259, distance: 198.0
click at [636, 259] on section "Title (required) Lunch Closure Start time (EDT) (required) 2025-08-26 16:04 End…" at bounding box center [837, 238] width 437 height 261
click at [546, 261] on section "1 Provide details Title (required) Lunch Closure Start time (EDT) (required) 20…" at bounding box center [837, 394] width 1436 height 632
click at [711, 184] on icon at bounding box center [711, 180] width 6 height 7
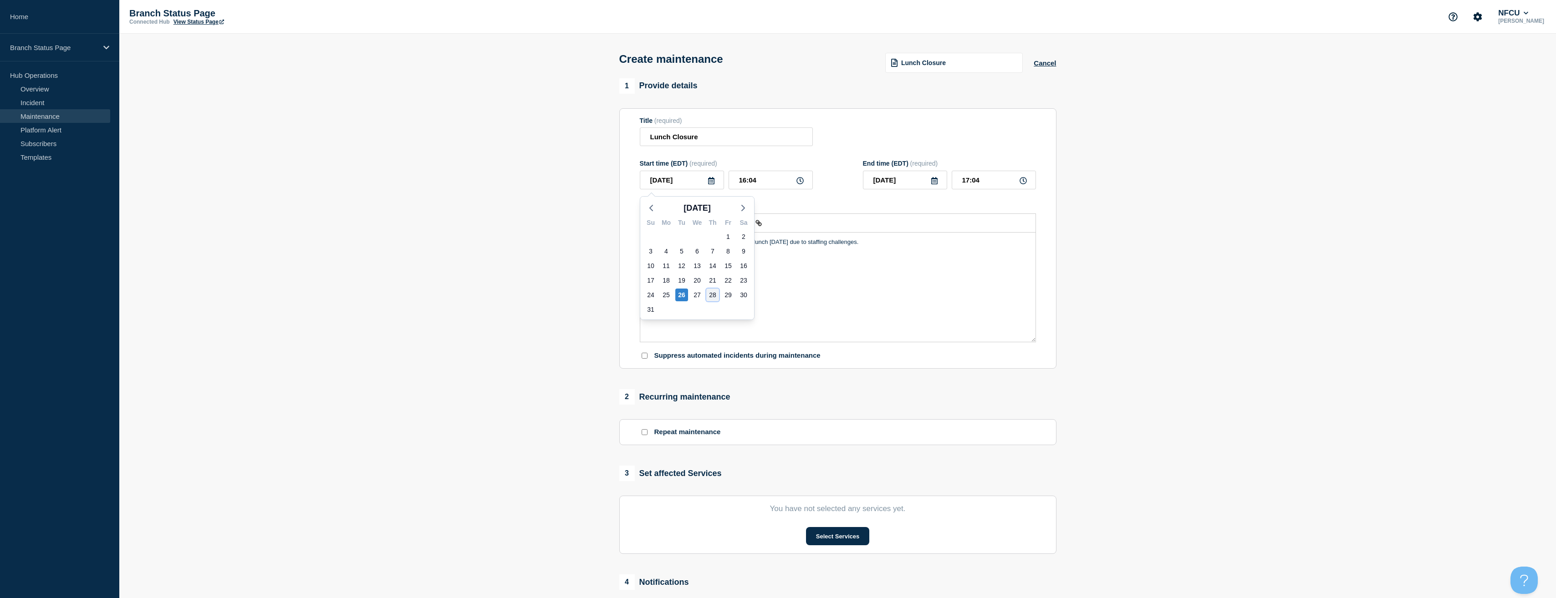
click at [713, 295] on div "28" at bounding box center [712, 295] width 13 height 13
type input "2025-08-28"
drag, startPoint x: 775, startPoint y: 175, endPoint x: 716, endPoint y: 179, distance: 59.3
click at [716, 179] on div "2025-08-28 16:04" at bounding box center [726, 180] width 173 height 19
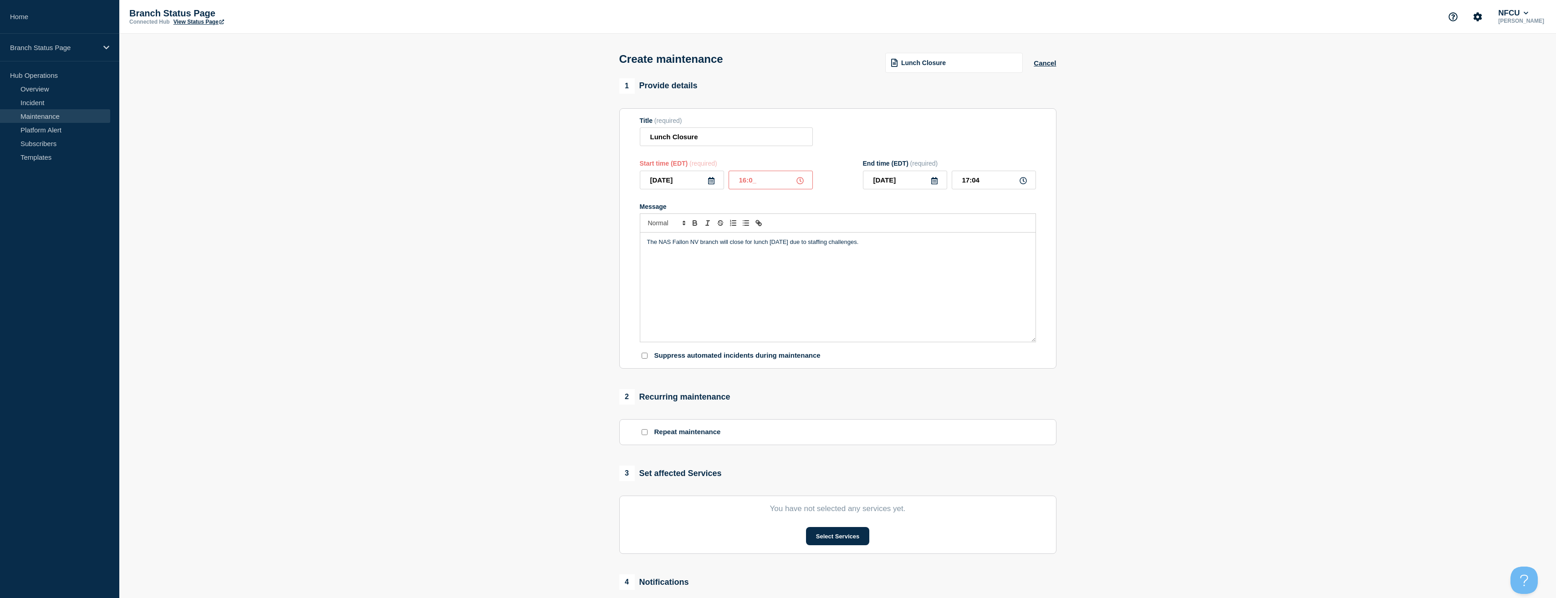
type input "16:00"
click at [987, 177] on input "17:00" at bounding box center [993, 180] width 84 height 19
type input "17:30"
drag, startPoint x: 1370, startPoint y: 286, endPoint x: 1282, endPoint y: 293, distance: 88.1
click at [1368, 286] on section "1 Provide details Title (required) Lunch Closure Start time (EDT) (required) 20…" at bounding box center [837, 394] width 1436 height 632
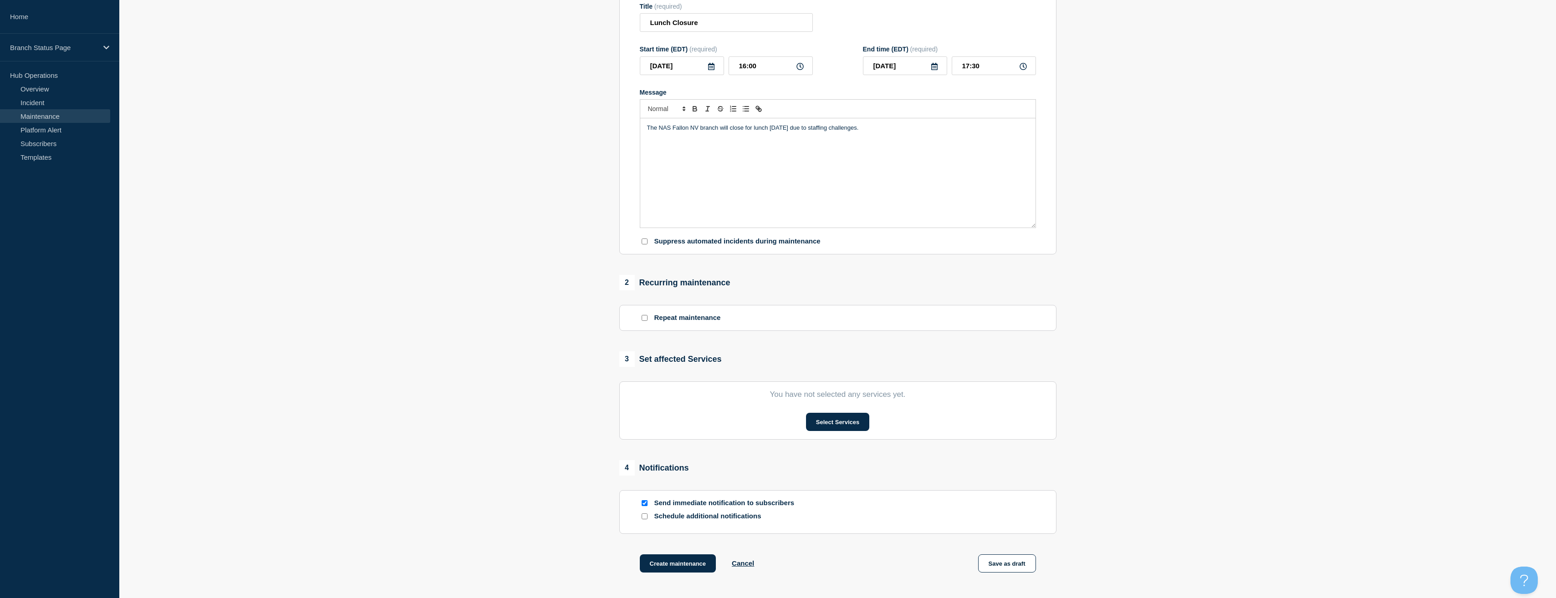
scroll to position [196, 0]
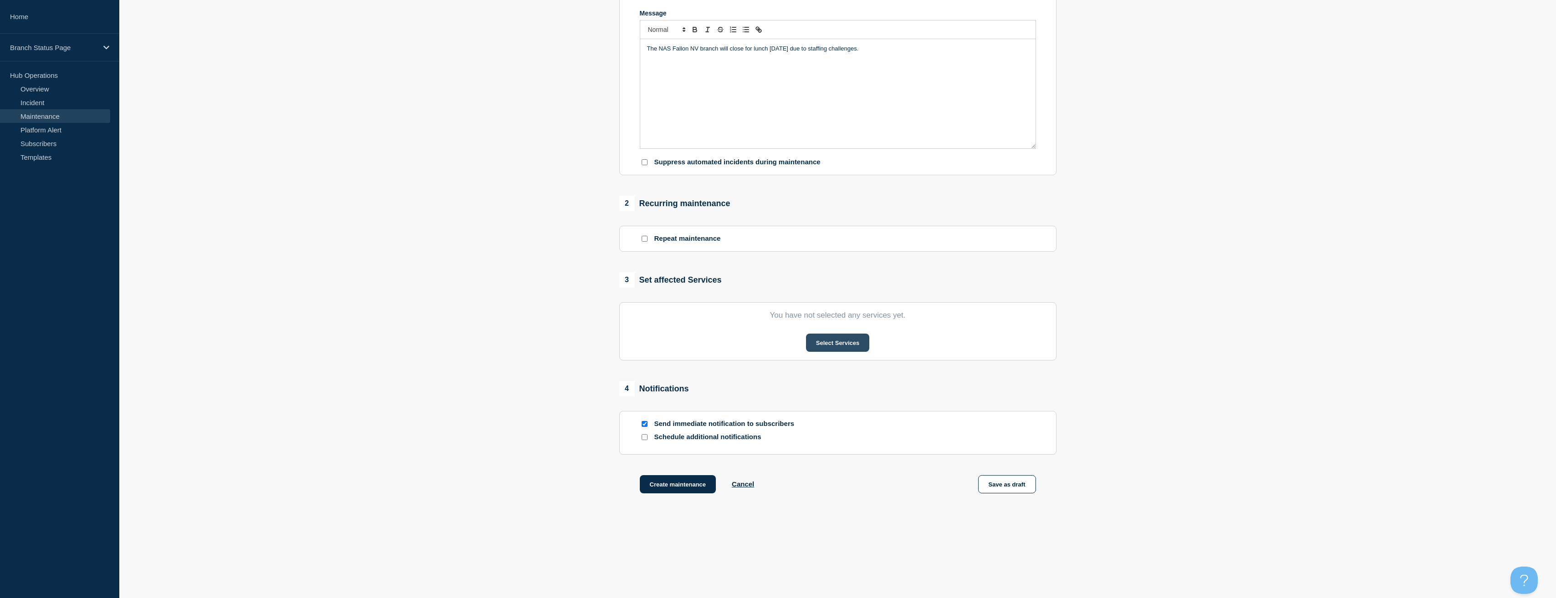
click at [848, 346] on button "Select Services" at bounding box center [837, 343] width 63 height 18
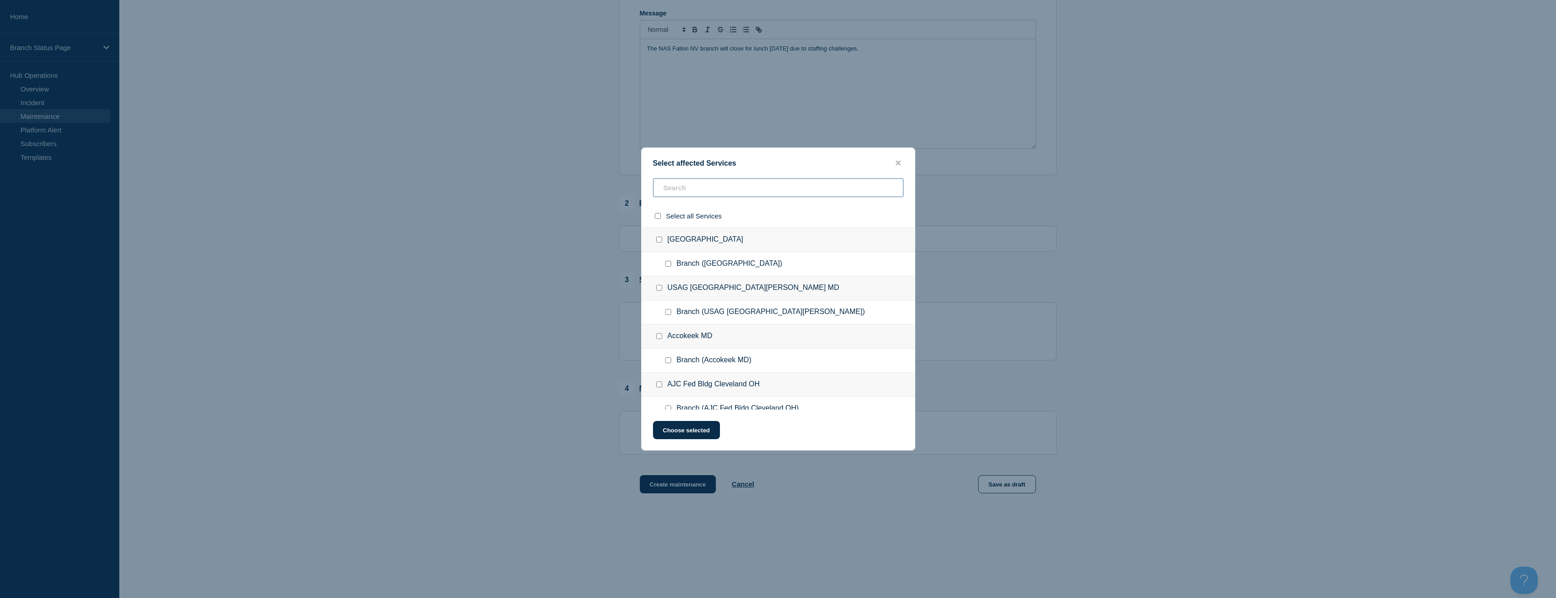
click at [691, 193] on input "text" at bounding box center [778, 187] width 250 height 19
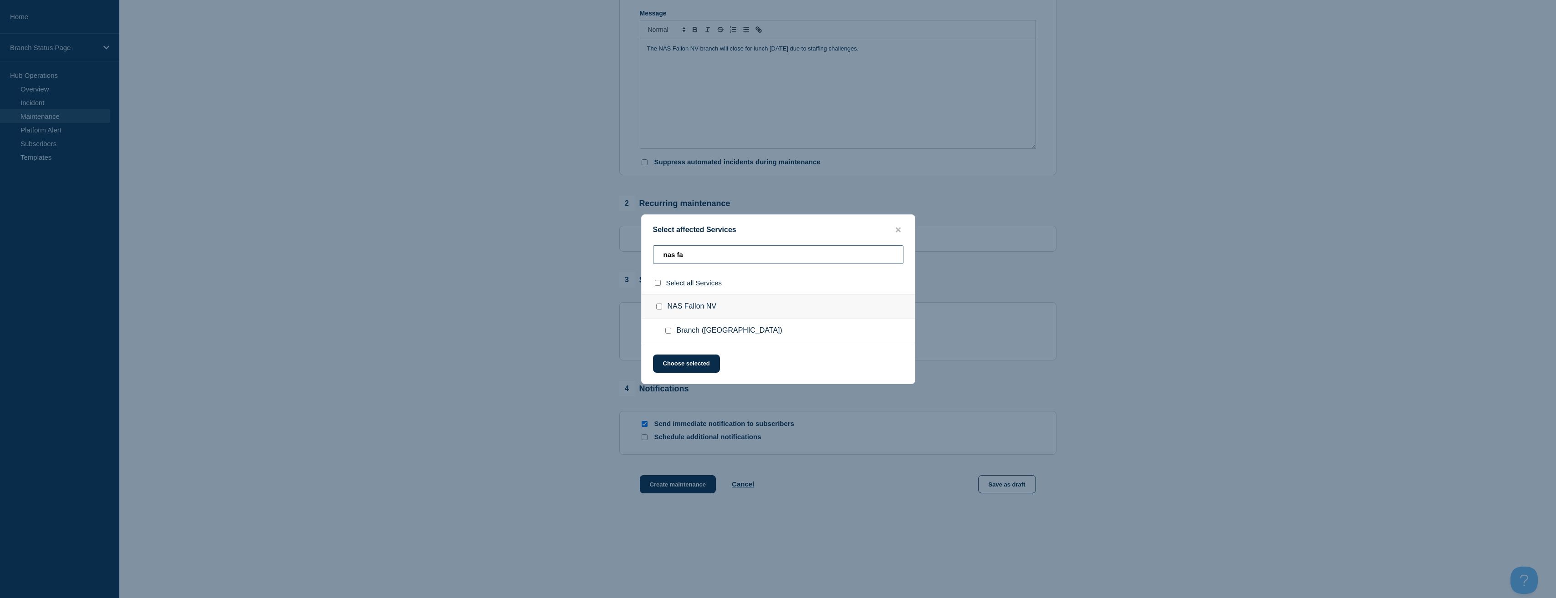
type input "nas fa"
click at [669, 334] on input "Branch (NAS Fallon NV) checkbox" at bounding box center [668, 331] width 6 height 6
checkbox input "true"
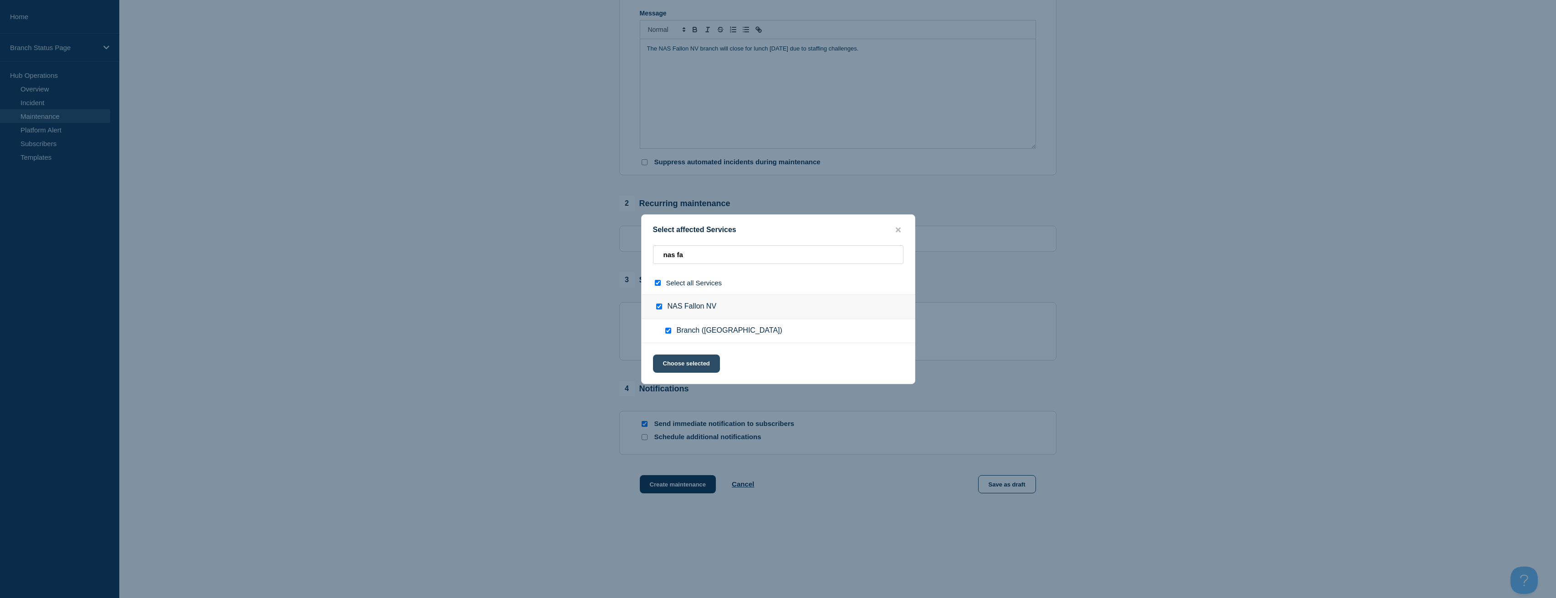
click at [692, 366] on button "Choose selected" at bounding box center [686, 364] width 67 height 18
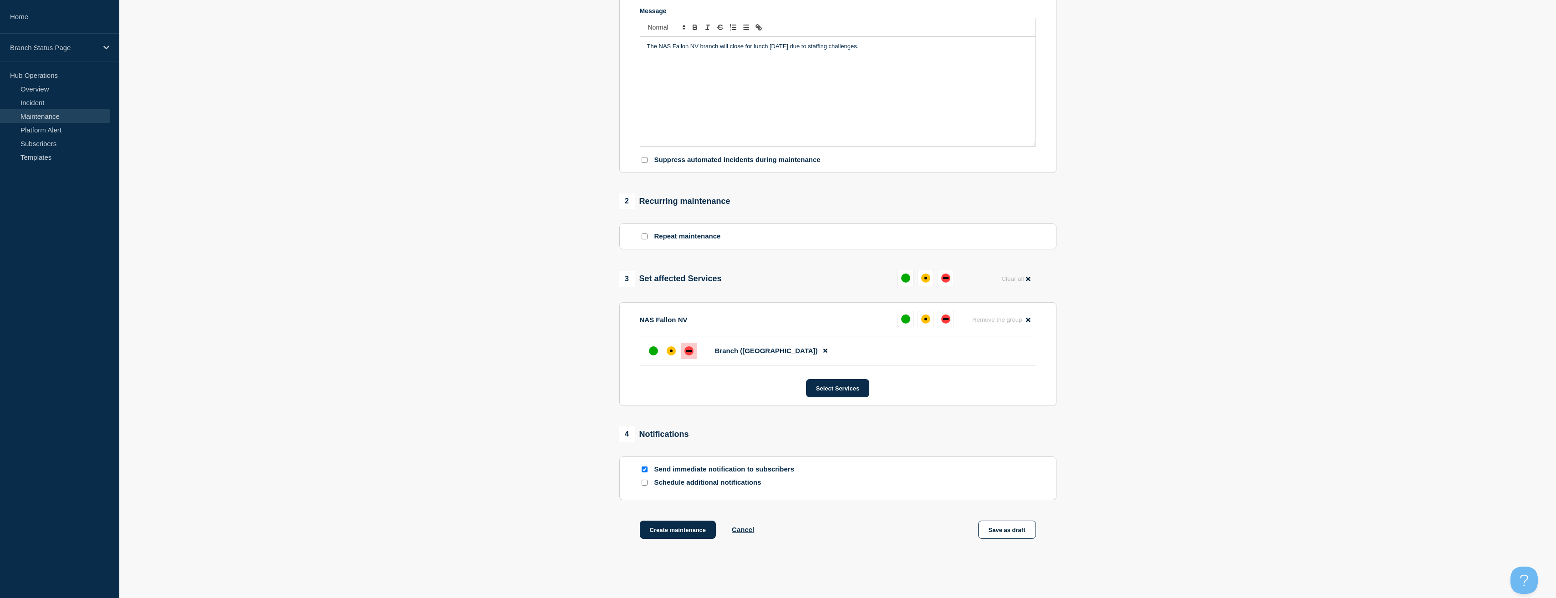
click at [688, 356] on div "down" at bounding box center [688, 350] width 9 height 9
click at [522, 394] on section "1 Provide details Title (required) Lunch Closure Start time (EDT) (required) 20…" at bounding box center [837, 223] width 1436 height 680
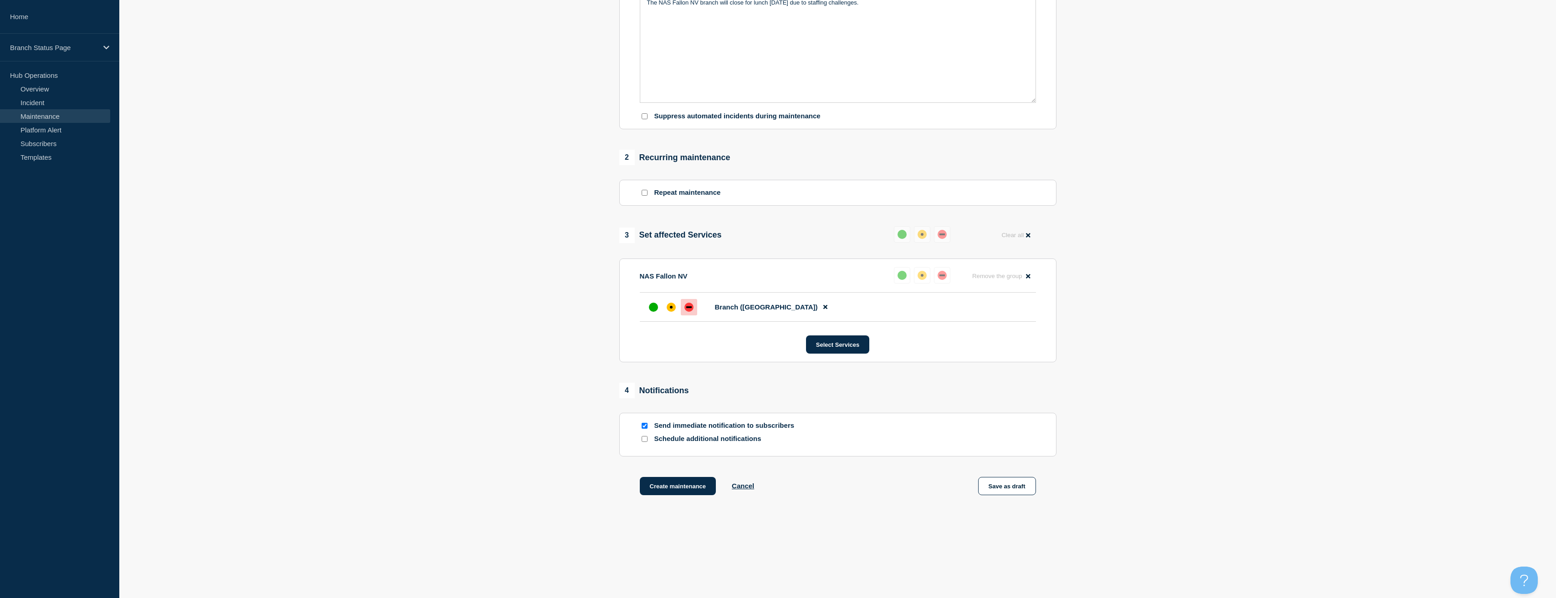
scroll to position [244, 0]
click at [650, 421] on div "Send immediate notification to subscribers" at bounding box center [838, 424] width 396 height 9
click at [645, 426] on input "Send immediate notification to subscribers" at bounding box center [644, 424] width 6 height 6
checkbox input "false"
click at [645, 434] on input "Schedule additional notifications" at bounding box center [644, 437] width 6 height 6
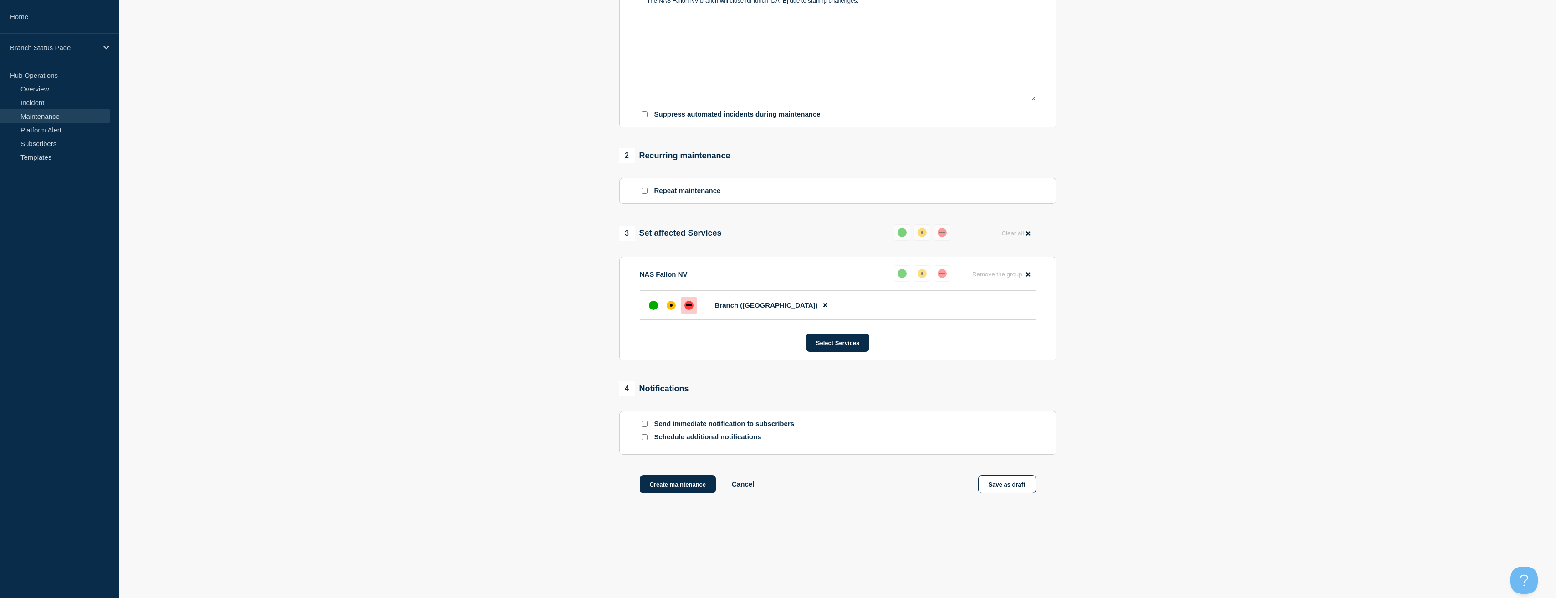
checkbox input "true"
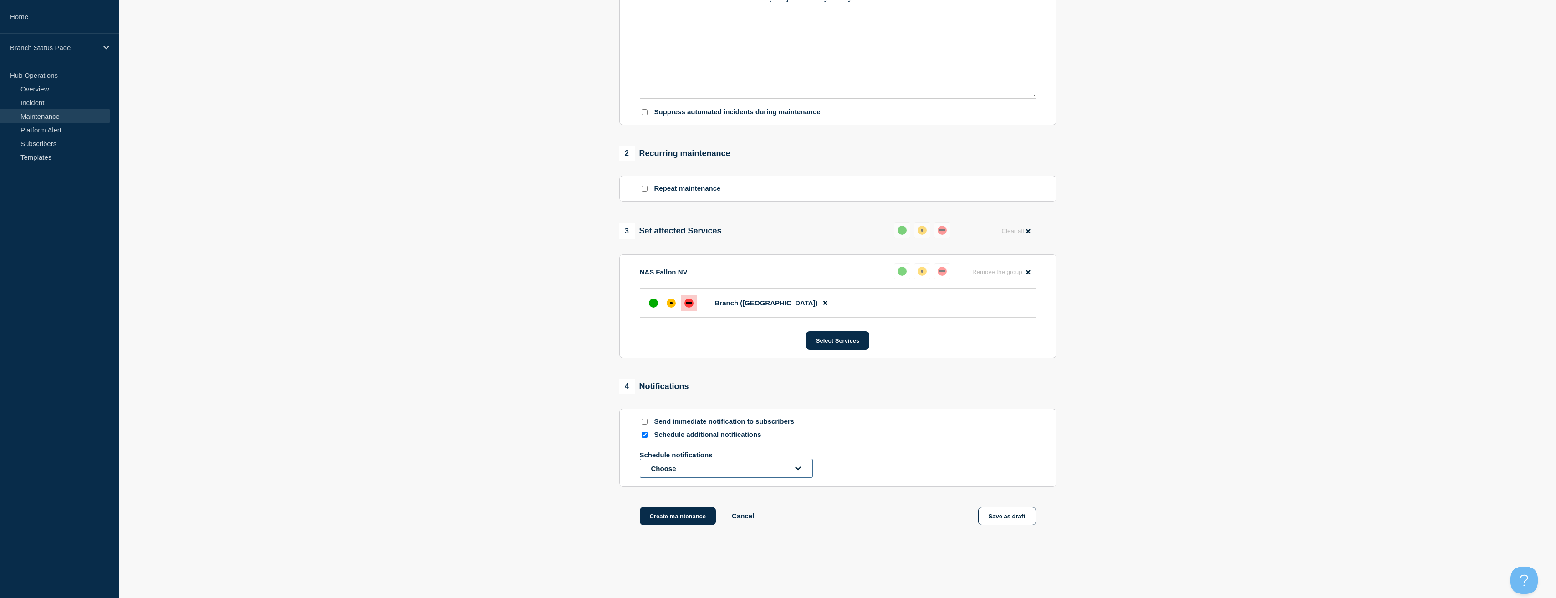
click at [675, 478] on button "Choose" at bounding box center [726, 468] width 173 height 19
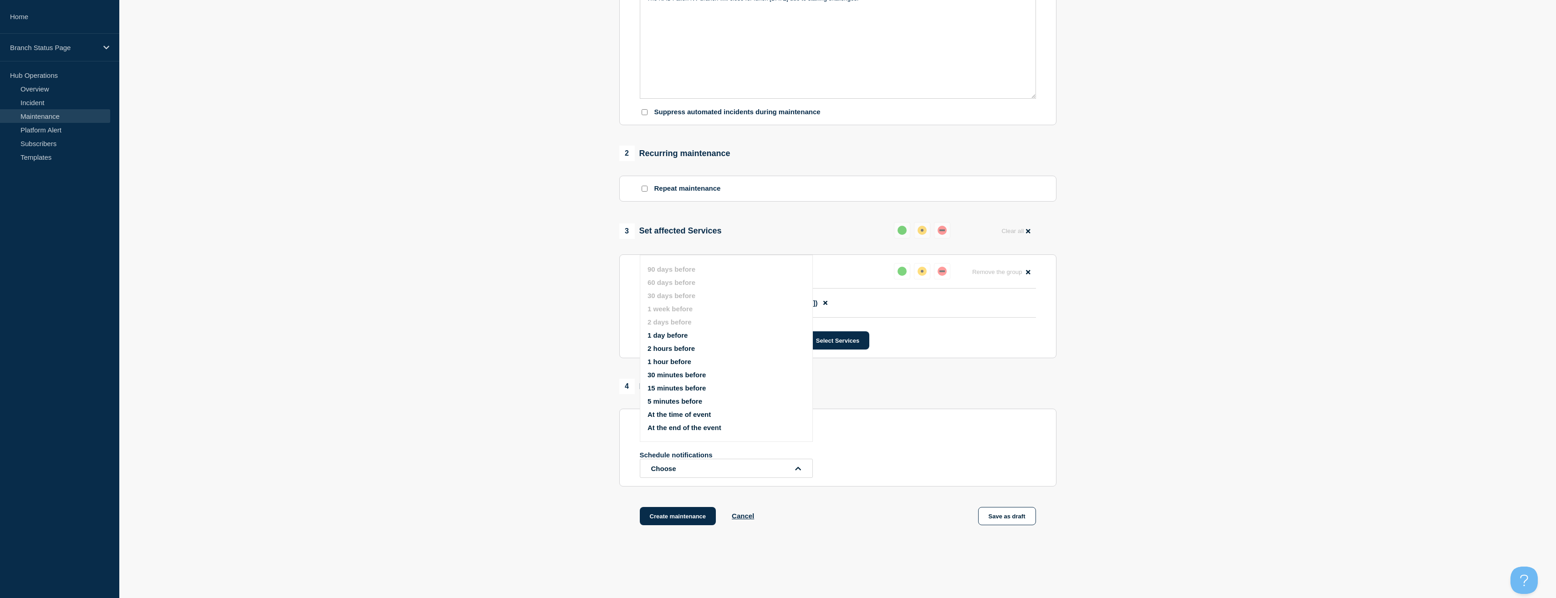
click at [672, 412] on button "At the time of event" at bounding box center [678, 415] width 63 height 8
click at [475, 413] on section "1 Provide details Title (required) Lunch Closure Start time (EDT) (required) 20…" at bounding box center [837, 201] width 1436 height 733
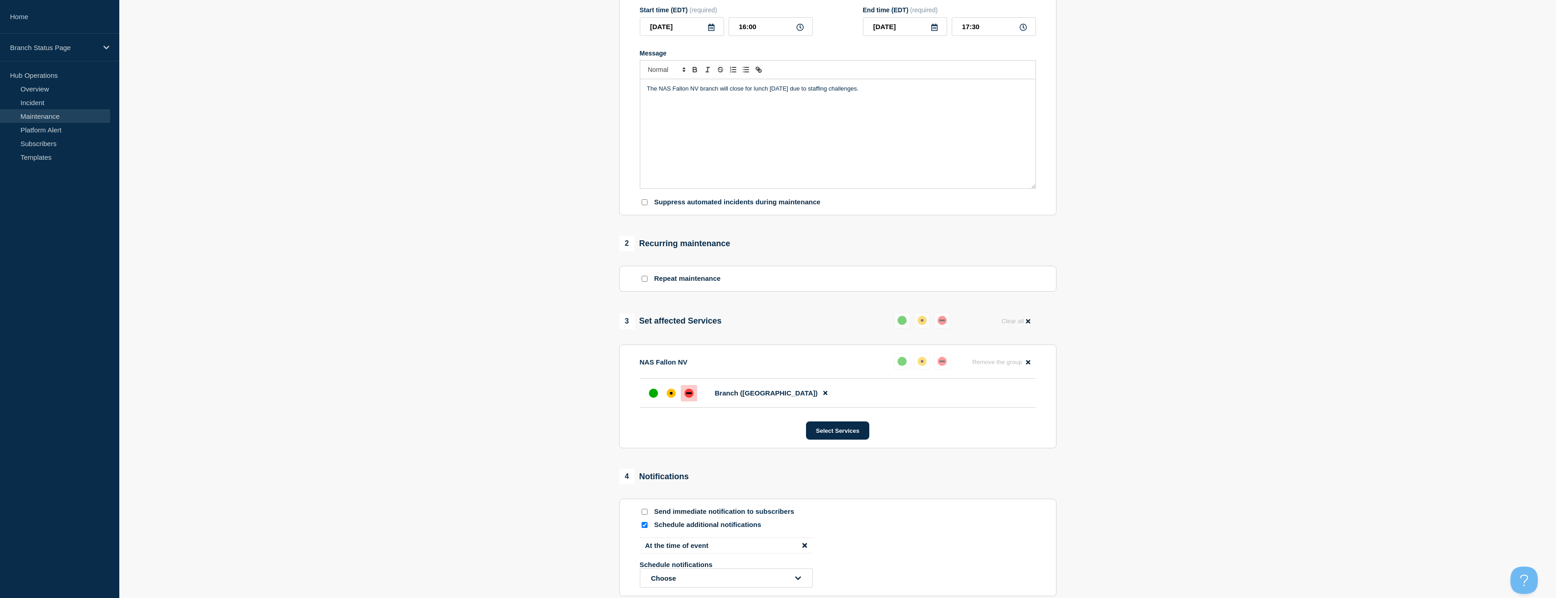
scroll to position [153, 0]
click at [645, 282] on input "Repeat maintenance" at bounding box center [644, 280] width 6 height 6
checkbox input "true"
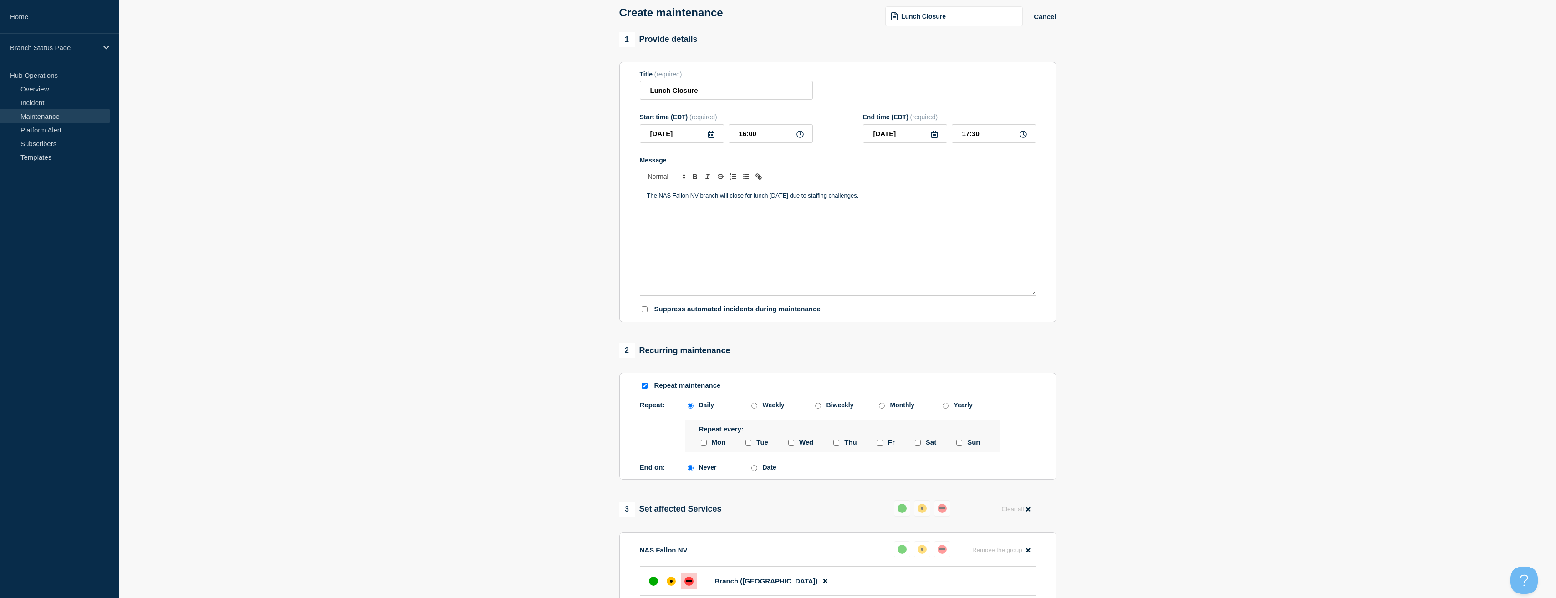
scroll to position [61, 0]
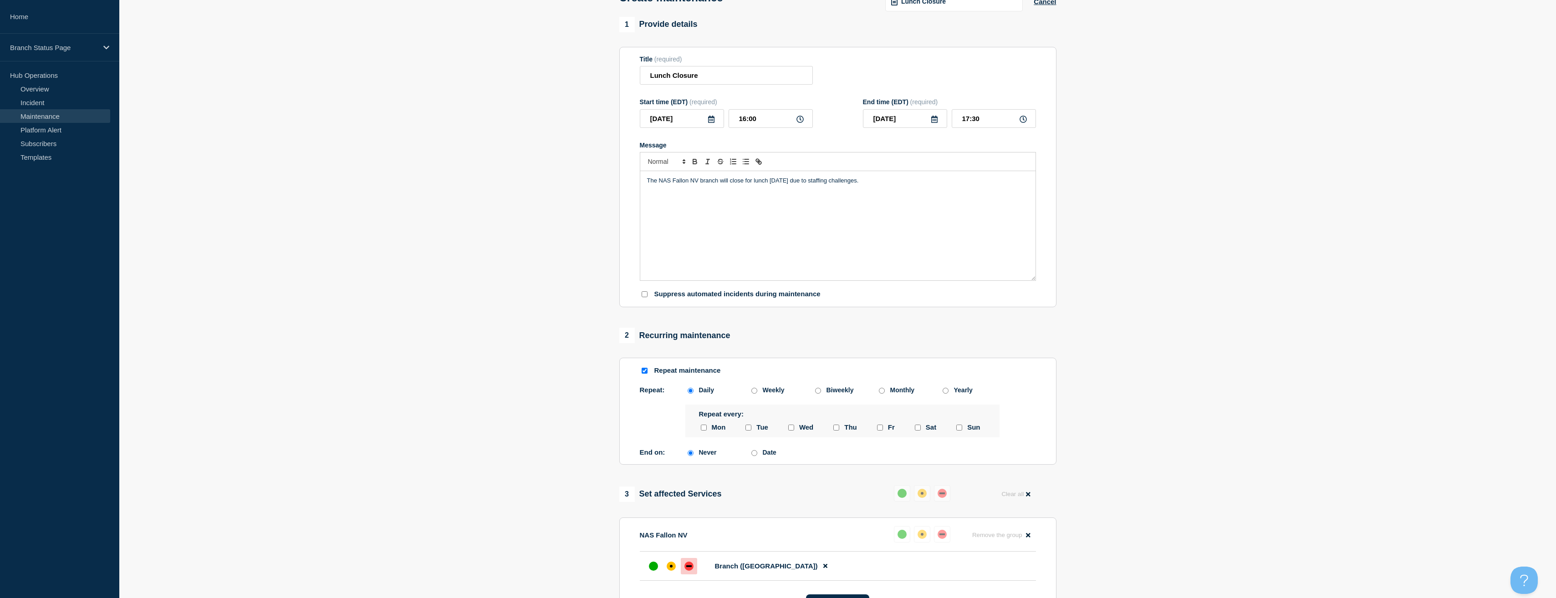
click at [702, 430] on input "monday checkbox" at bounding box center [704, 428] width 6 height 6
checkbox input "true"
click at [834, 430] on input "thursday checkbox" at bounding box center [836, 428] width 6 height 6
checkbox input "true"
click at [882, 430] on input "friday checkbox" at bounding box center [880, 428] width 6 height 6
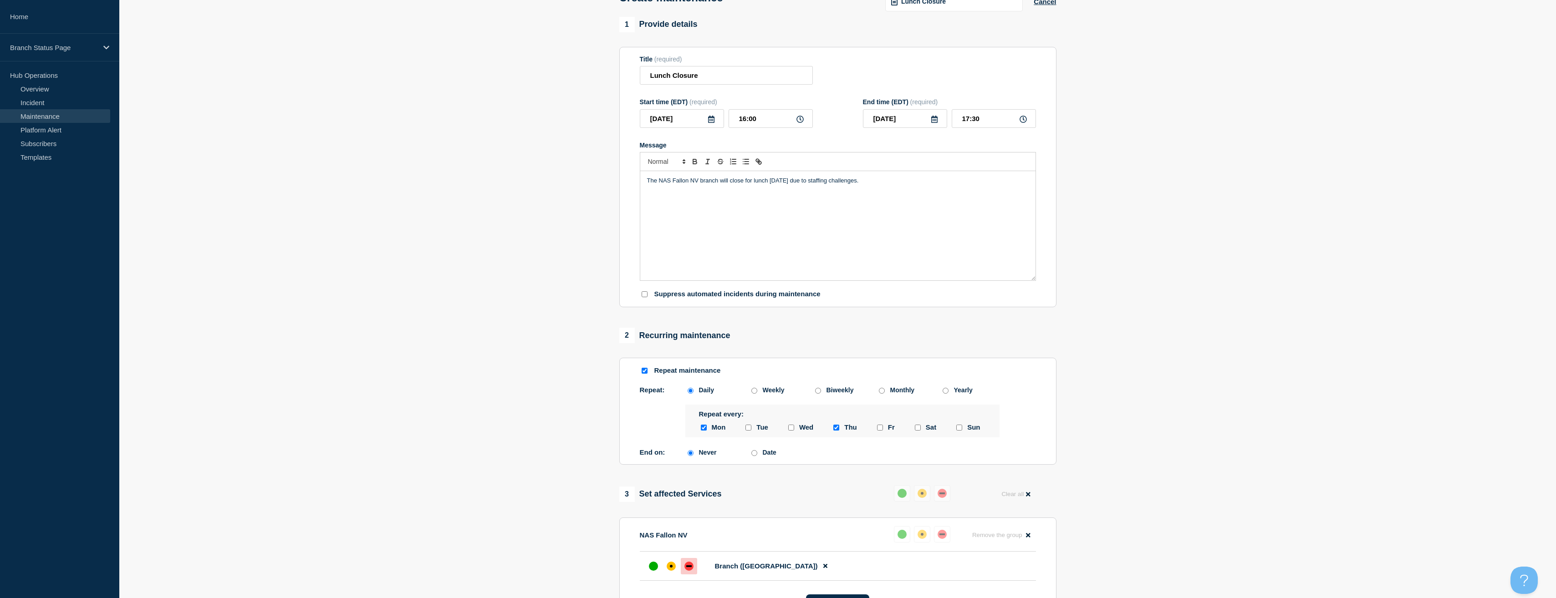
checkbox input "true"
click at [747, 431] on input "tuesday checkbox" at bounding box center [748, 428] width 6 height 6
checkbox input "true"
click at [1274, 493] on section "1 Provide details Title (required) Lunch Closure Start time (EDT) (required) 20…" at bounding box center [837, 424] width 1436 height 814
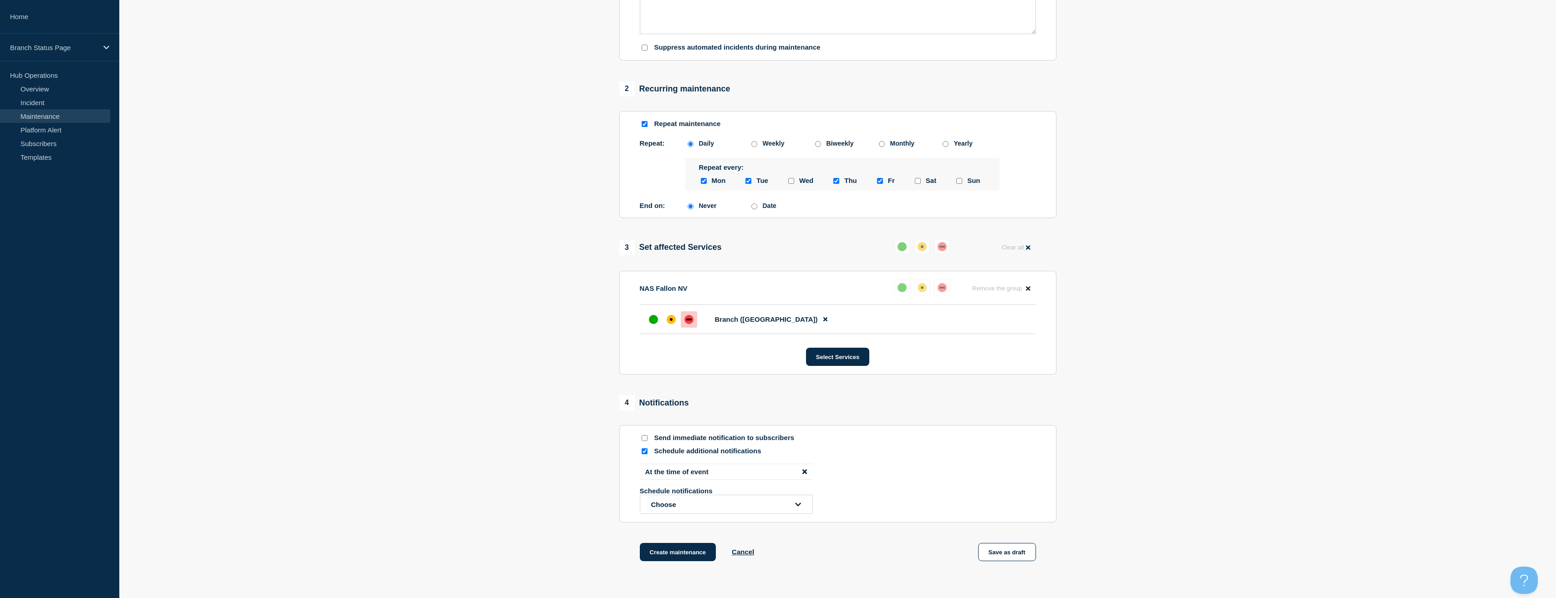
scroll to position [378, 0]
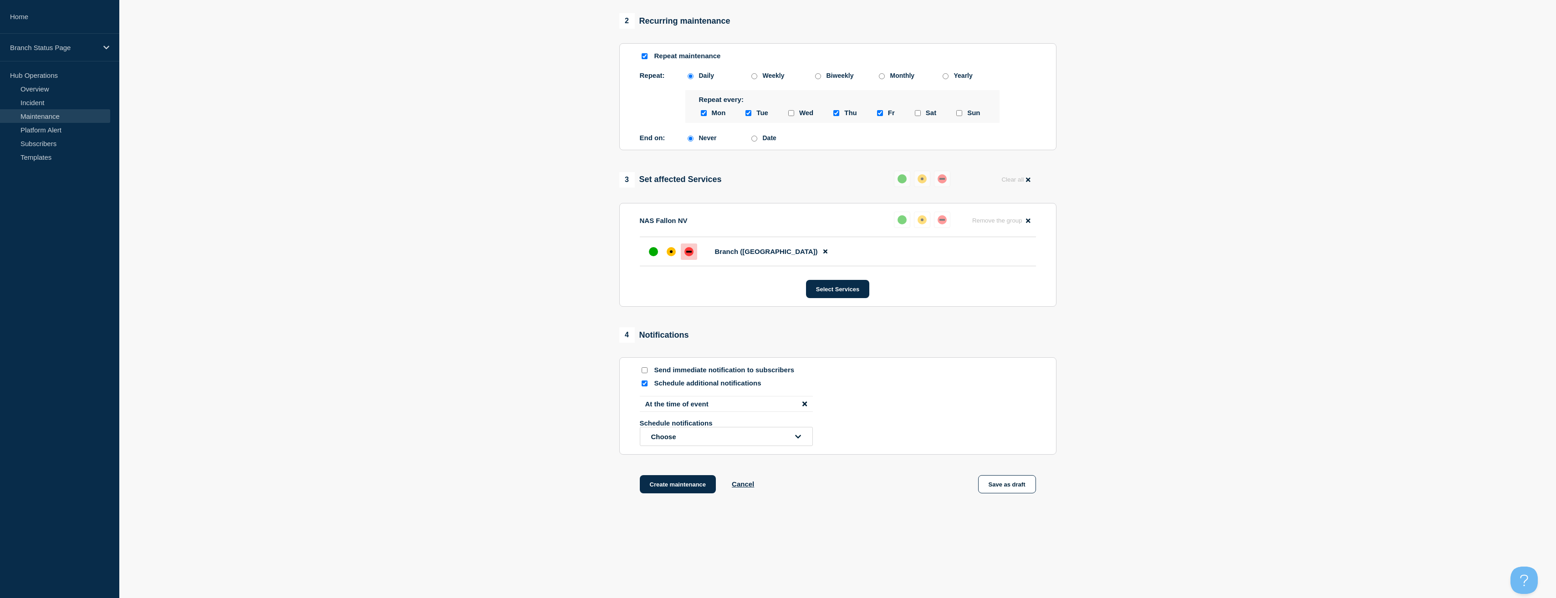
click at [753, 138] on input "Date" at bounding box center [754, 139] width 6 height 6
radio input "true"
radio input "false"
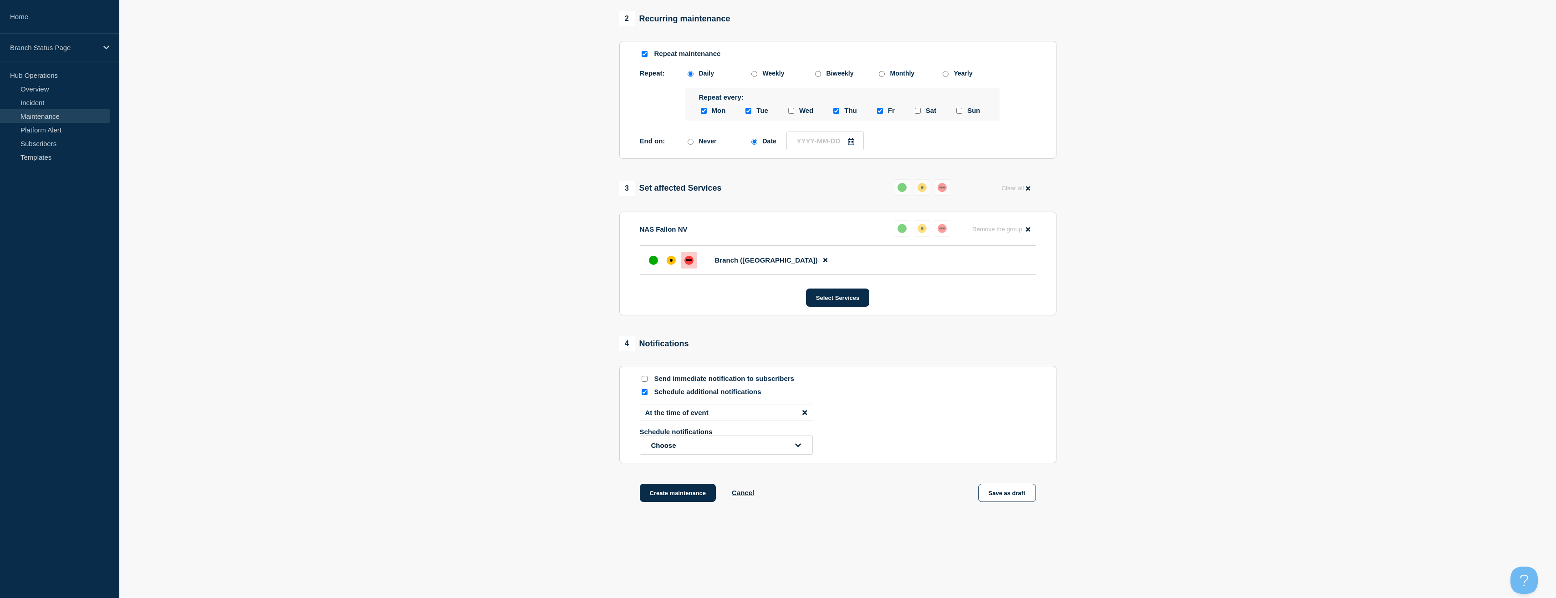
click at [852, 141] on icon at bounding box center [851, 141] width 6 height 7
click at [888, 171] on icon "button" at bounding box center [889, 168] width 11 height 11
click at [826, 196] on div "2" at bounding box center [828, 197] width 13 height 13
type input "2025-09-02"
click at [1271, 333] on section "1 Provide details Title (required) Lunch Closure Start time (EDT) (required) 20…" at bounding box center [837, 112] width 1436 height 825
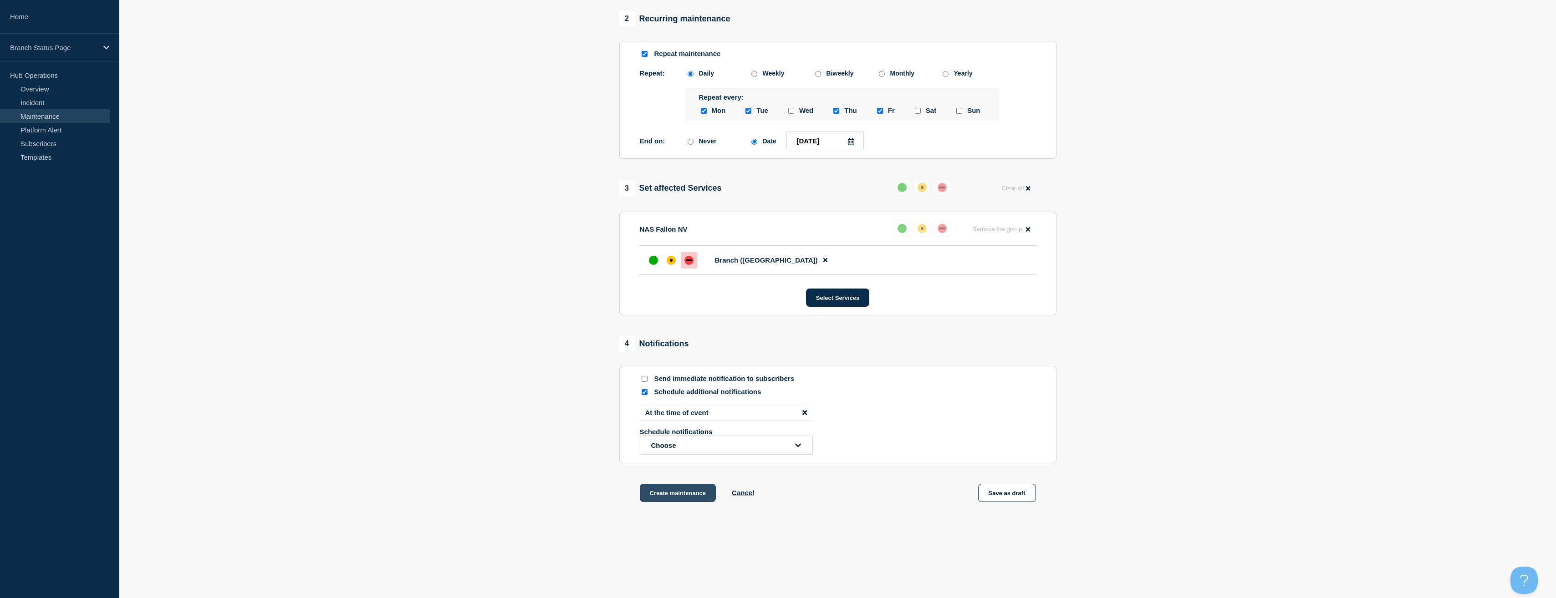
click at [693, 494] on button "Create maintenance" at bounding box center [678, 493] width 76 height 18
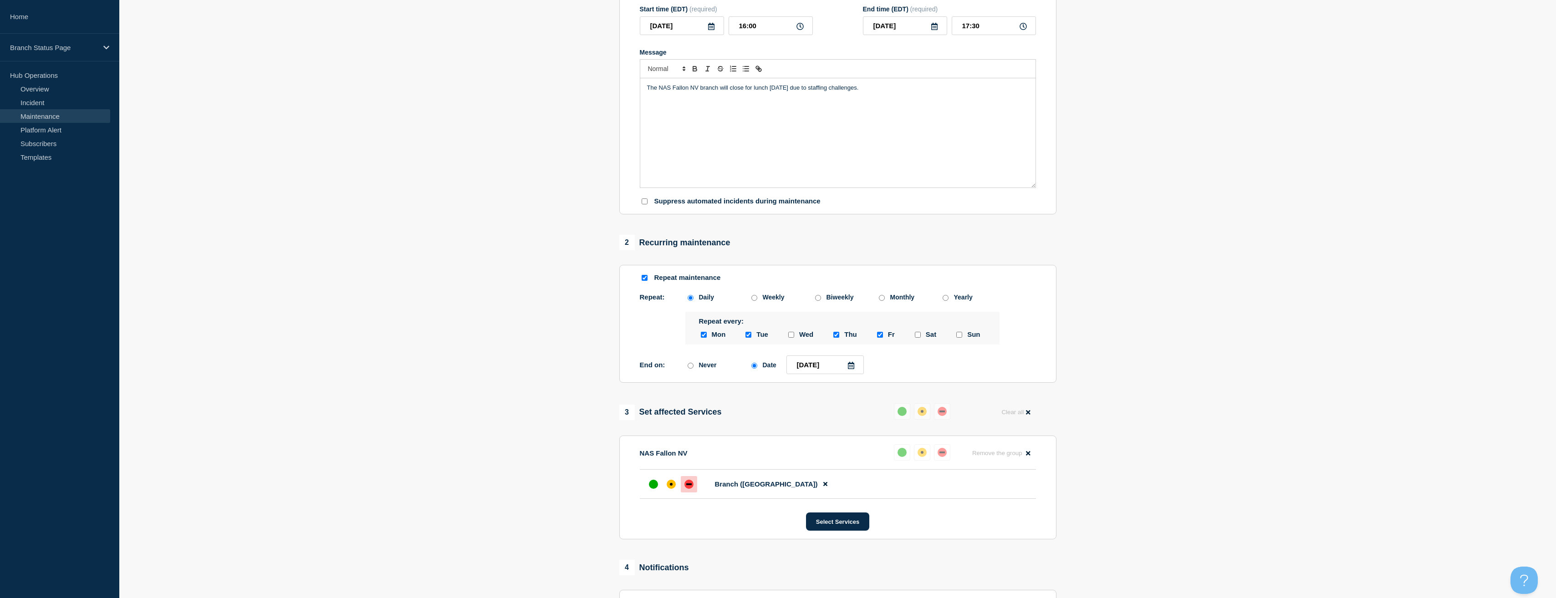
scroll to position [151, 0]
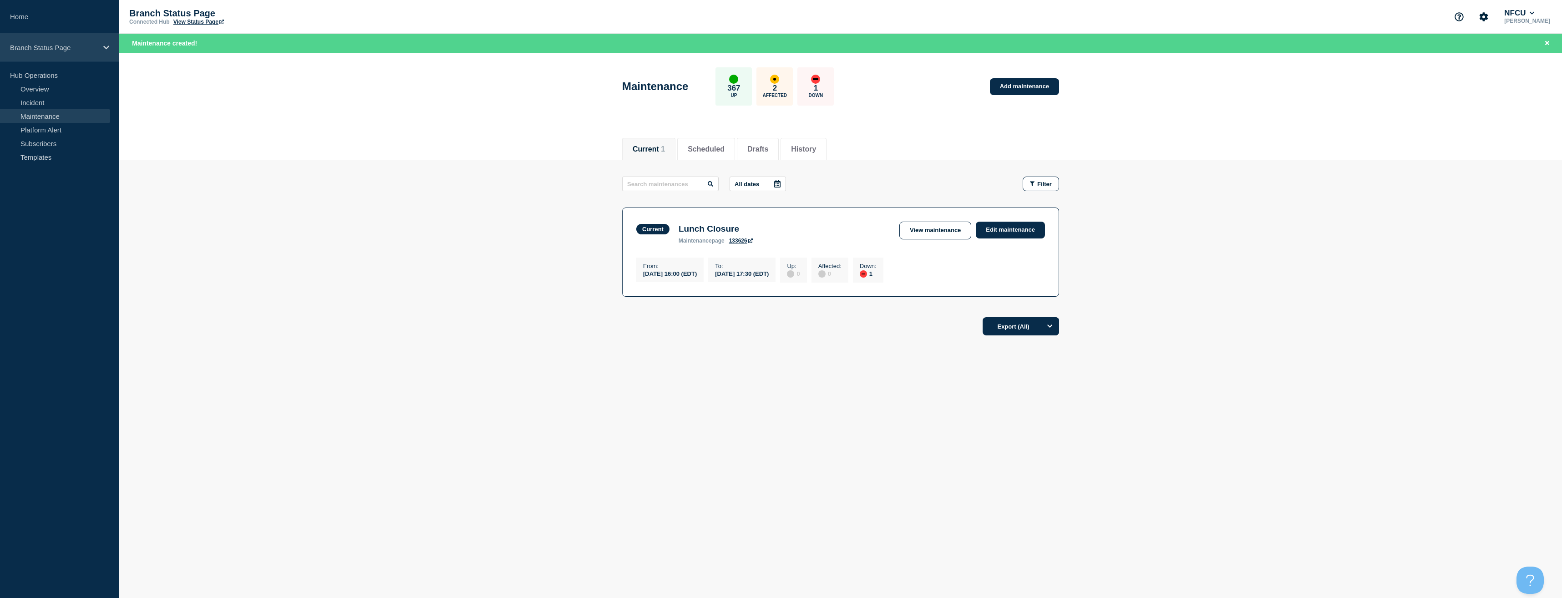
drag, startPoint x: 69, startPoint y: 23, endPoint x: 90, endPoint y: 46, distance: 31.3
click at [69, 22] on link "Home" at bounding box center [59, 17] width 119 height 34
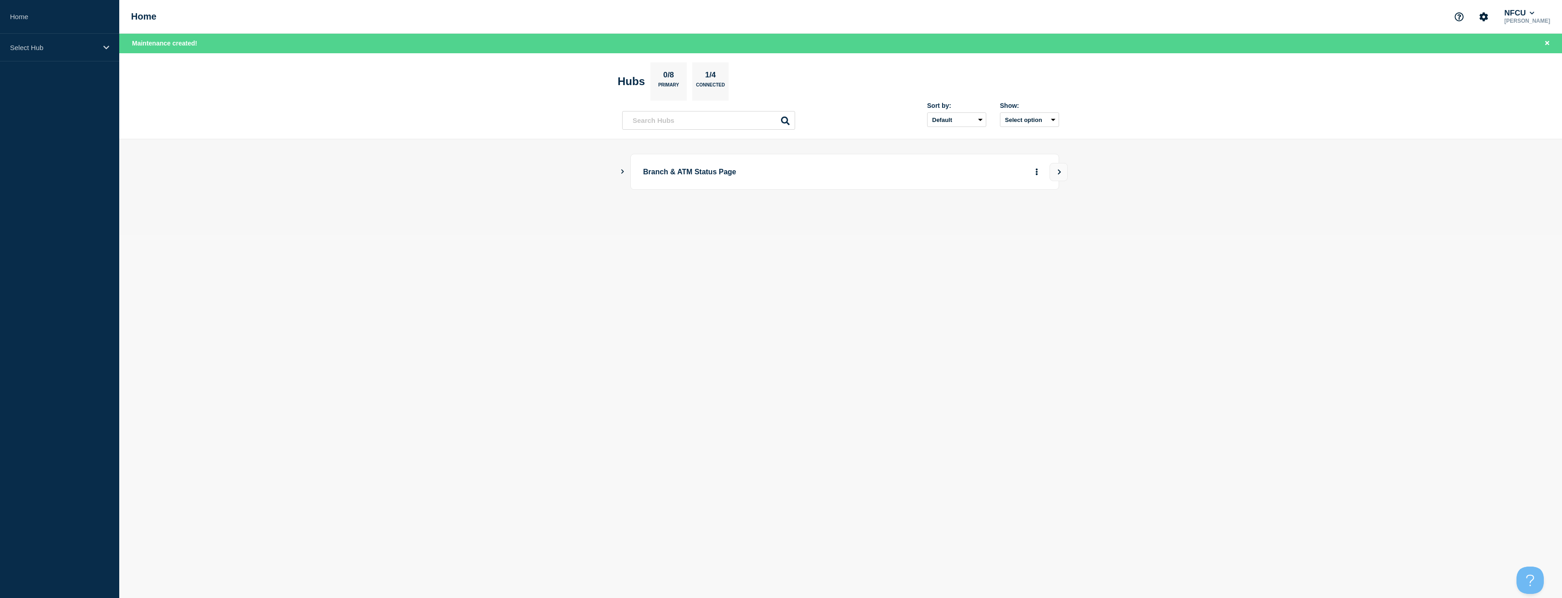
click at [618, 171] on main "Branch & ATM Status Page" at bounding box center [840, 187] width 1443 height 96
click at [624, 173] on icon "Show Connected Hubs" at bounding box center [623, 171] width 6 height 5
click at [1008, 218] on button "See overview" at bounding box center [1005, 217] width 48 height 18
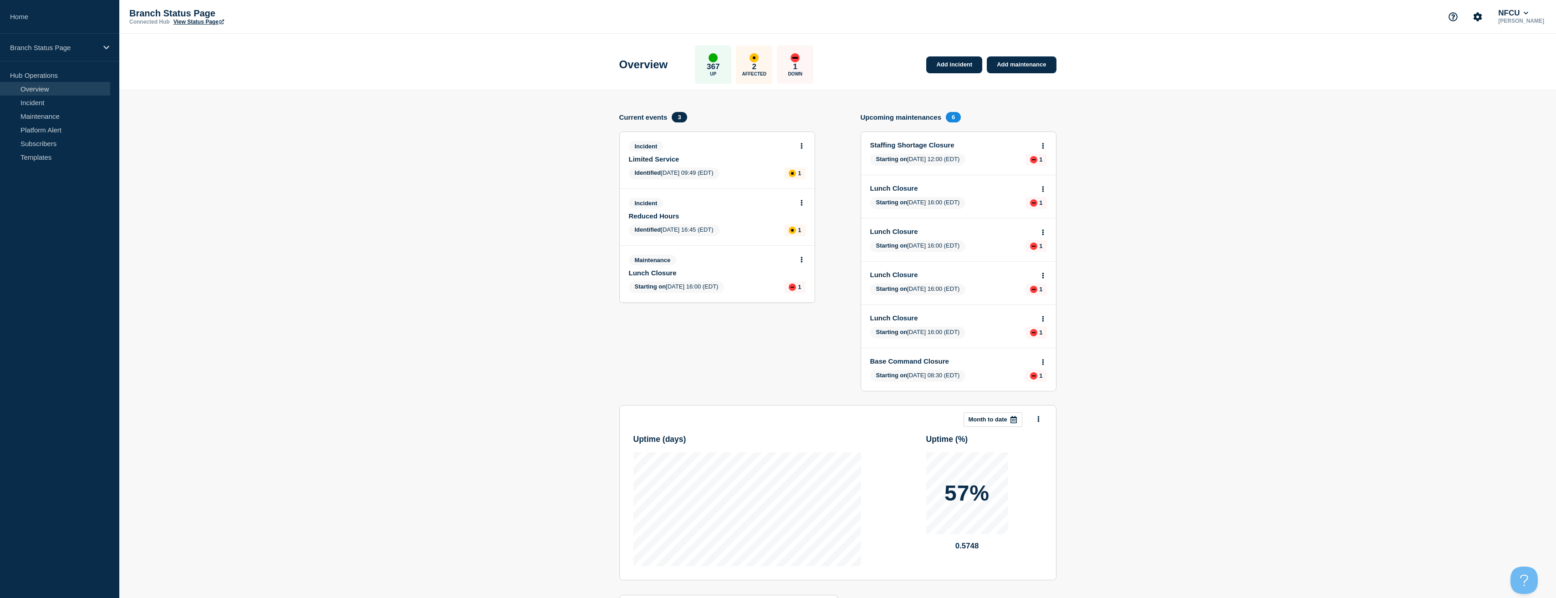
click at [1045, 148] on button at bounding box center [1043, 146] width 8 height 8
click at [1034, 167] on link "View maintenance" at bounding box center [1043, 167] width 52 height 7
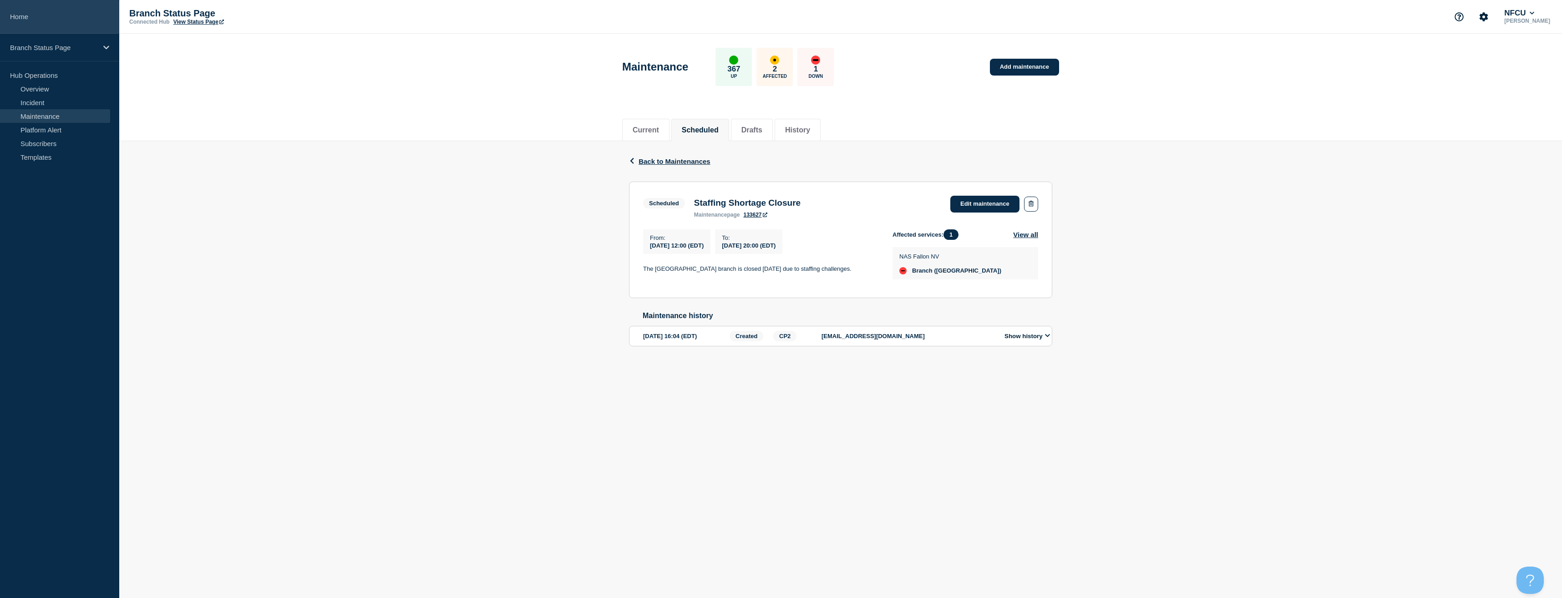
click at [65, 13] on link "Home" at bounding box center [59, 17] width 119 height 34
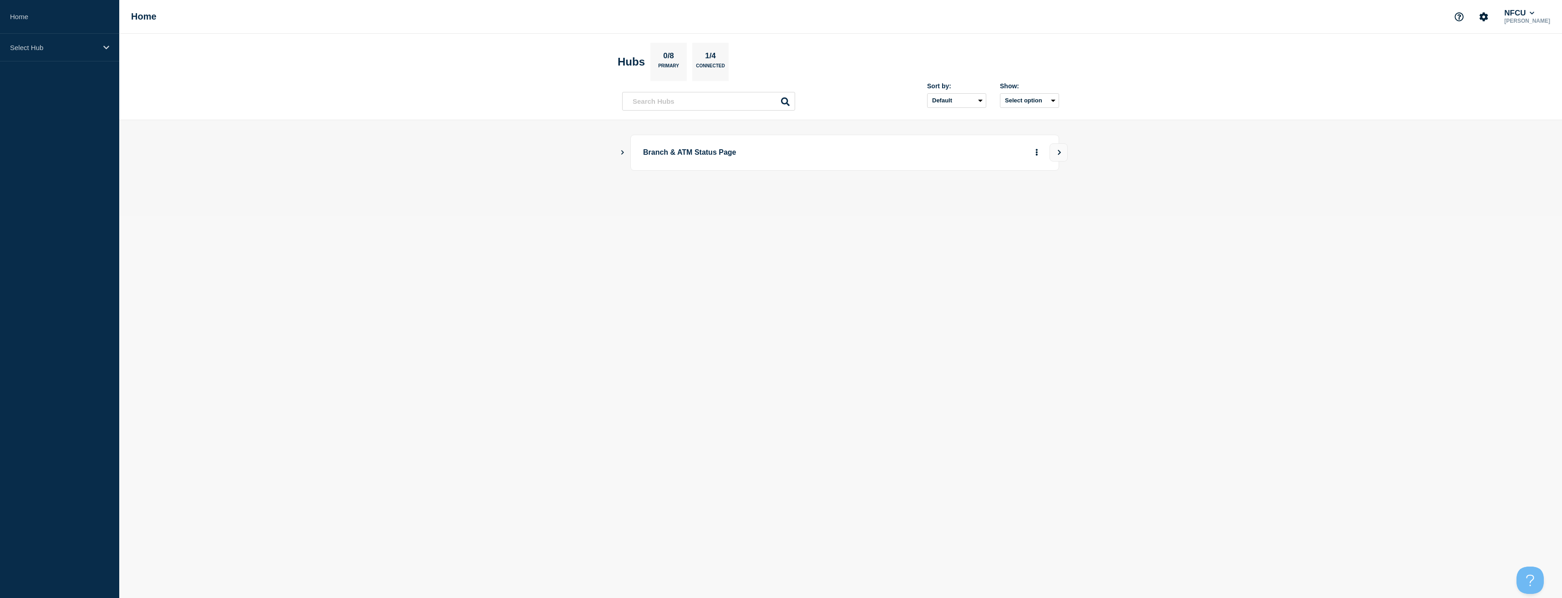
click at [620, 153] on icon "Show Connected Hubs" at bounding box center [623, 152] width 6 height 5
click at [1007, 198] on button "See overview" at bounding box center [1005, 198] width 48 height 18
